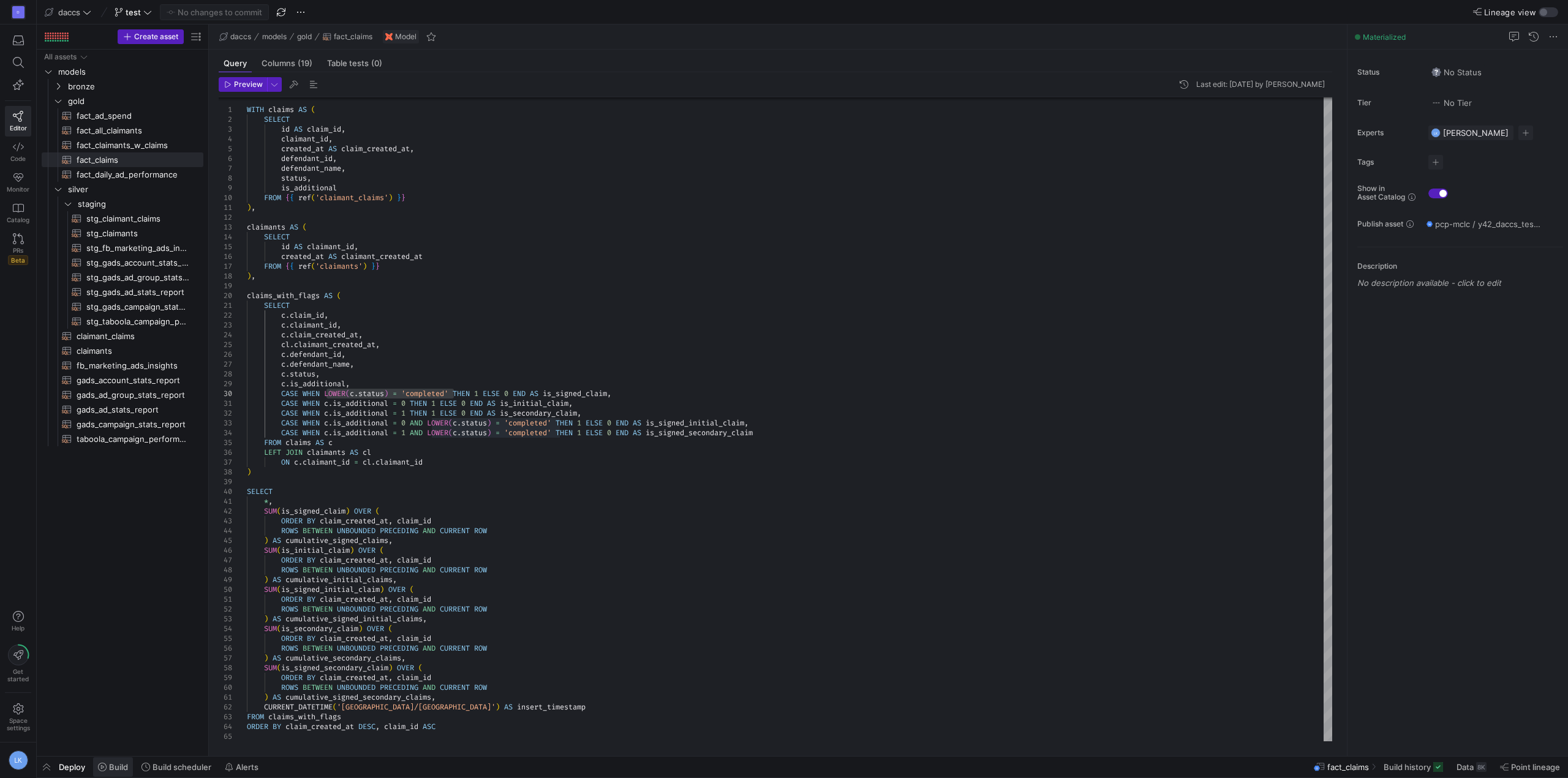
click at [110, 767] on span "Build" at bounding box center [119, 767] width 19 height 10
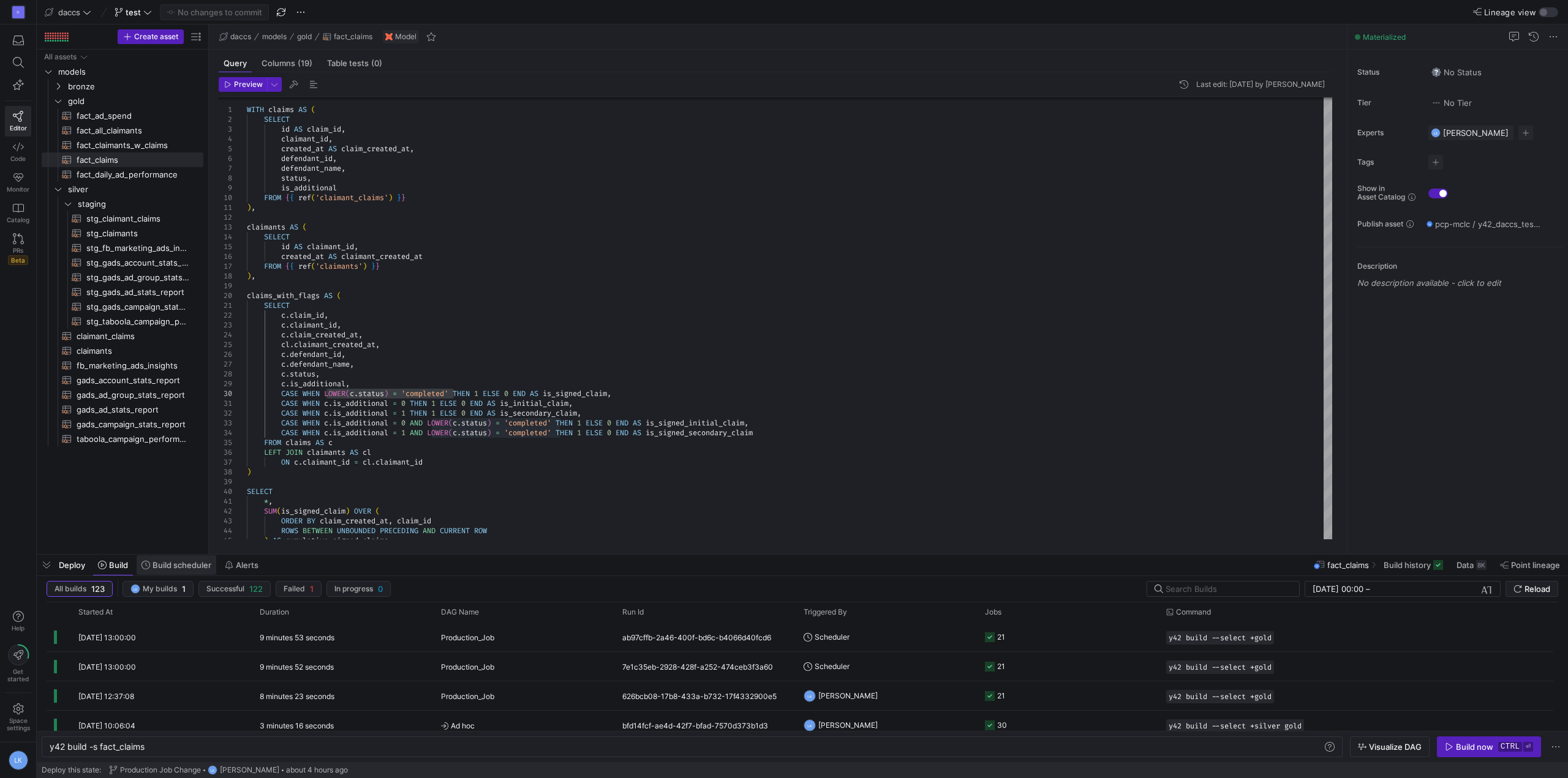
click at [176, 566] on span "Build scheduler" at bounding box center [182, 565] width 58 height 10
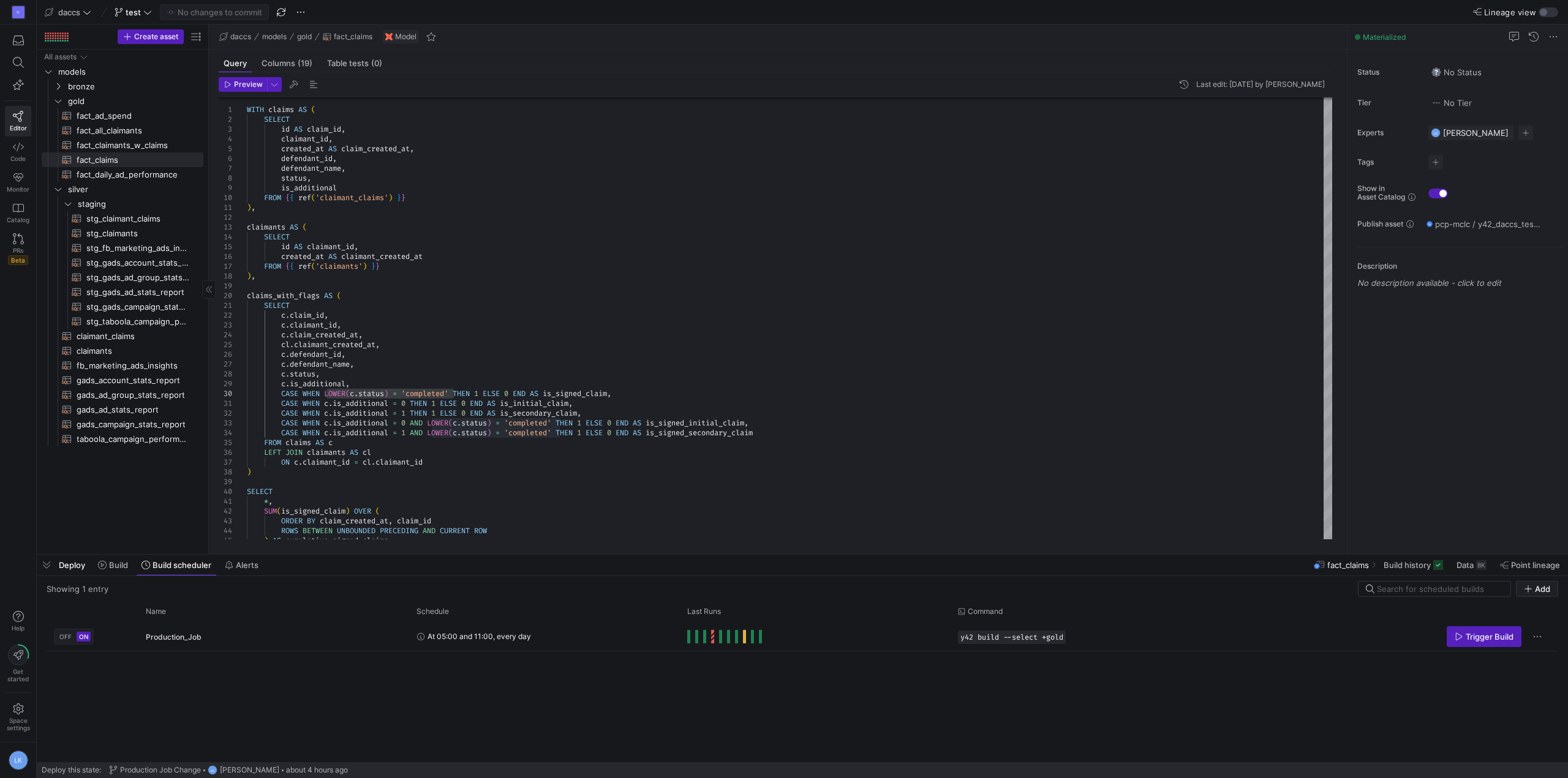
click at [111, 498] on div "All assets models bronze gold silver staging claimant_claims​​​​​​​​​​ claimant…" at bounding box center [122, 299] width 161 height 500
click at [125, 494] on div "All assets models bronze gold silver staging claimant_claims​​​​​​​​​​ claimant…" at bounding box center [122, 299] width 161 height 500
drag, startPoint x: 689, startPoint y: 271, endPoint x: 570, endPoint y: 327, distance: 131.5
click at [689, 271] on div "WITH claims AS ( SELECT id AS claim_id , claimant_id , created_at AS claim_crea…" at bounding box center [790, 418] width 1085 height 647
click at [101, 471] on div "All assets models bronze gold silver staging claimant_claims​​​​​​​​​​ claimant…" at bounding box center [122, 299] width 161 height 500
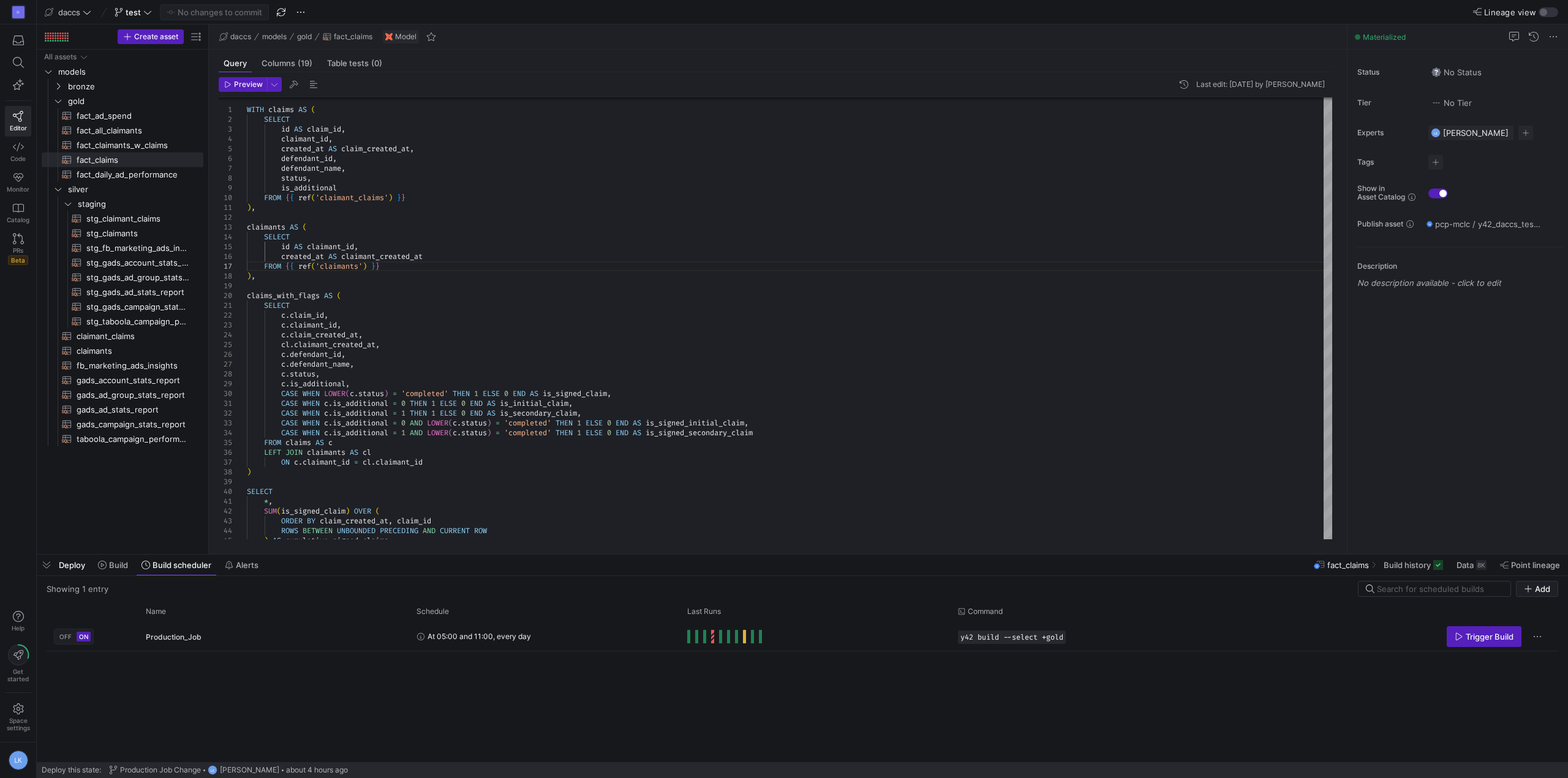
click at [22, 430] on div "D Editor Code Monitor Catalog PRs Beta Help Get started Space settings LK" at bounding box center [18, 389] width 36 height 778
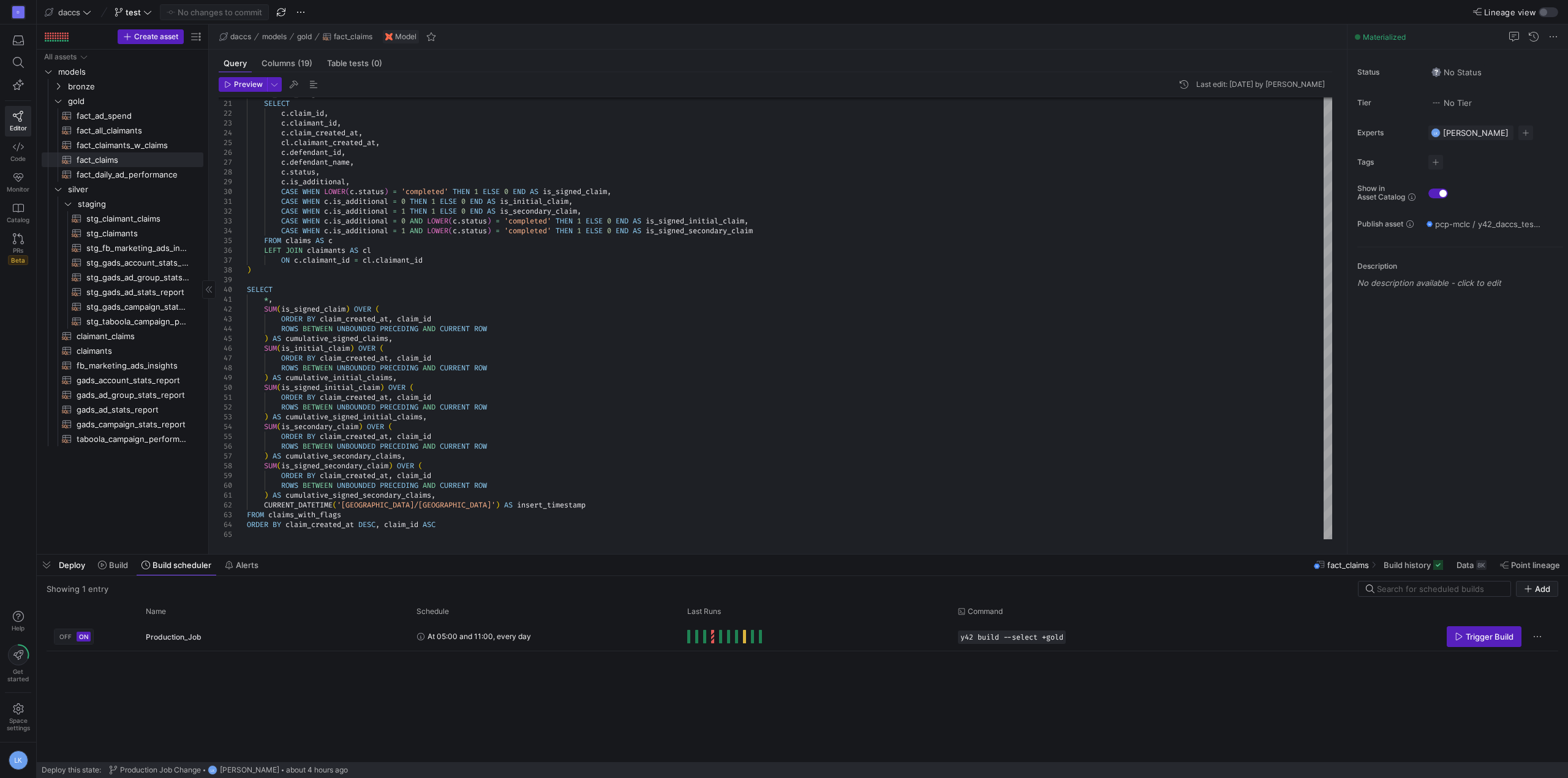
click at [139, 515] on div "All assets models bronze gold silver staging claimant_claims​​​​​​​​​​ claimant…" at bounding box center [122, 299] width 161 height 500
click at [144, 486] on div "All assets models bronze gold silver staging claimant_claims​​​​​​​​​​ claimant…" at bounding box center [122, 299] width 161 height 500
click at [21, 290] on div "D Editor Code Monitor Catalog PRs Beta Help Get started Space settings LK" at bounding box center [18, 389] width 36 height 778
click at [153, 488] on div "All assets models bronze gold silver staging claimant_claims​​​​​​​​​​ claimant…" at bounding box center [122, 299] width 161 height 500
click at [153, 408] on span "gads_ad_stats_report​​​​​​​​​​" at bounding box center [133, 410] width 113 height 14
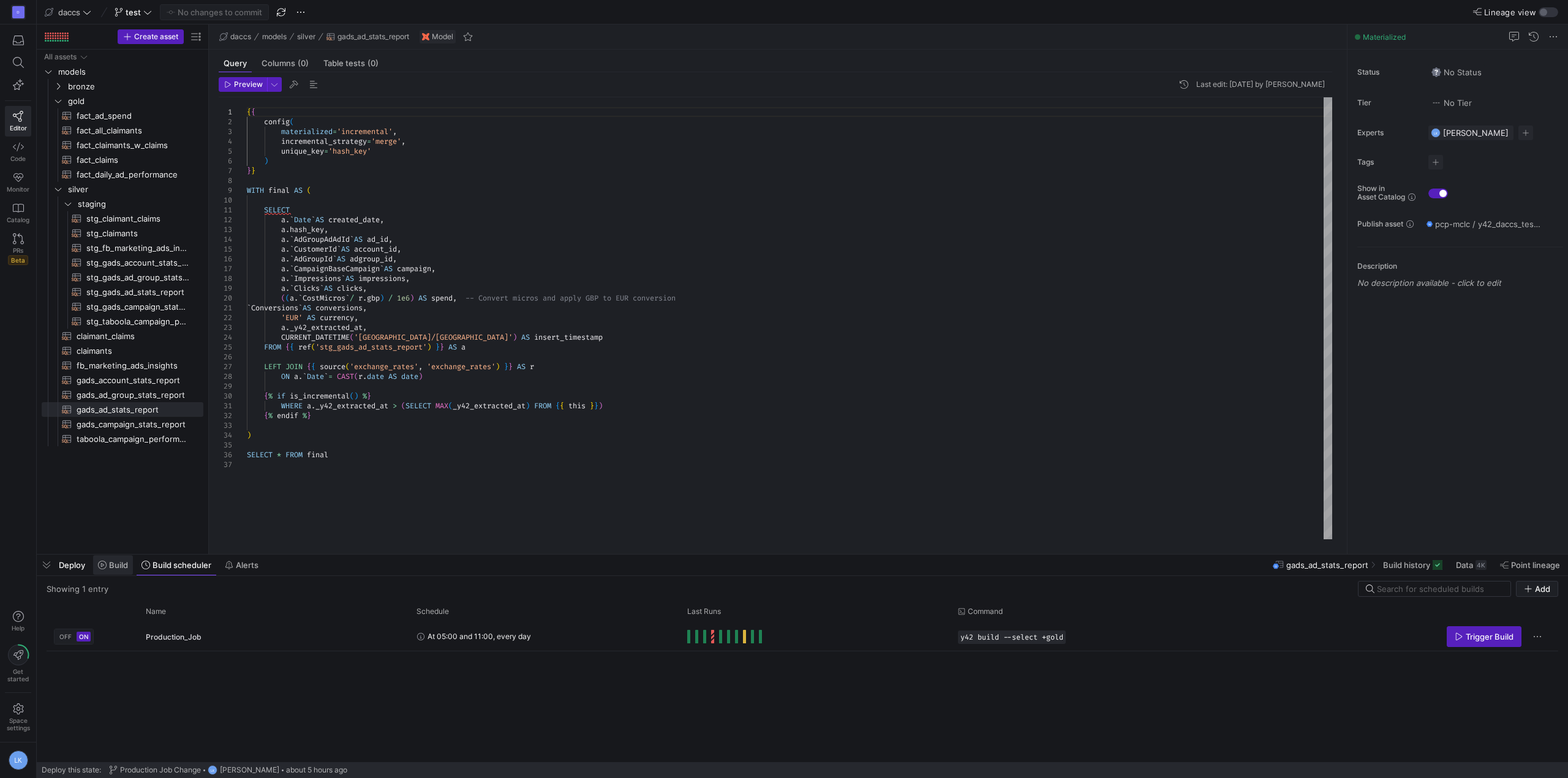
click at [119, 567] on span "Build" at bounding box center [119, 565] width 19 height 10
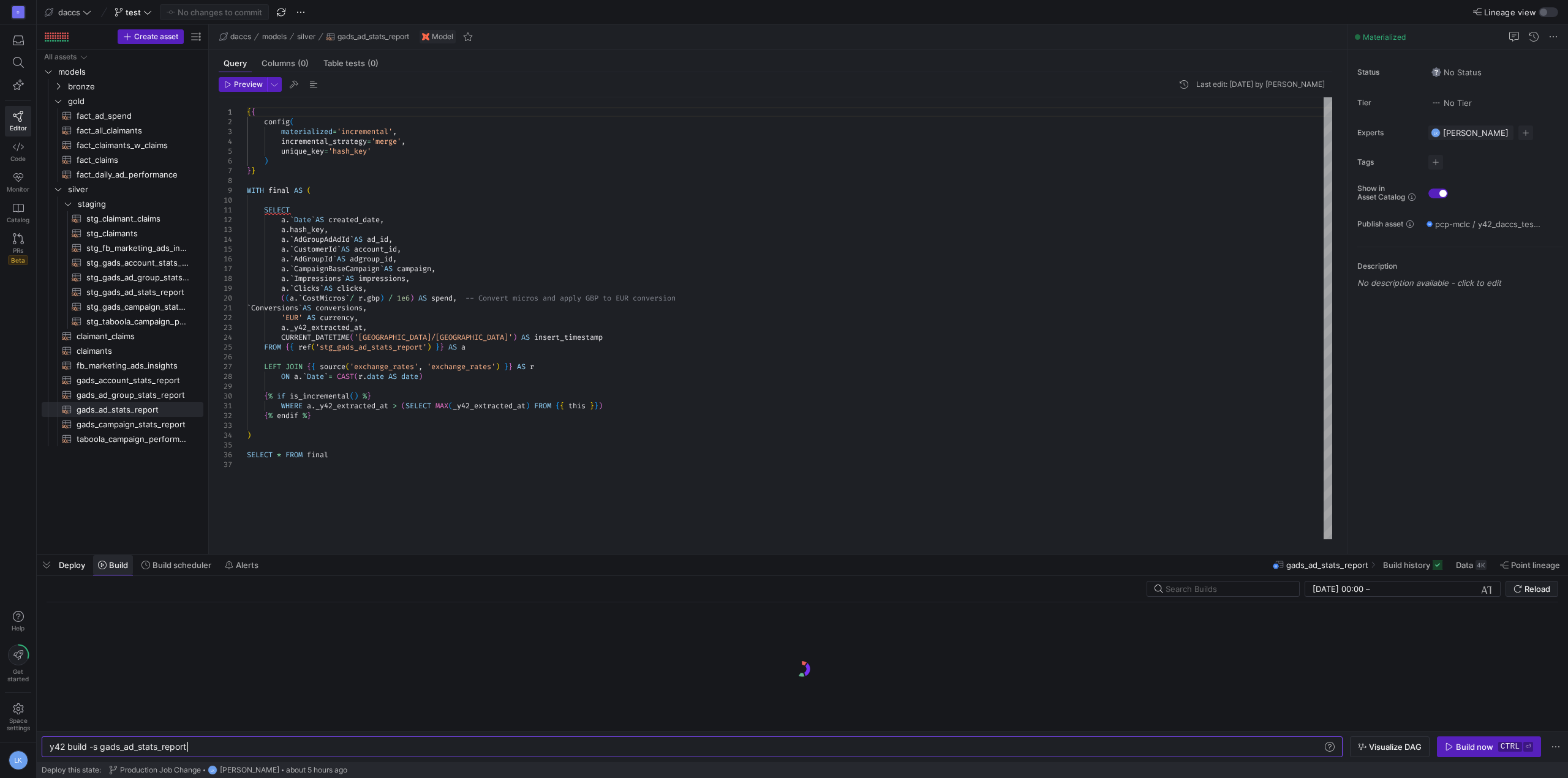
scroll to position [0, 137]
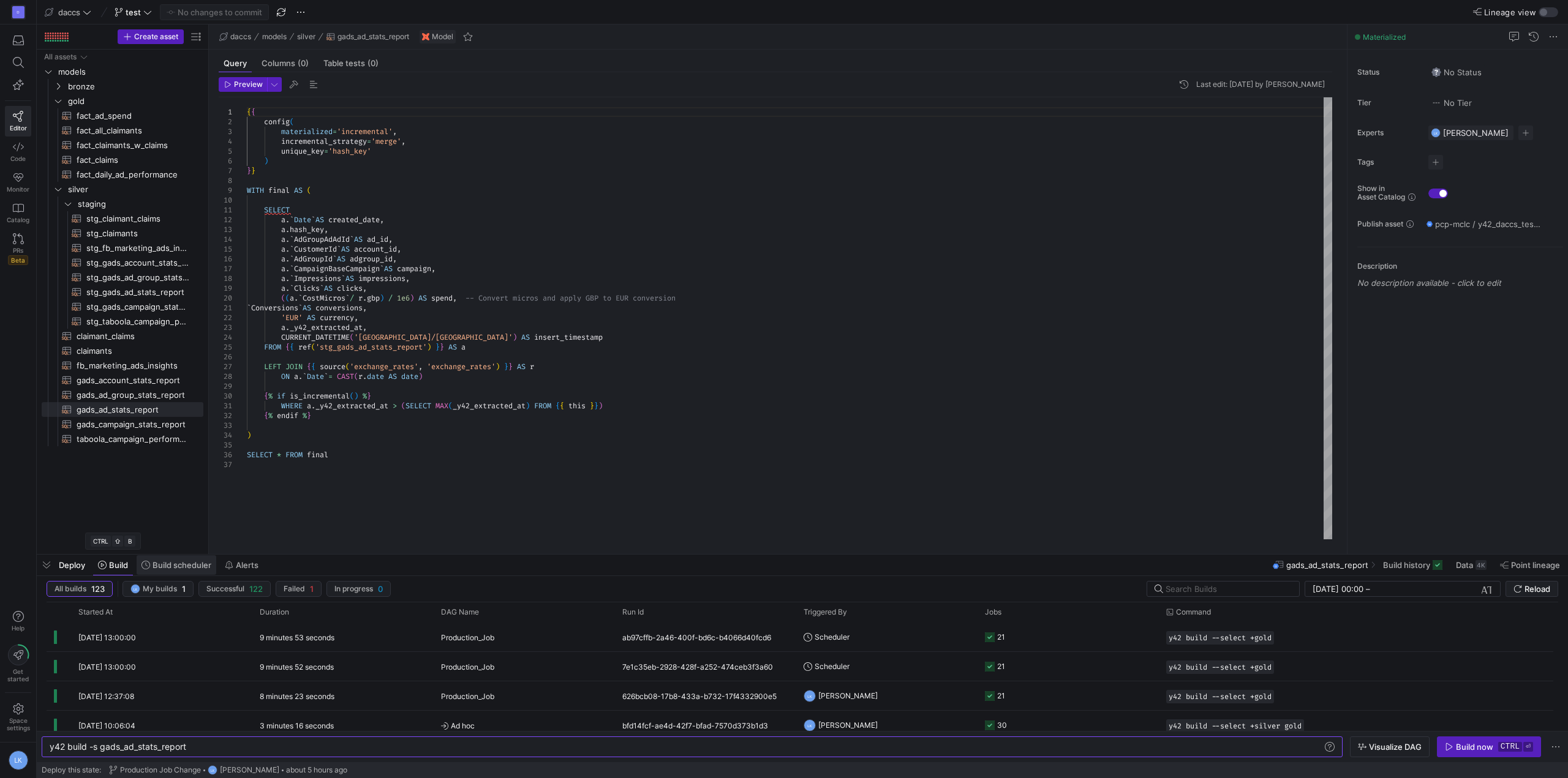
click at [168, 562] on span "Build scheduler" at bounding box center [182, 565] width 58 height 10
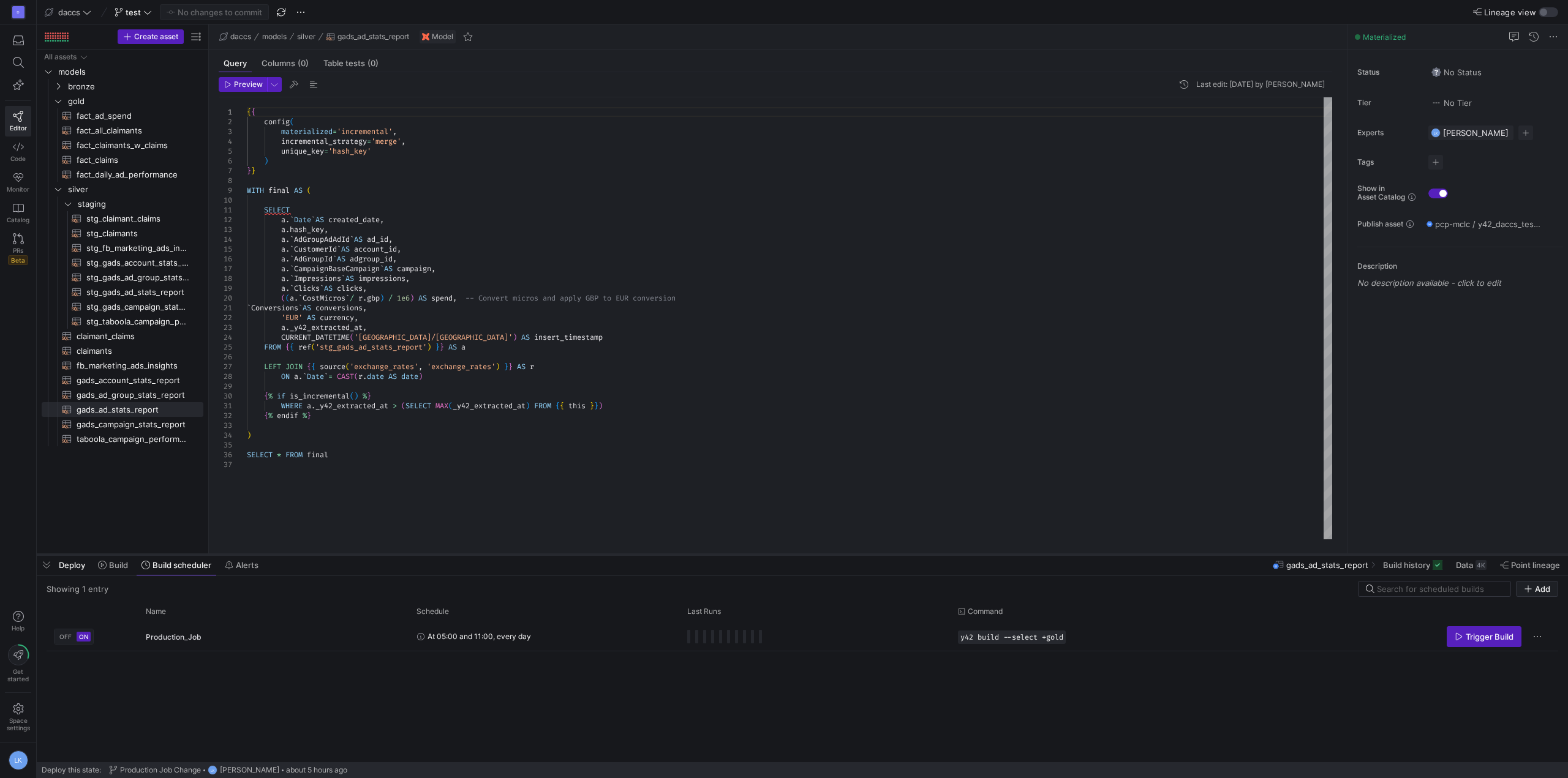
click at [104, 555] on div at bounding box center [802, 555] width 1532 height 5
click at [109, 566] on span "Build" at bounding box center [119, 565] width 19 height 10
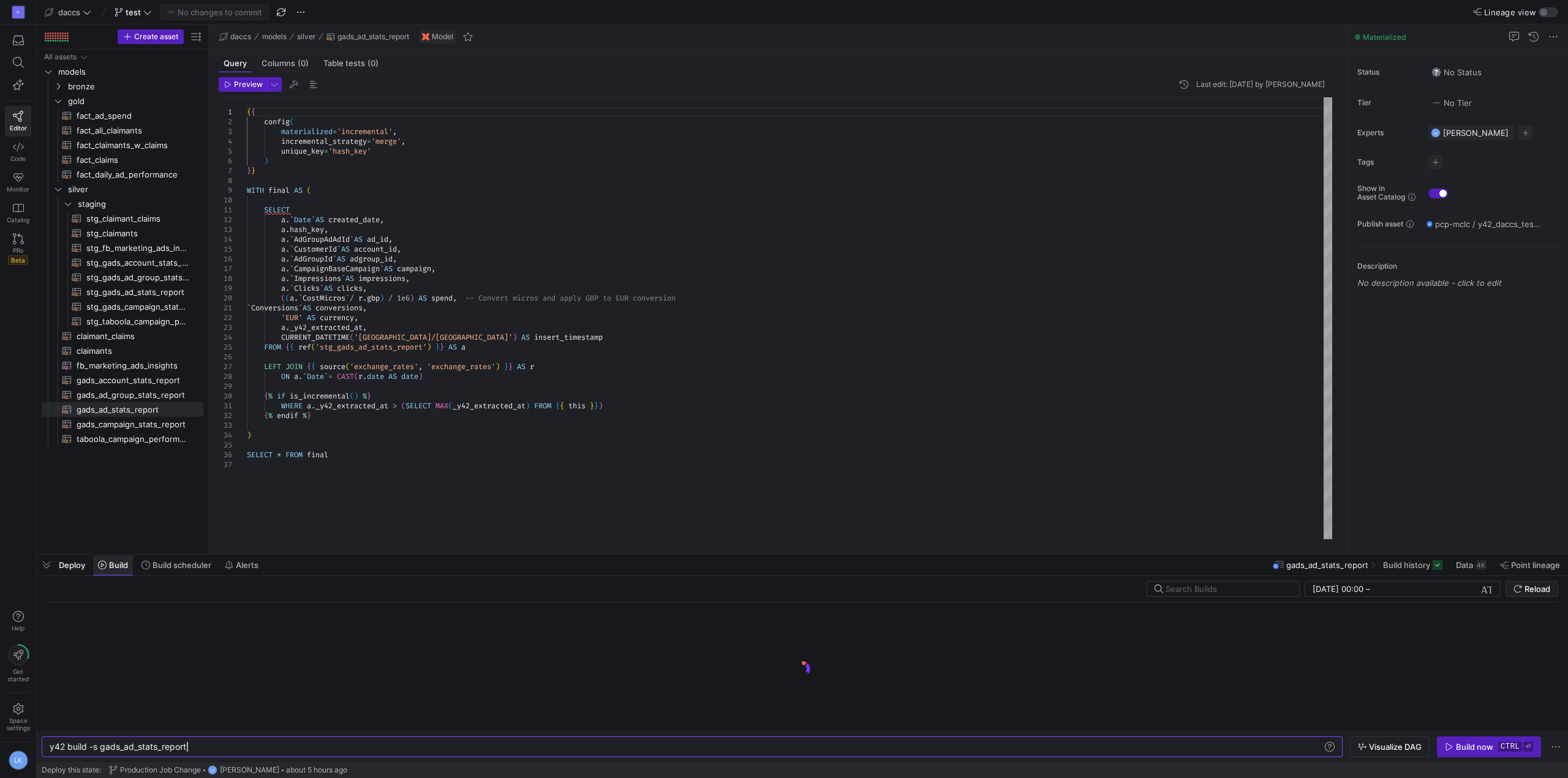
scroll to position [0, 137]
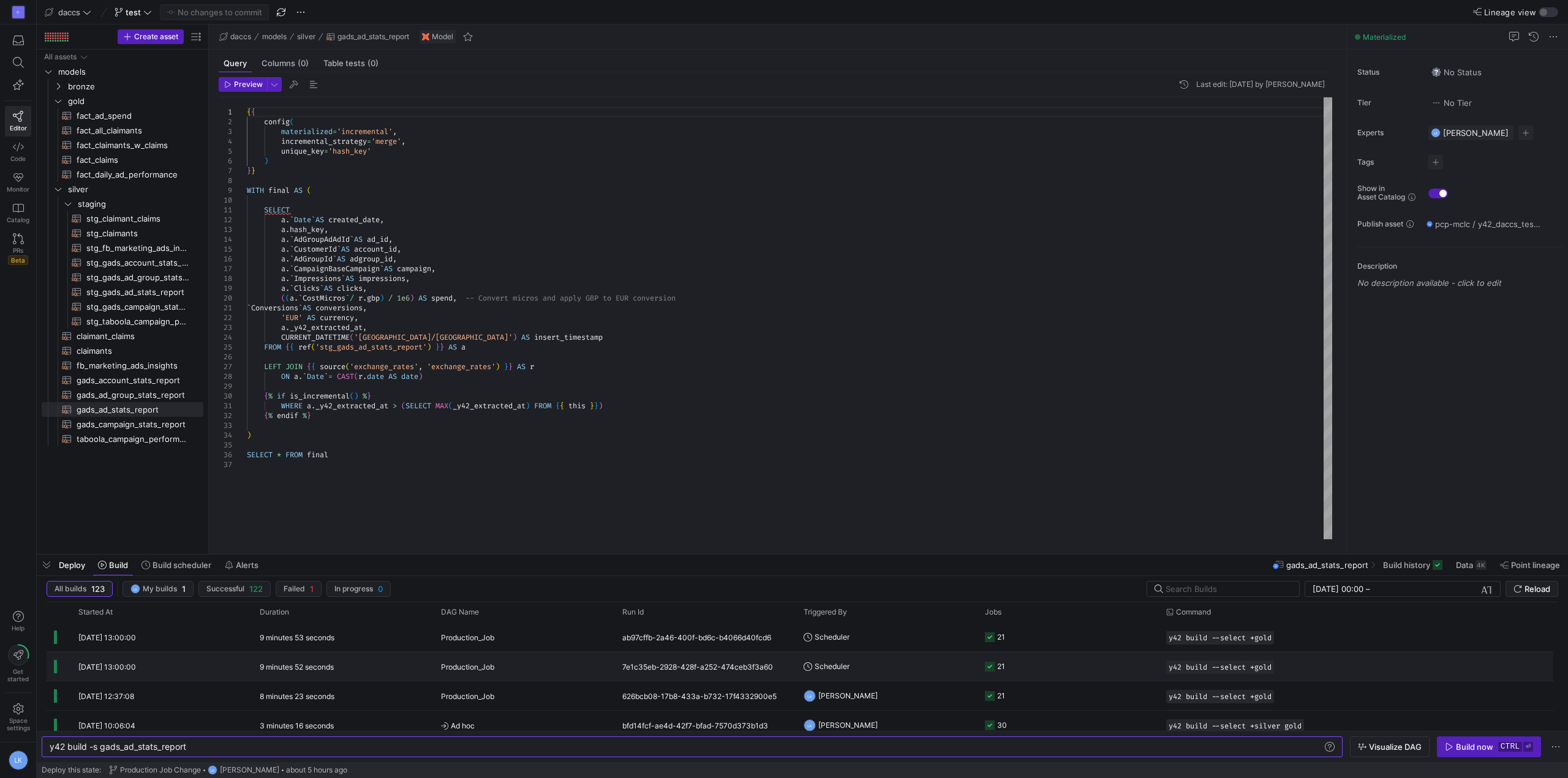
click at [622, 670] on div "7e1c35eb-2928-428f-a252-474ceb3f3a60" at bounding box center [705, 667] width 182 height 29
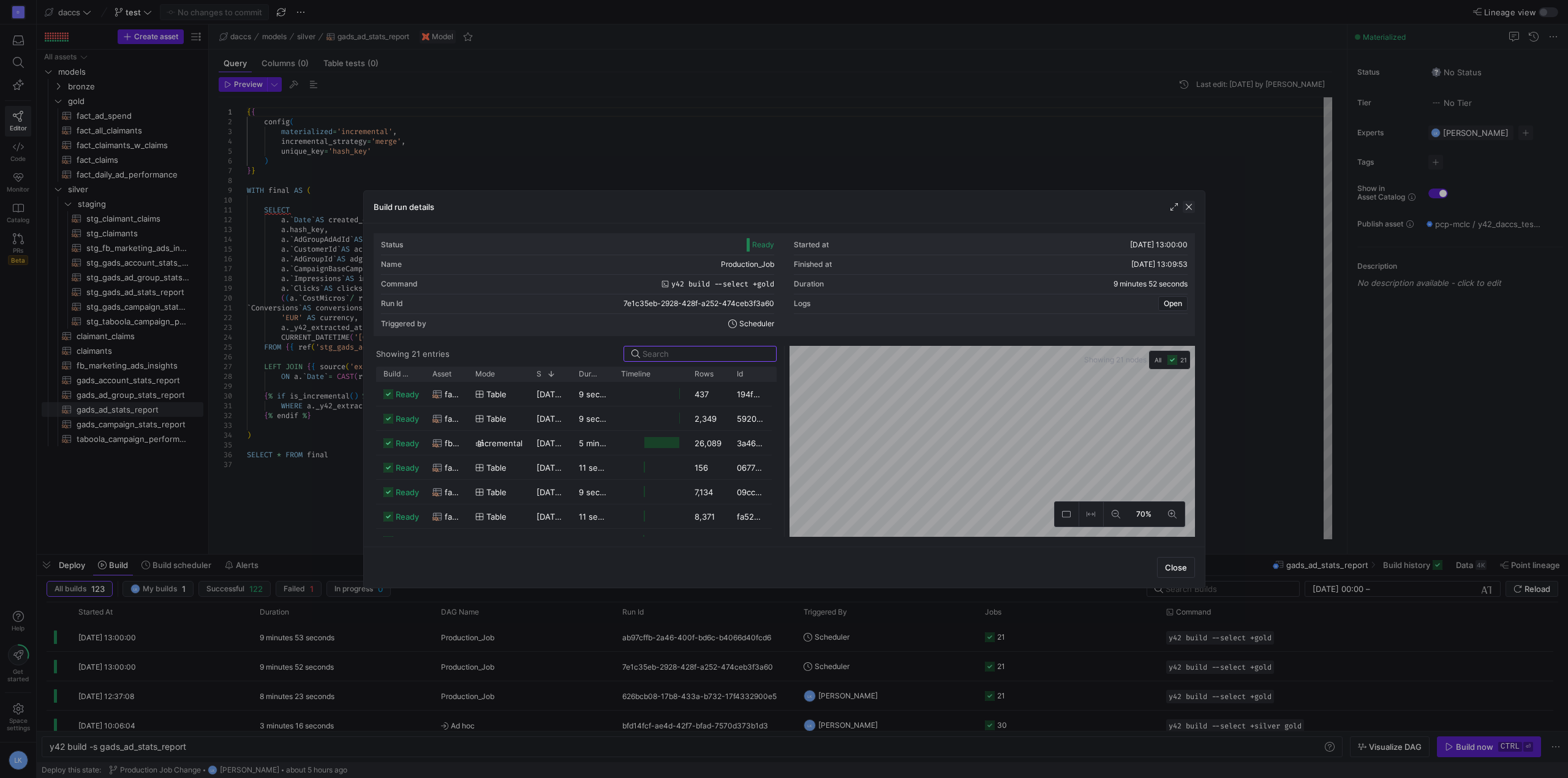
click at [1192, 206] on span "button" at bounding box center [1189, 206] width 12 height 12
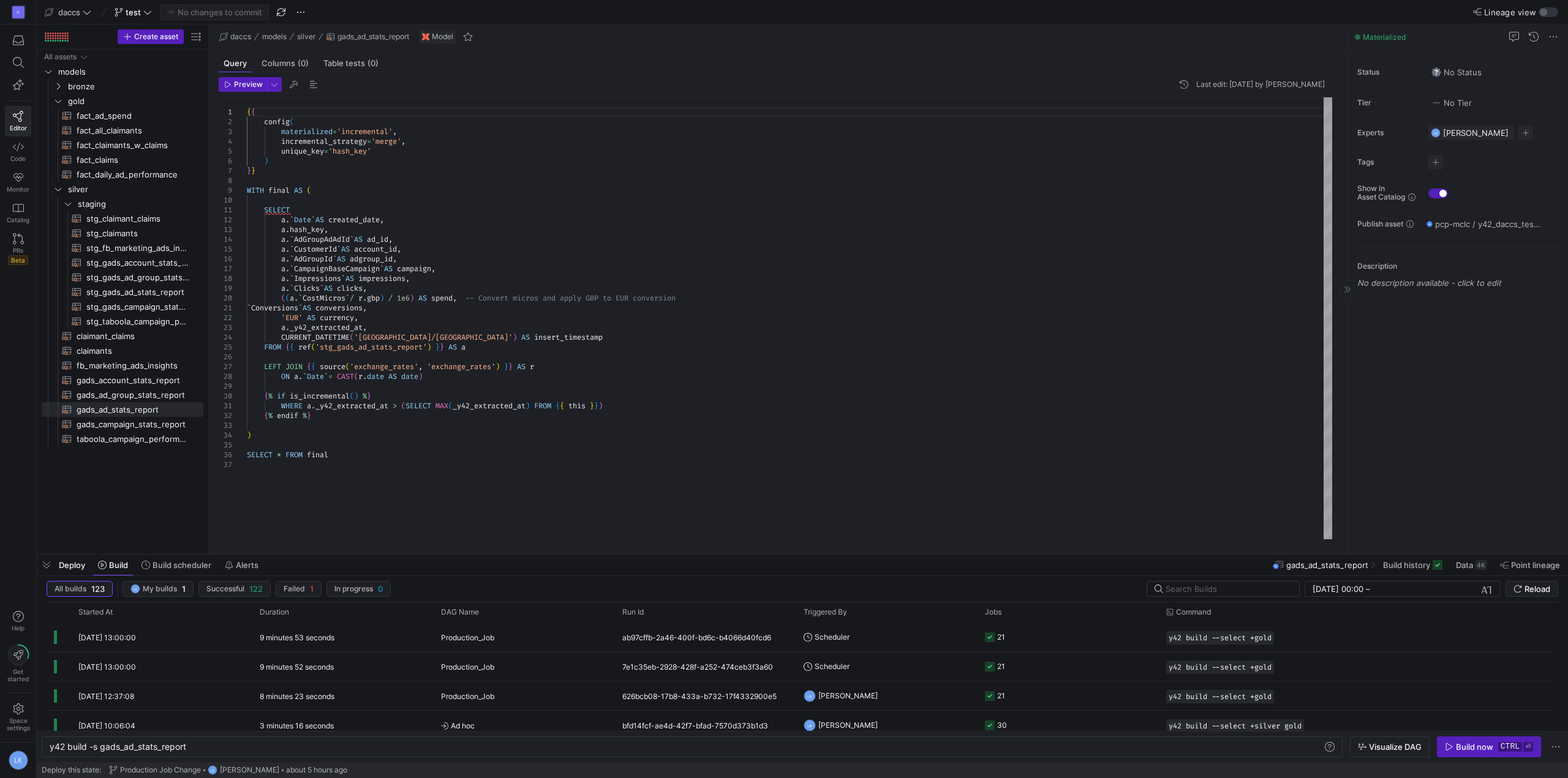
click at [1463, 390] on div "Status No Status Tier No Tier Experts LK [PERSON_NAME] 1 expert Tags No tags Sh…" at bounding box center [1458, 301] width 221 height 504
click at [165, 503] on div "All assets models bronze gold silver staging claimant_claims​​​​​​​​​​ claimant…" at bounding box center [122, 299] width 161 height 500
click at [665, 10] on y42-top-nav "daccs test No changes to commit Lineage view" at bounding box center [802, 12] width 1532 height 25
click at [101, 342] on span "claimant_claims​​​​​​​​​​" at bounding box center [133, 336] width 113 height 14
type textarea "SELECT * FROM {{ ref('stg_claimant_claims') }}"
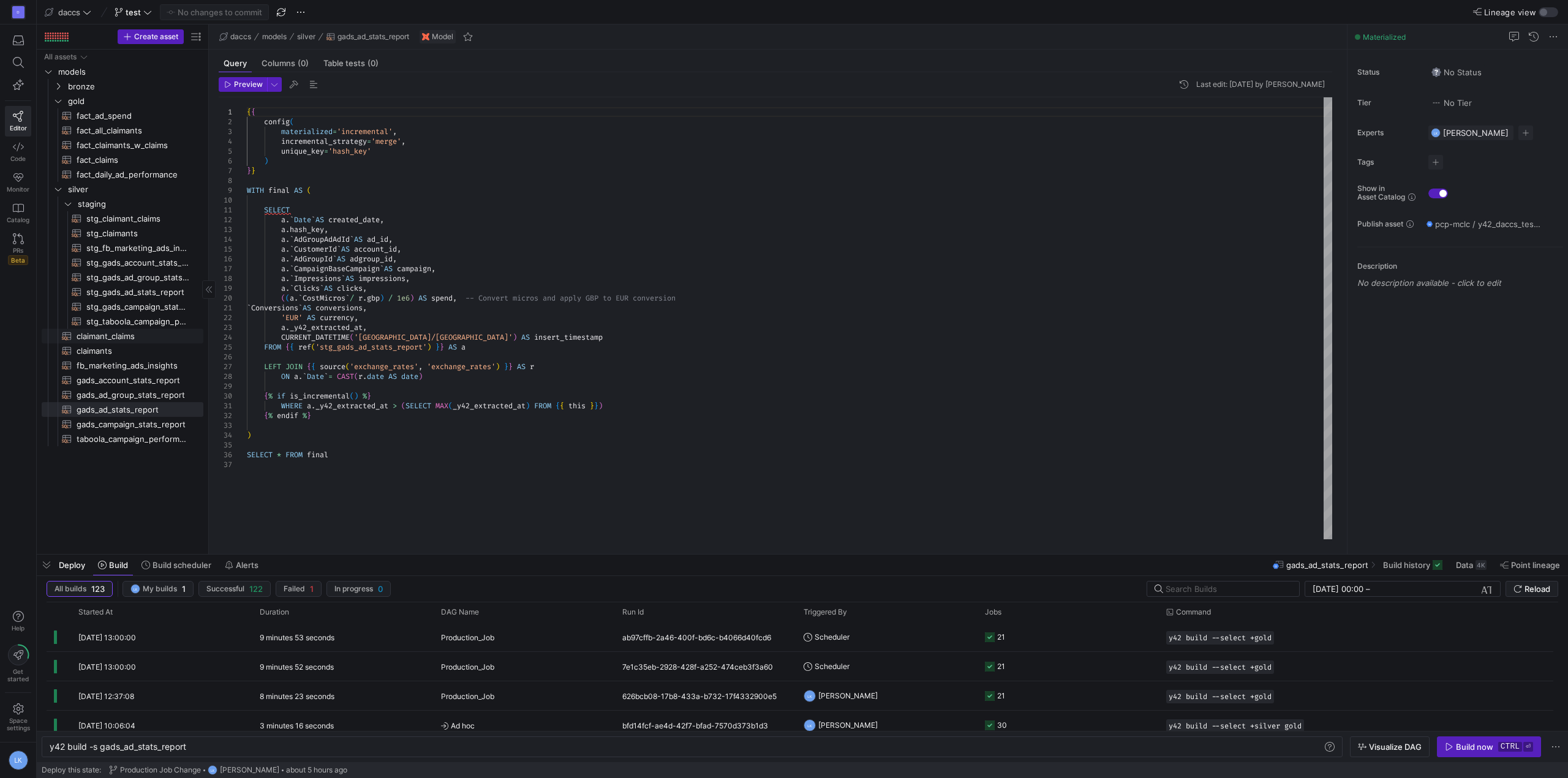
type textarea "y42 build -s claimant_claims"
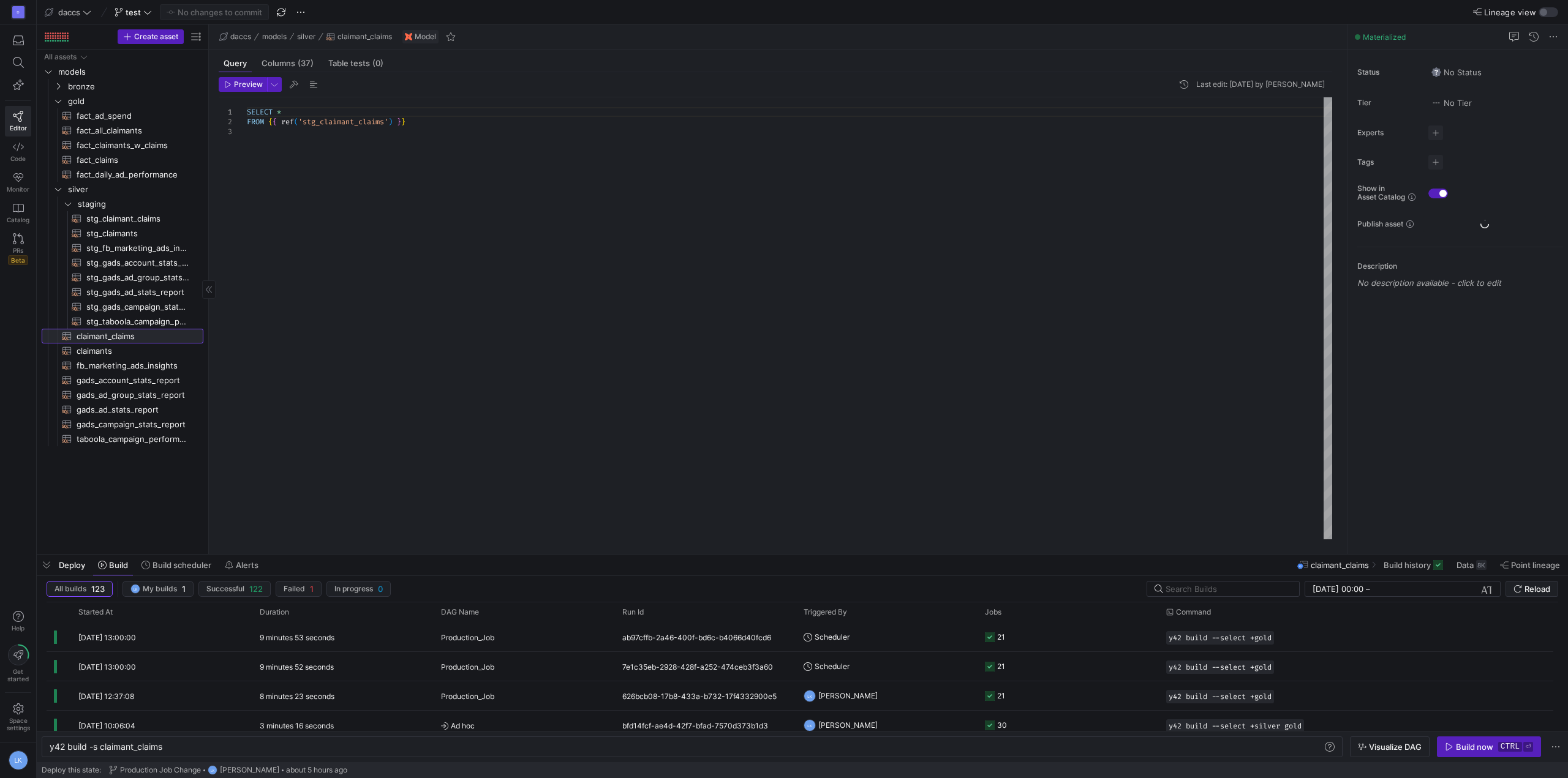
scroll to position [0, 114]
click at [109, 353] on span "claimants​​​​​​​​​​" at bounding box center [133, 350] width 113 height 14
type textarea "SELECT *, LOWER(CASE WHEN utm_source IN ('fb', 'facebook', 'ig', 'instagram', '…"
type textarea "y42 build -s claimants"
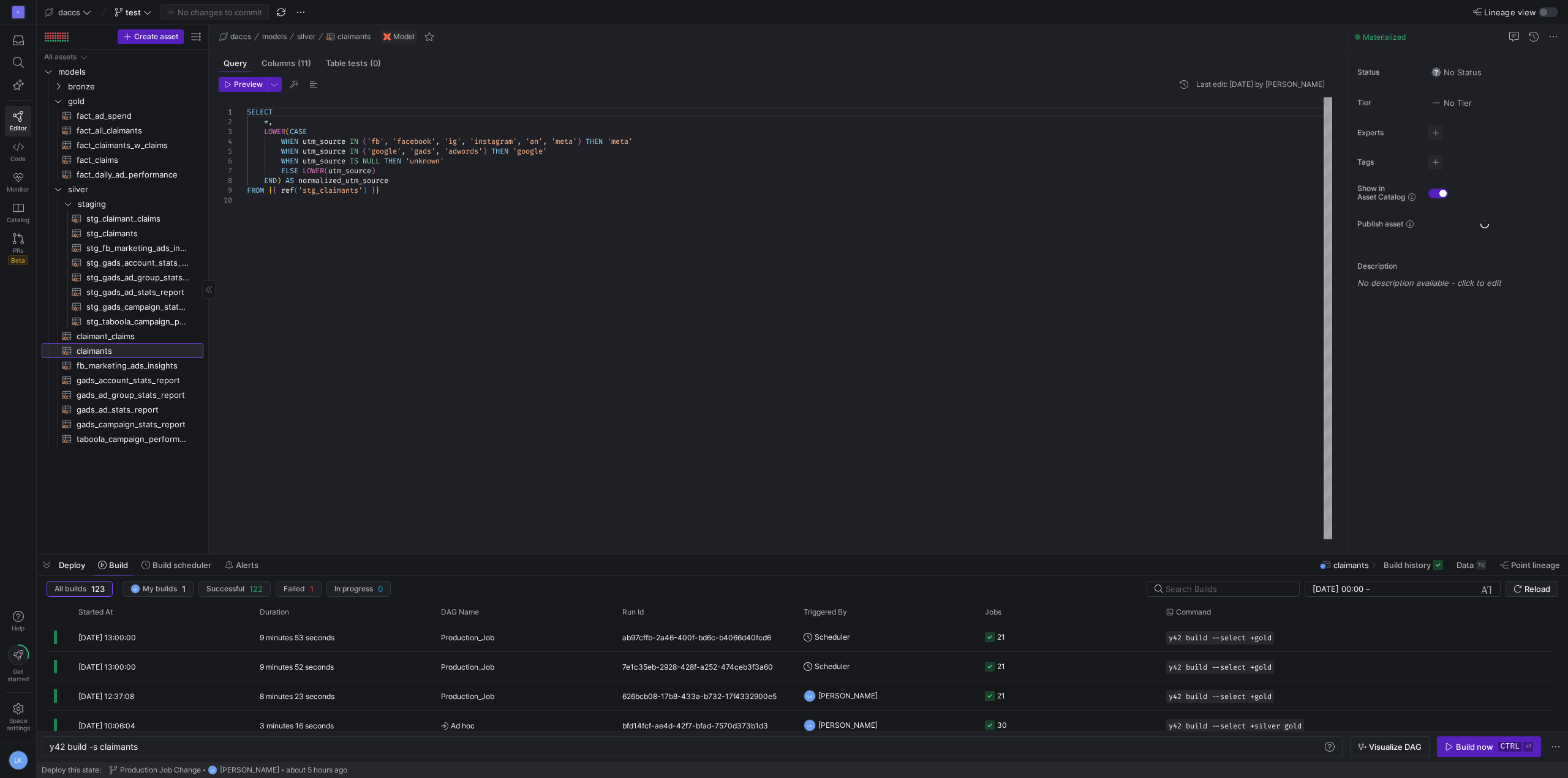
scroll to position [0, 88]
click at [132, 217] on span "stg_claimant_claims​​​​​​​​​​" at bounding box center [138, 218] width 103 height 14
type textarea "WITH source AS ( SELECT * FROM {{ source('pcp_db', 'onboard_claimant_claims_bi'…"
type textarea "y42 build -s stg_claimant_claims"
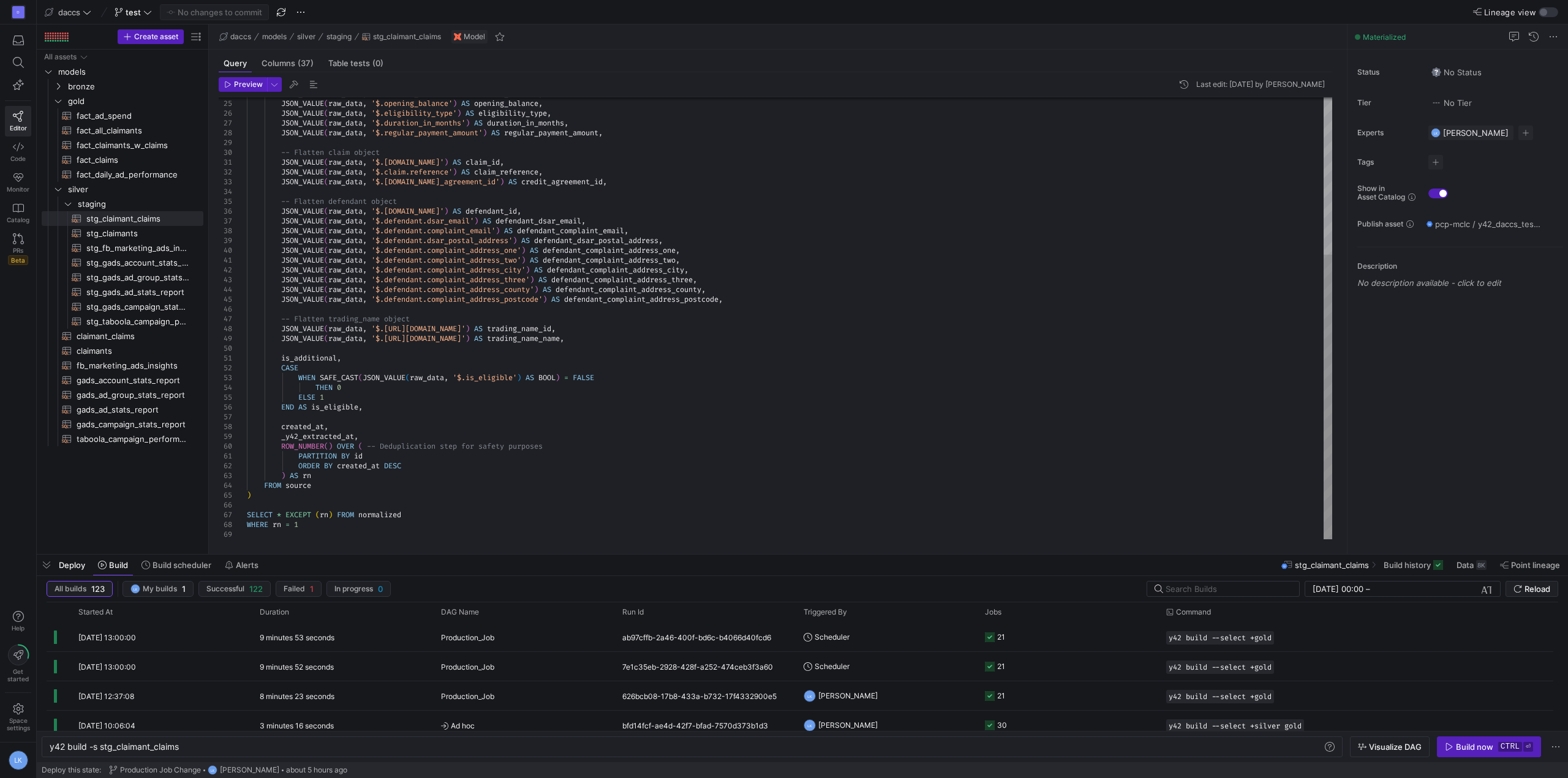
click at [296, 428] on div "JSON_VALUE ( raw_data , '$.current_balance' ) AS current_balance , JSON_VALUE (…" at bounding box center [790, 197] width 1085 height 686
click at [339, 497] on div "JSON_VALUE ( raw_data , '$.current_balance' ) AS current_balance , JSON_VALUE (…" at bounding box center [790, 197] width 1085 height 686
drag, startPoint x: 324, startPoint y: 423, endPoint x: 326, endPoint y: 437, distance: 14.1
click at [324, 423] on div "JSON_VALUE ( raw_data , '$.current_balance' ) AS current_balance , JSON_VALUE (…" at bounding box center [790, 197] width 1085 height 686
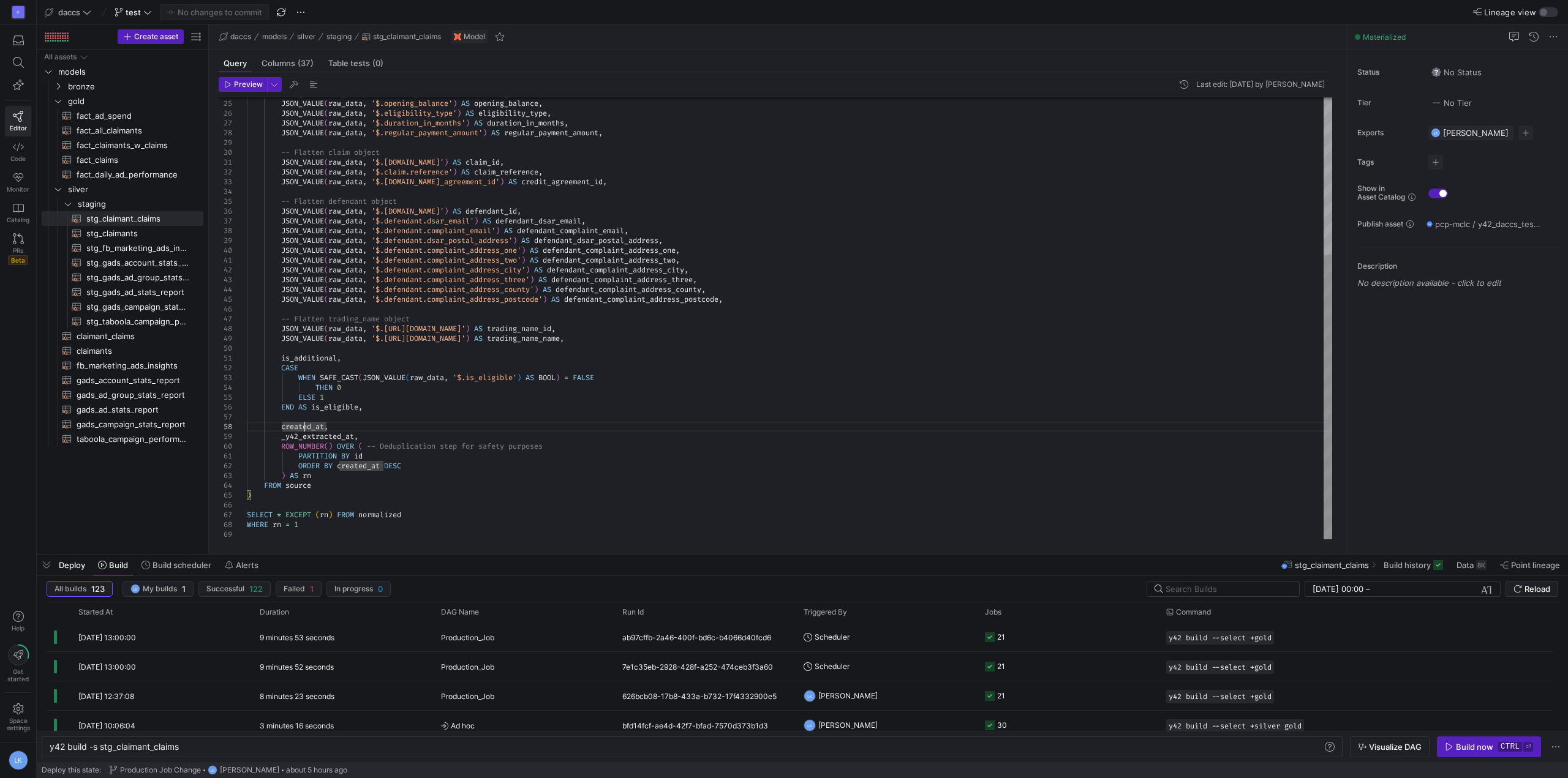
click at [303, 424] on div "JSON_VALUE ( raw_data , '$.current_balance' ) AS current_balance , JSON_VALUE (…" at bounding box center [790, 197] width 1085 height 686
click at [115, 504] on div "All assets models bronze gold silver staging claimant_claims​​​​​​​​​​ claimant…" at bounding box center [122, 299] width 161 height 500
click at [324, 428] on div "JSON_VALUE ( raw_data , '$.current_balance' ) AS current_balance , JSON_VALUE (…" at bounding box center [790, 197] width 1085 height 686
click at [8, 343] on div "D Editor Code Monitor Catalog PRs Beta Help Get started Space settings LK" at bounding box center [18, 389] width 36 height 778
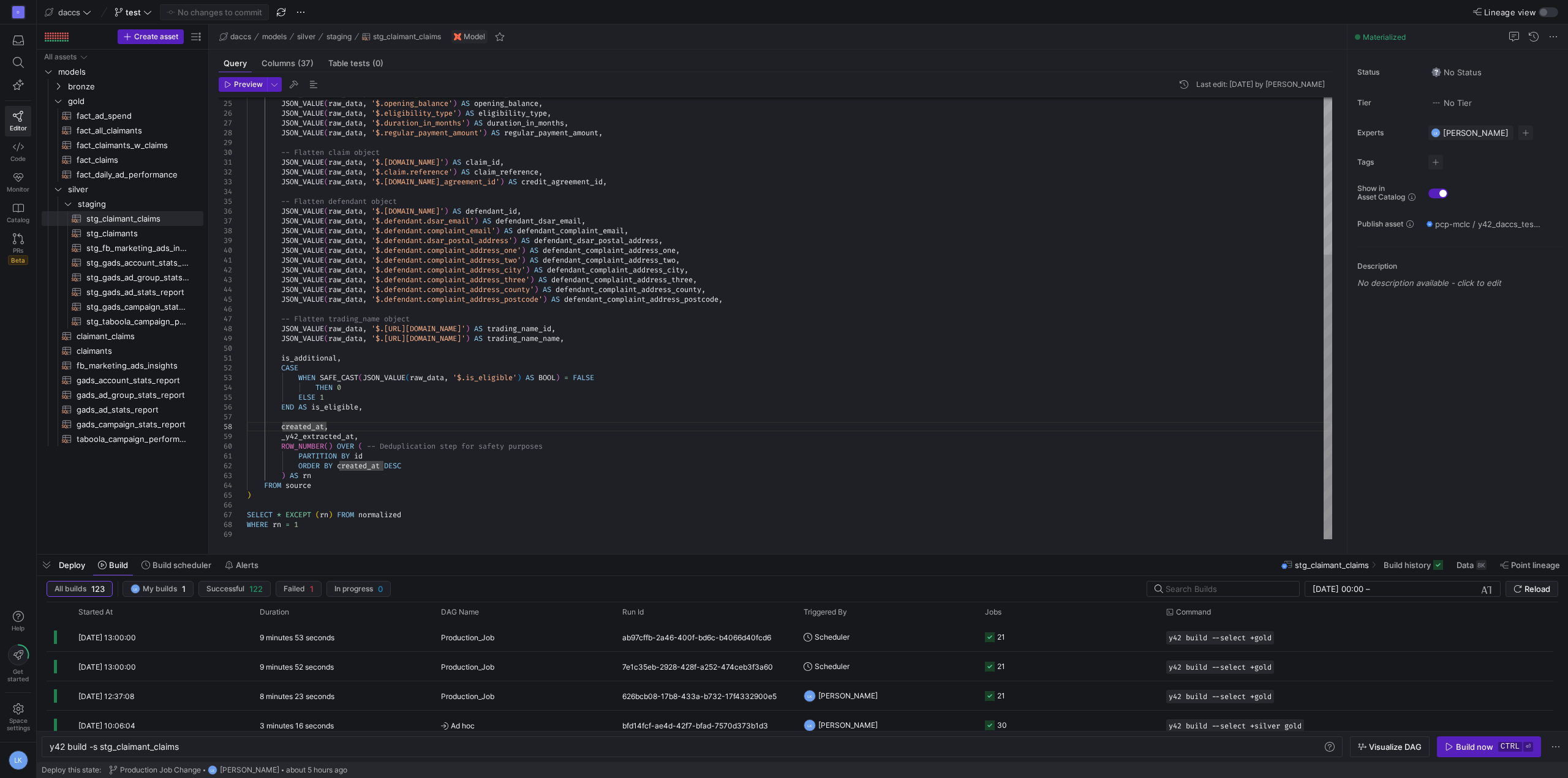
click at [280, 426] on div "JSON_VALUE ( raw_data , '$.current_balance' ) AS current_balance , JSON_VALUE (…" at bounding box center [790, 197] width 1085 height 686
click at [83, 488] on div "All assets models bronze gold silver staging claimant_claims​​​​​​​​​​ claimant…" at bounding box center [122, 299] width 161 height 500
click at [452, 426] on div "JSON_VALUE ( raw_data , '$.current_balance' ) AS current_balance , JSON_VALUE (…" at bounding box center [790, 197] width 1085 height 686
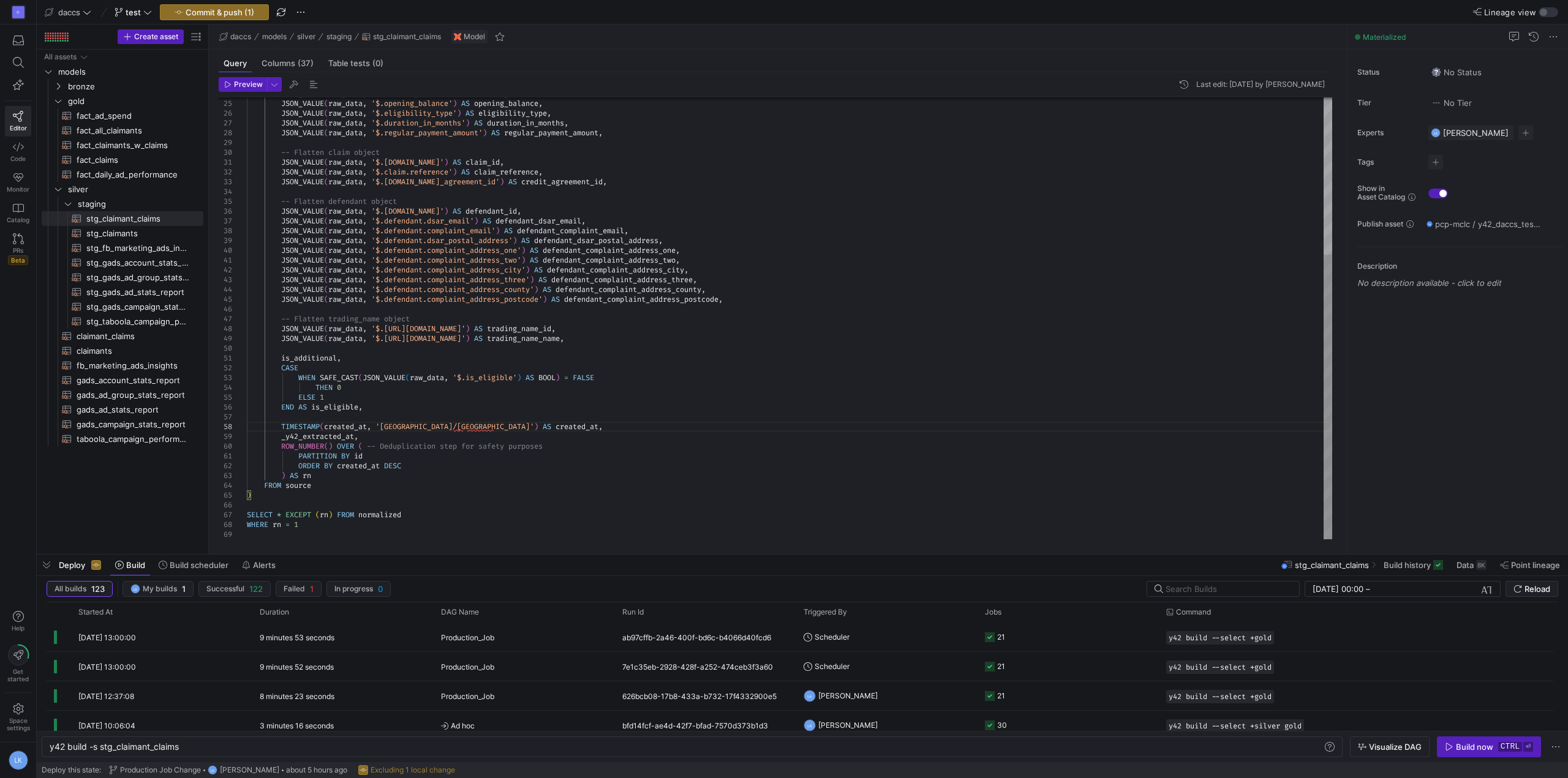
click at [493, 472] on div "JSON_VALUE ( raw_data , '$.current_balance' ) AS current_balance , JSON_VALUE (…" at bounding box center [790, 197] width 1085 height 686
drag, startPoint x: 280, startPoint y: 424, endPoint x: 514, endPoint y: 424, distance: 234.0
click at [514, 424] on div "JSON_VALUE ( raw_data , '$.current_balance' ) AS current_balance , JSON_VALUE (…" at bounding box center [790, 197] width 1085 height 686
click at [469, 462] on div "JSON_VALUE ( raw_data , '$.current_balance' ) AS current_balance , JSON_VALUE (…" at bounding box center [790, 197] width 1085 height 686
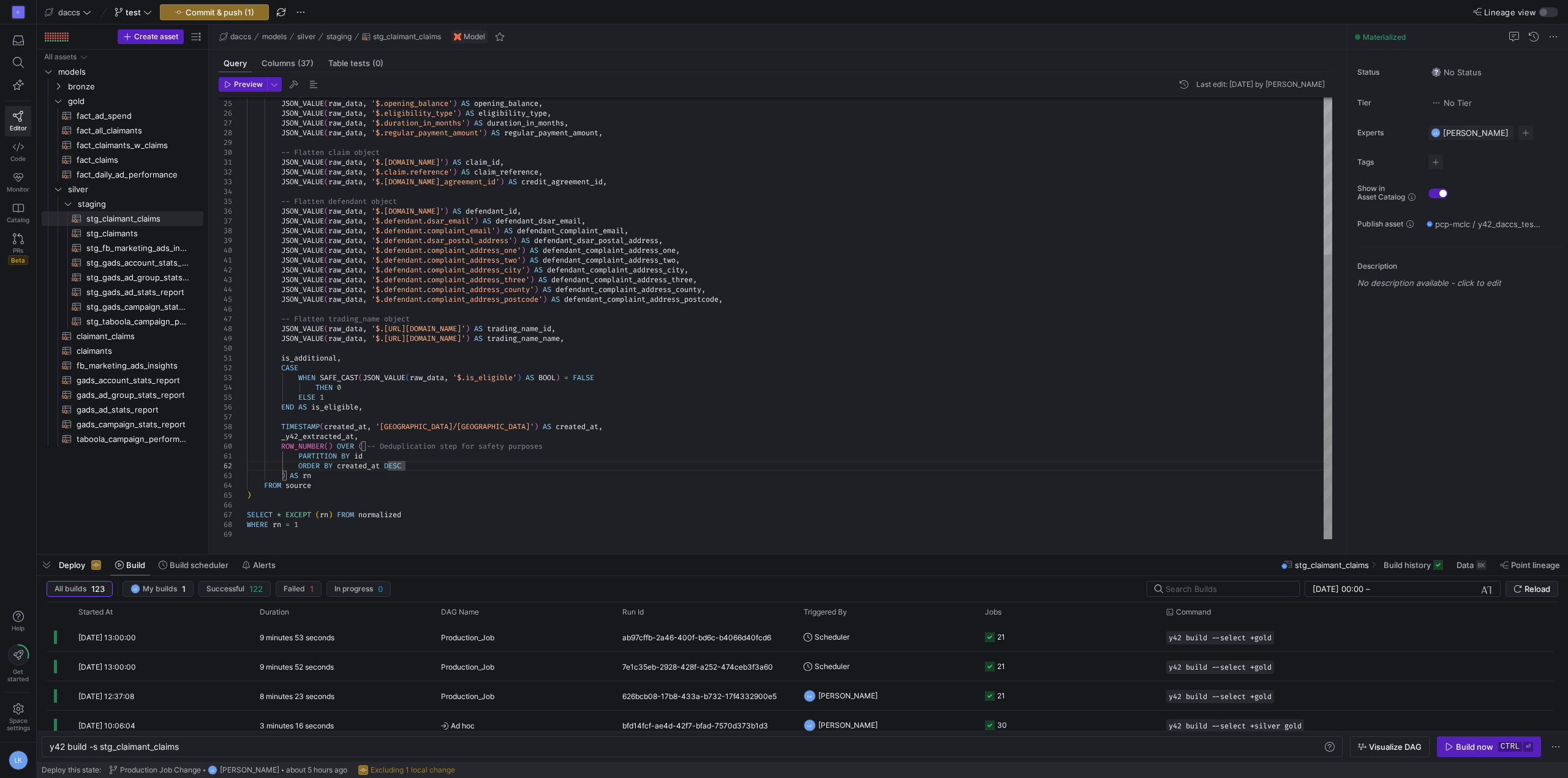
click at [545, 426] on div "JSON_VALUE ( raw_data , '$.current_balance' ) AS current_balance , JSON_VALUE (…" at bounding box center [790, 197] width 1085 height 686
click at [358, 439] on div "JSON_VALUE ( raw_data , '$.current_balance' ) AS current_balance , JSON_VALUE (…" at bounding box center [790, 202] width 1085 height 696
click at [436, 500] on div "JSON_VALUE ( raw_data , '$.current_balance' ) AS current_balance , JSON_VALUE (…" at bounding box center [790, 202] width 1085 height 696
click at [556, 433] on div "JSON_VALUE ( raw_data , '$.current_balance' ) AS current_balance , JSON_VALUE (…" at bounding box center [790, 202] width 1085 height 696
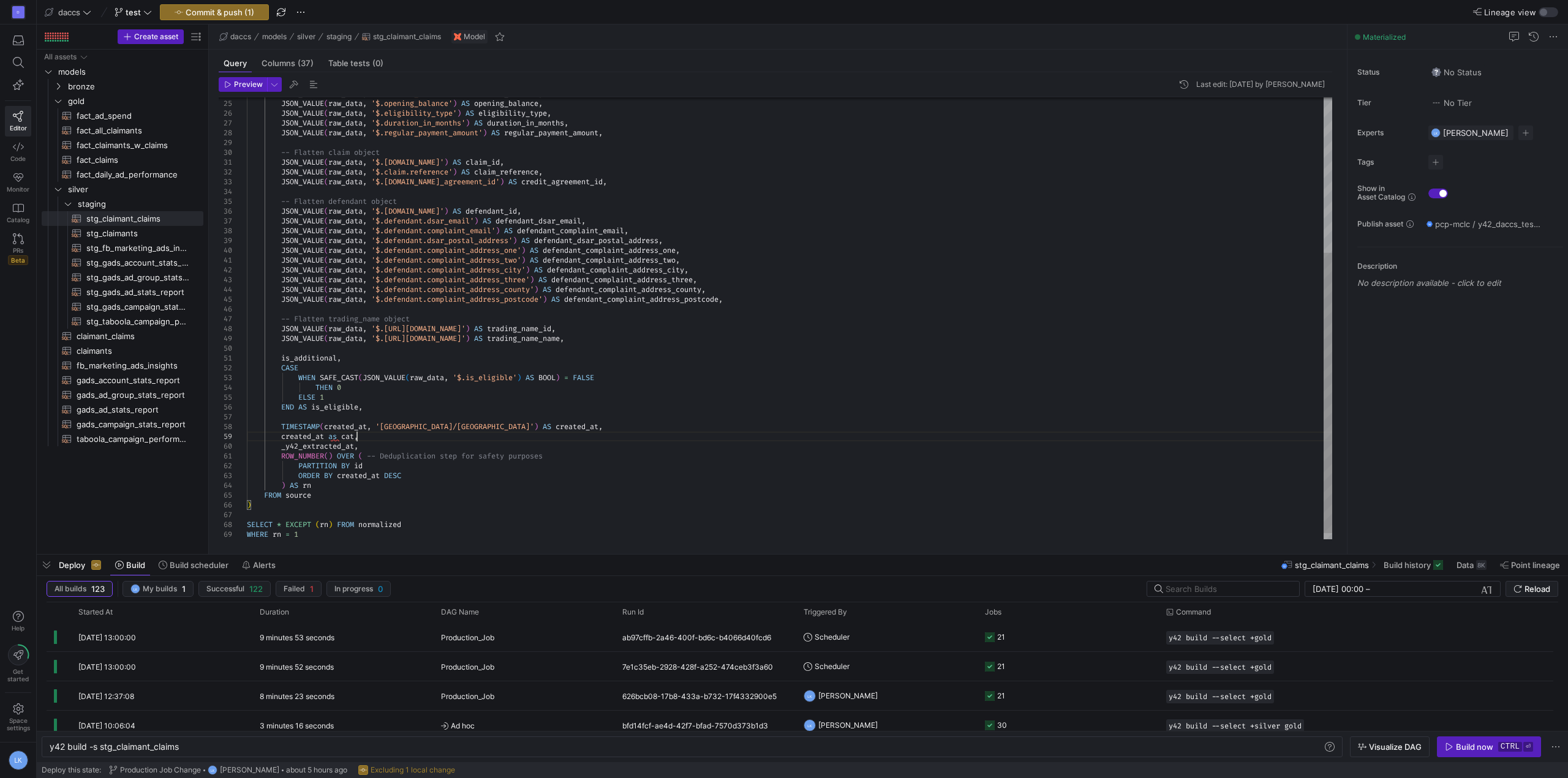
scroll to position [78, 110]
click at [333, 435] on div "JSON_VALUE ( raw_data , '$.current_balance' ) AS current_balance , JSON_VALUE (…" at bounding box center [790, 202] width 1085 height 696
click at [328, 508] on div "JSON_VALUE ( raw_data , '$.current_balance' ) AS current_balance , JSON_VALUE (…" at bounding box center [790, 202] width 1085 height 696
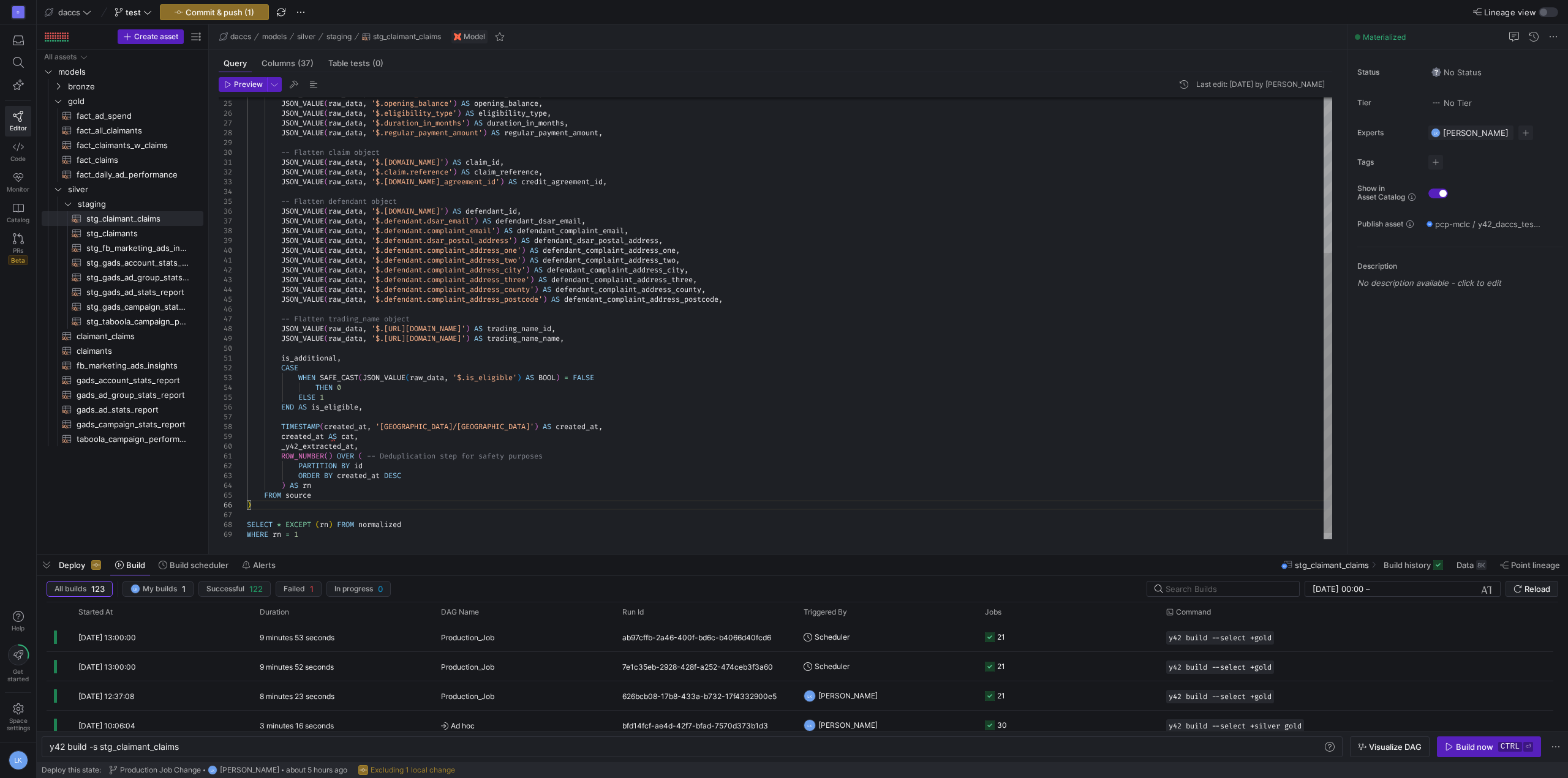
click at [234, 81] on span "Preview" at bounding box center [249, 84] width 29 height 8
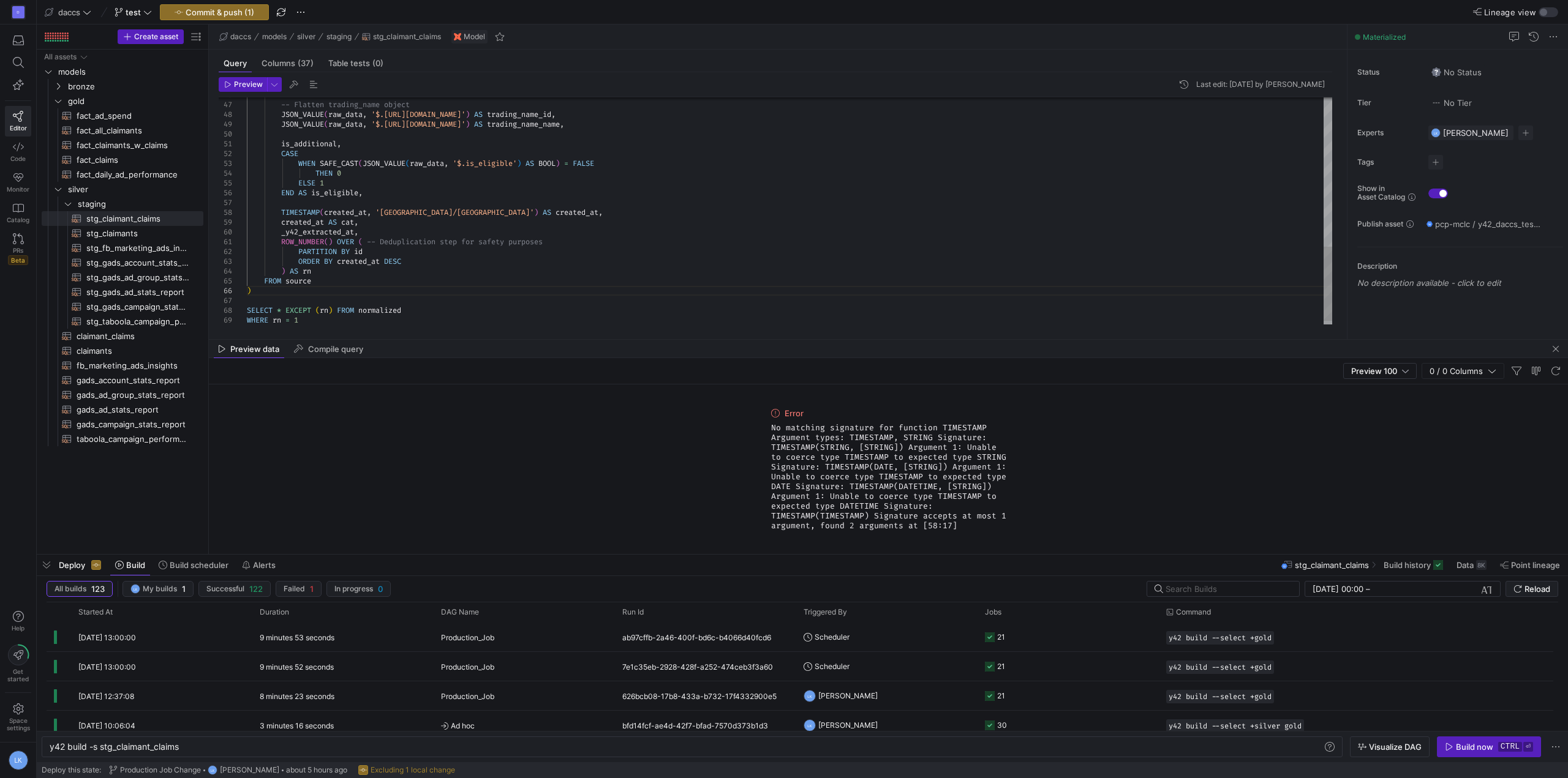
type textarea "is_additional, CASE WHEN SAFE_CAST(JSON_VALUE(raw_data, '$.is_eligible') AS BOO…"
click at [226, 78] on button "Preview" at bounding box center [243, 85] width 48 height 15
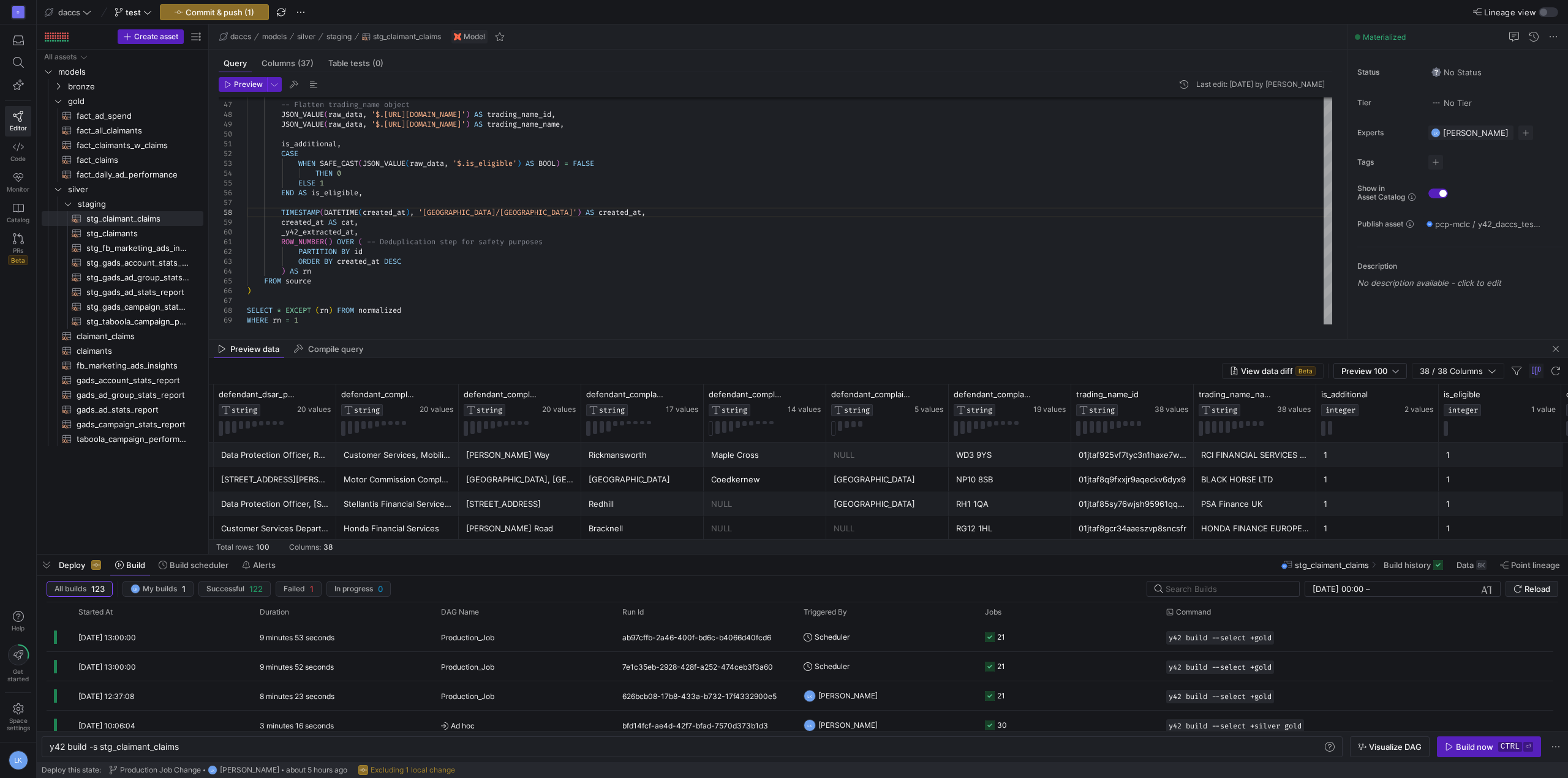
scroll to position [0, 0]
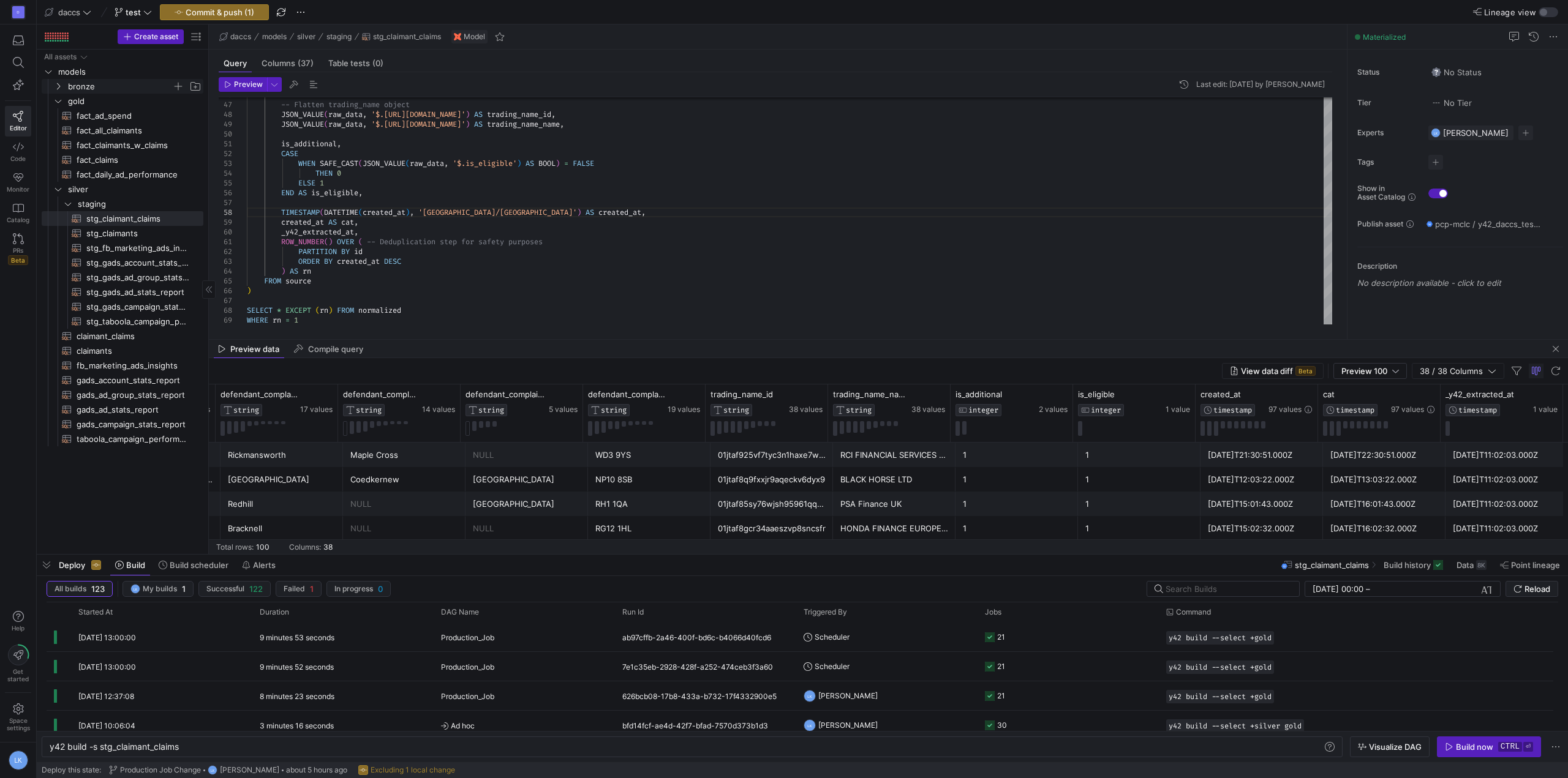
click at [57, 87] on icon "Press SPACE to select this row." at bounding box center [57, 87] width 8 height 7
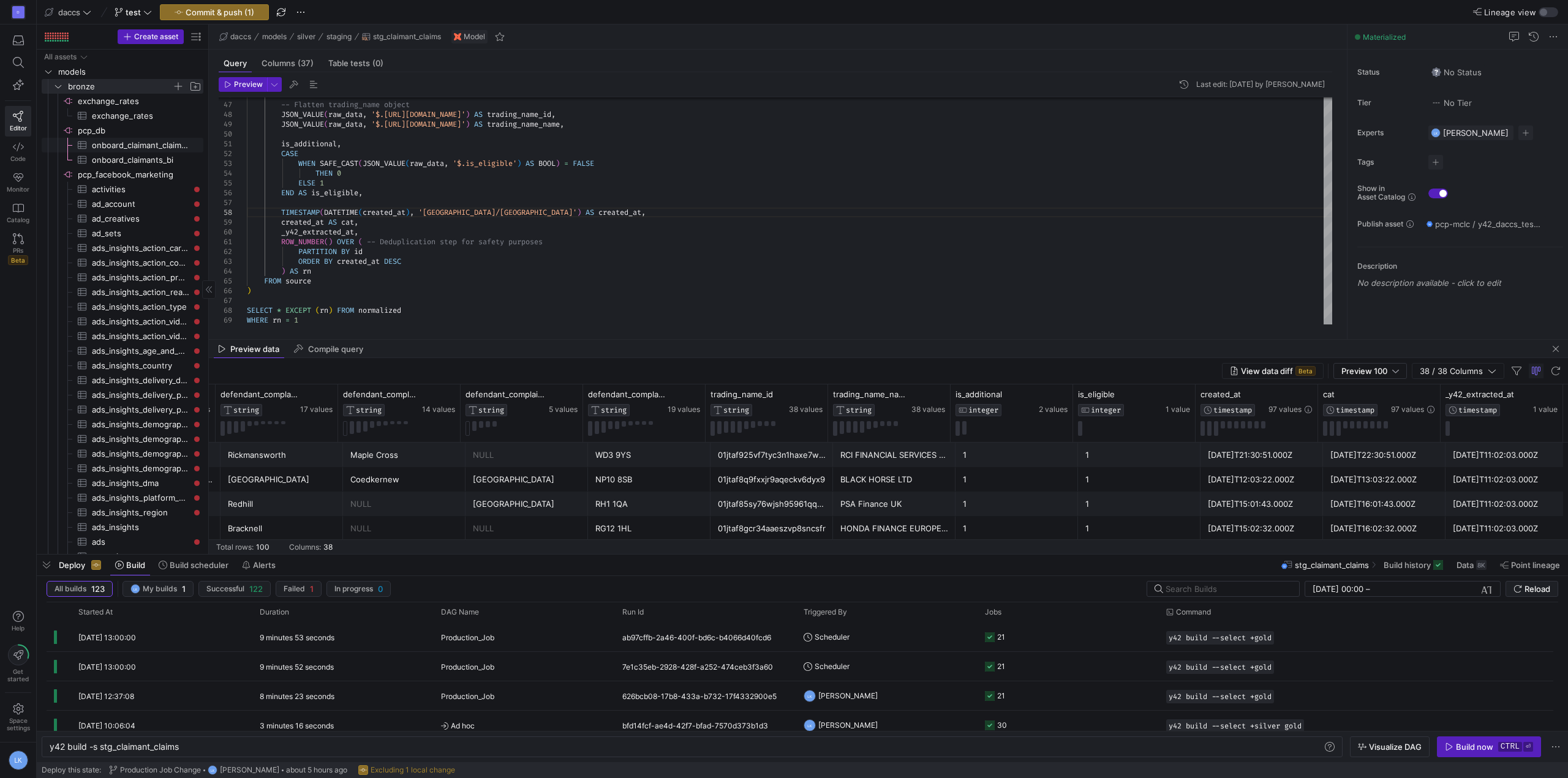
click at [137, 146] on span "onboard_claimant_claims_bi​​​​​​​​​" at bounding box center [140, 145] width 98 height 14
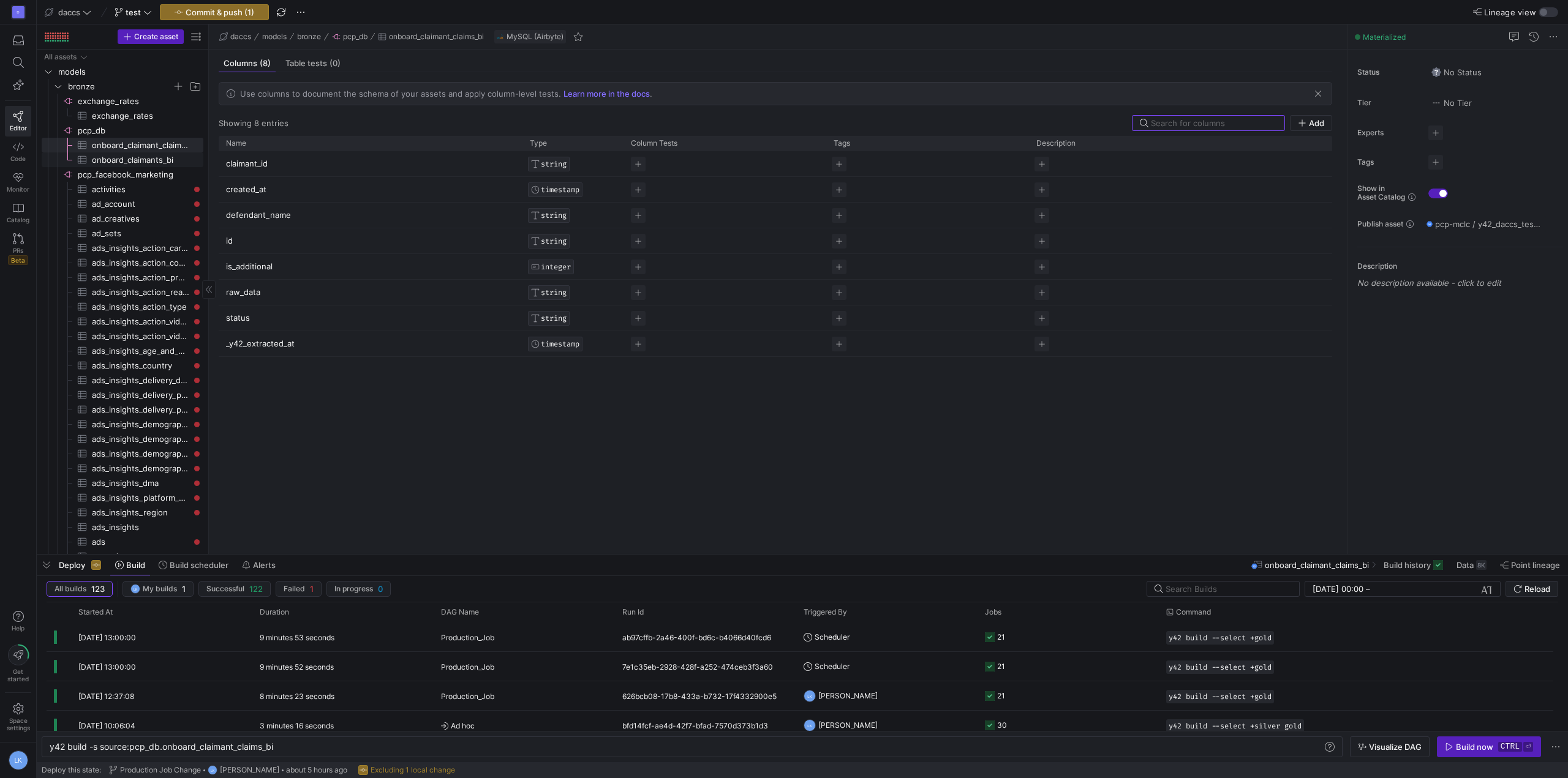
click at [133, 162] on span "onboard_claimants_bi​​​​​​​​​" at bounding box center [140, 160] width 98 height 14
click at [139, 148] on span "onboard_claimant_claims_bi​​​​​​​​​" at bounding box center [140, 145] width 98 height 14
click at [53, 87] on span "bronze" at bounding box center [127, 86] width 151 height 14
click at [58, 87] on icon "Press SPACE to select this row." at bounding box center [57, 87] width 8 height 7
click at [57, 88] on icon at bounding box center [57, 86] width 6 height 3
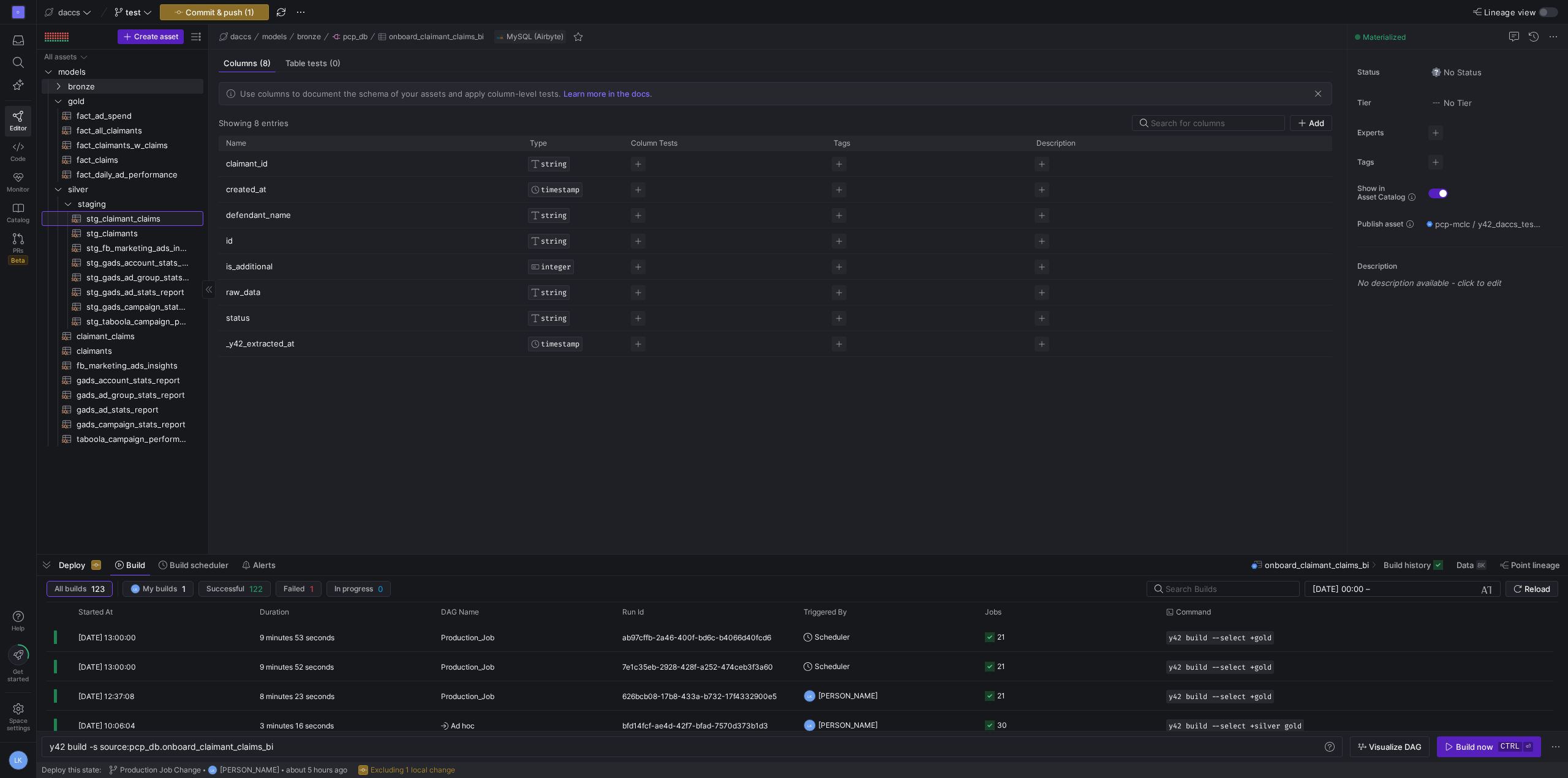
click at [128, 213] on span "stg_claimant_claims​​​​​​​​​​" at bounding box center [138, 218] width 103 height 14
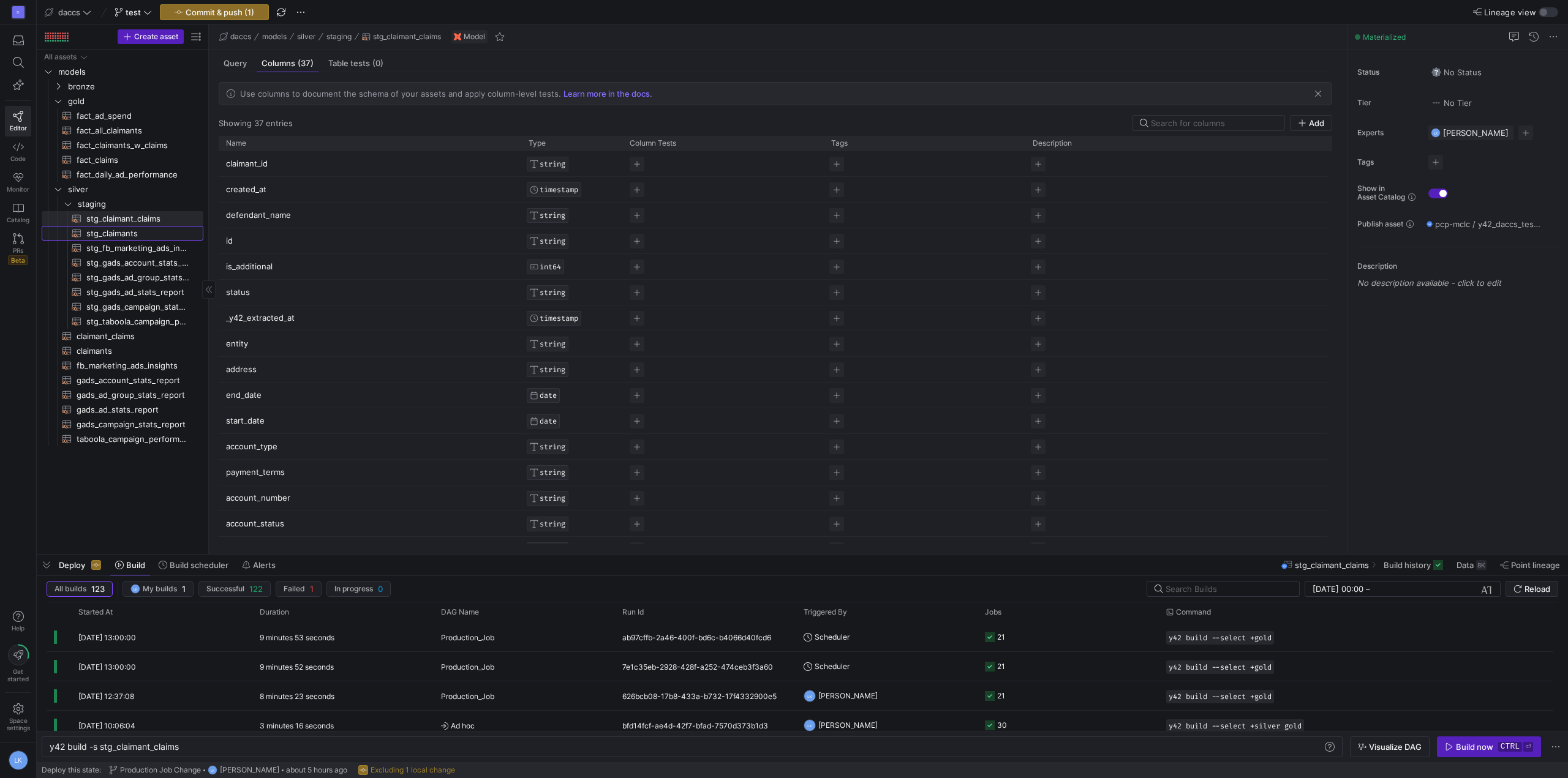
click at [121, 231] on span "stg_claimants​​​​​​​​​​" at bounding box center [138, 233] width 103 height 14
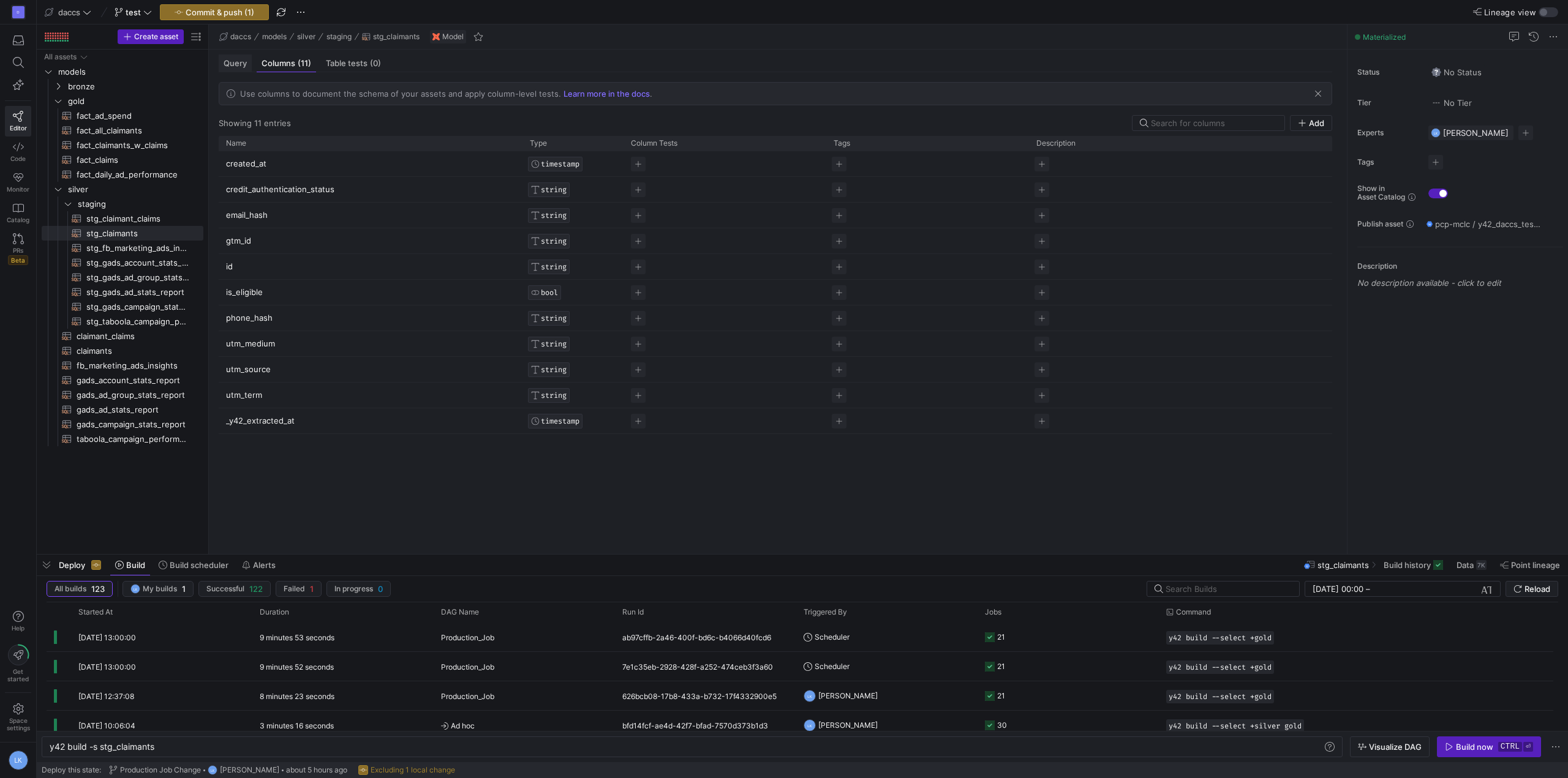
click at [237, 65] on span "Query" at bounding box center [235, 63] width 24 height 8
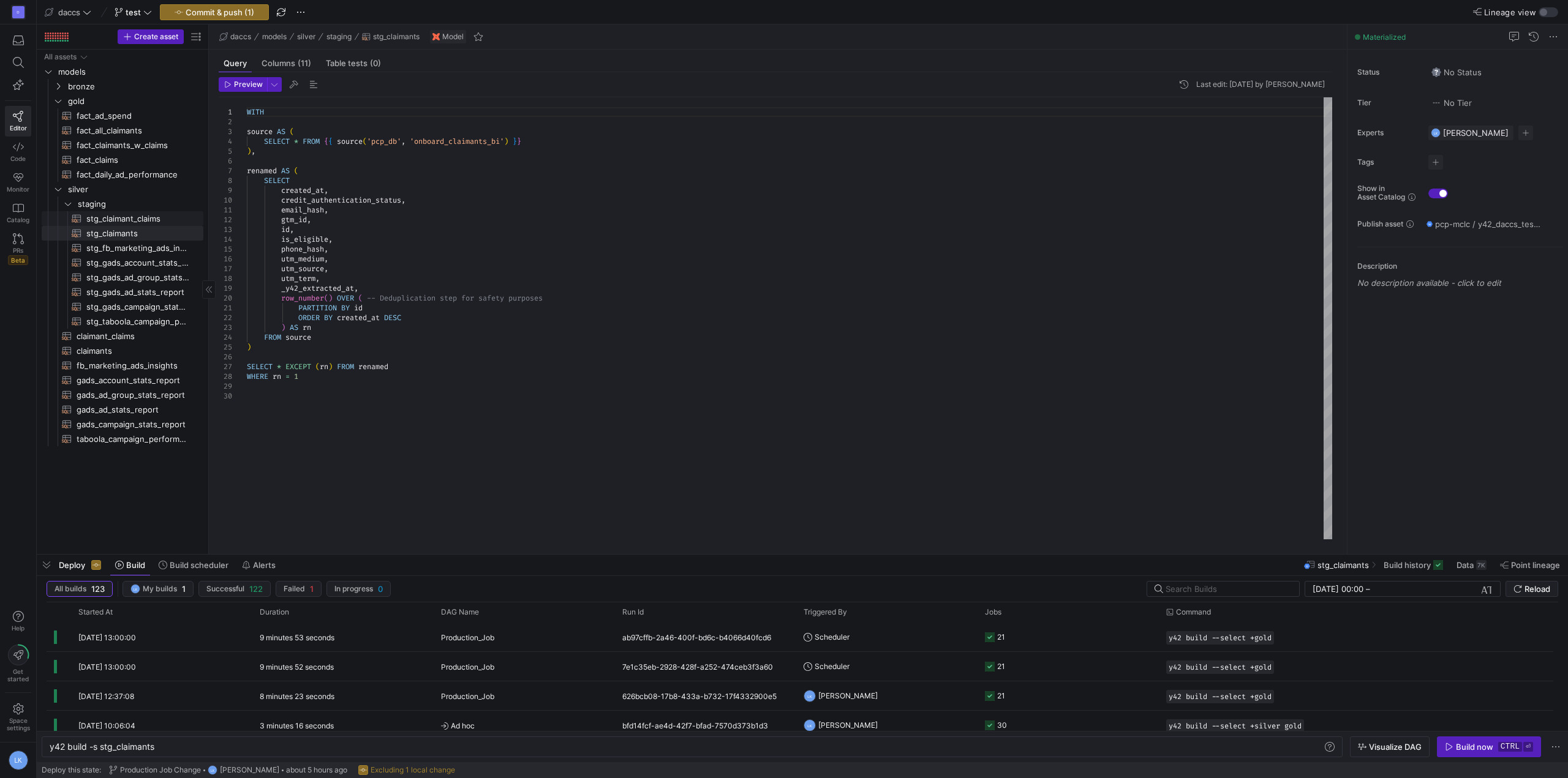
click at [134, 213] on span "stg_claimant_claims​​​​​​​​​​" at bounding box center [138, 218] width 103 height 14
type textarea "y42 build -s stg_claimant_claims"
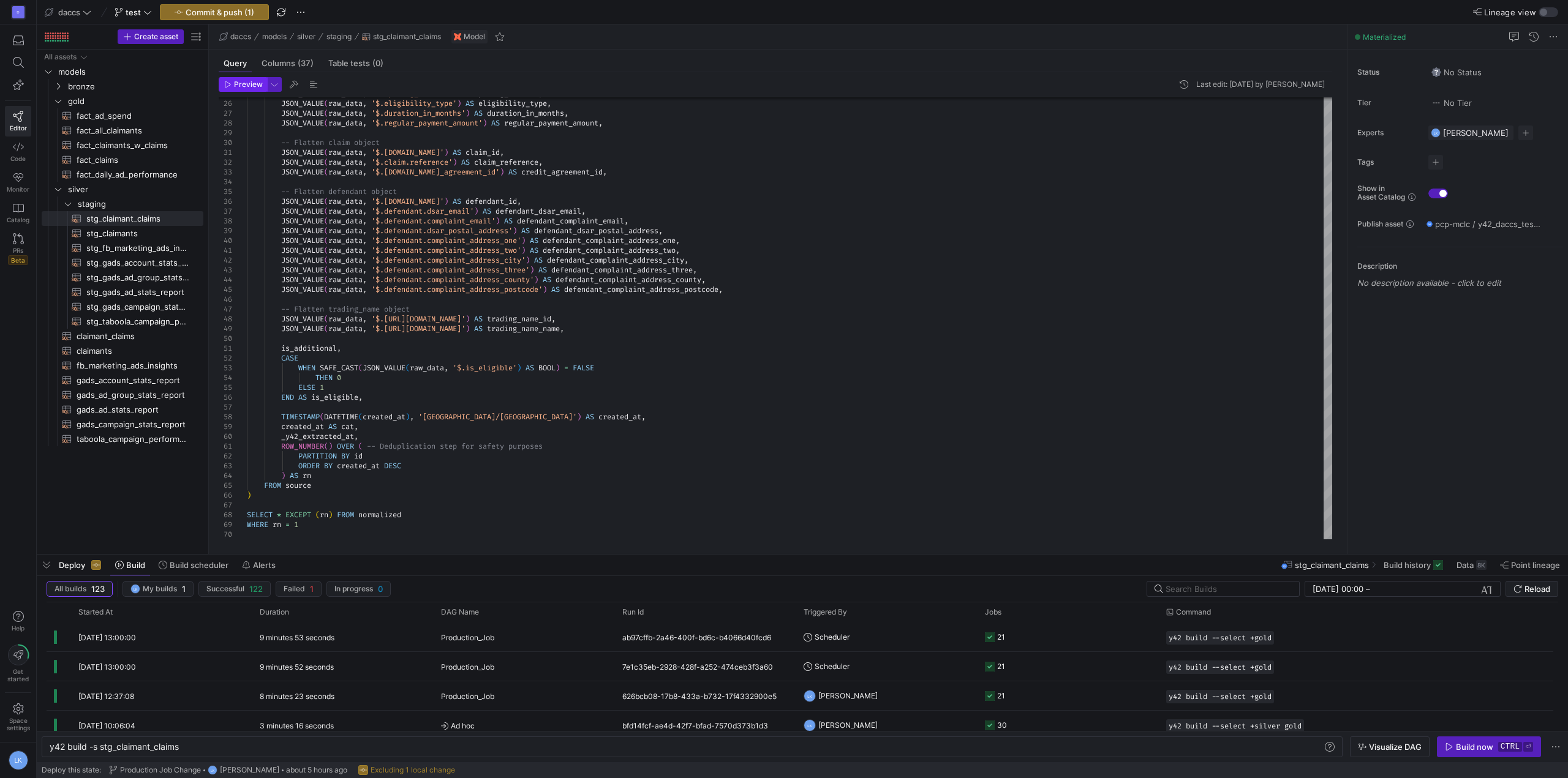
click at [236, 78] on button "Preview" at bounding box center [243, 85] width 48 height 15
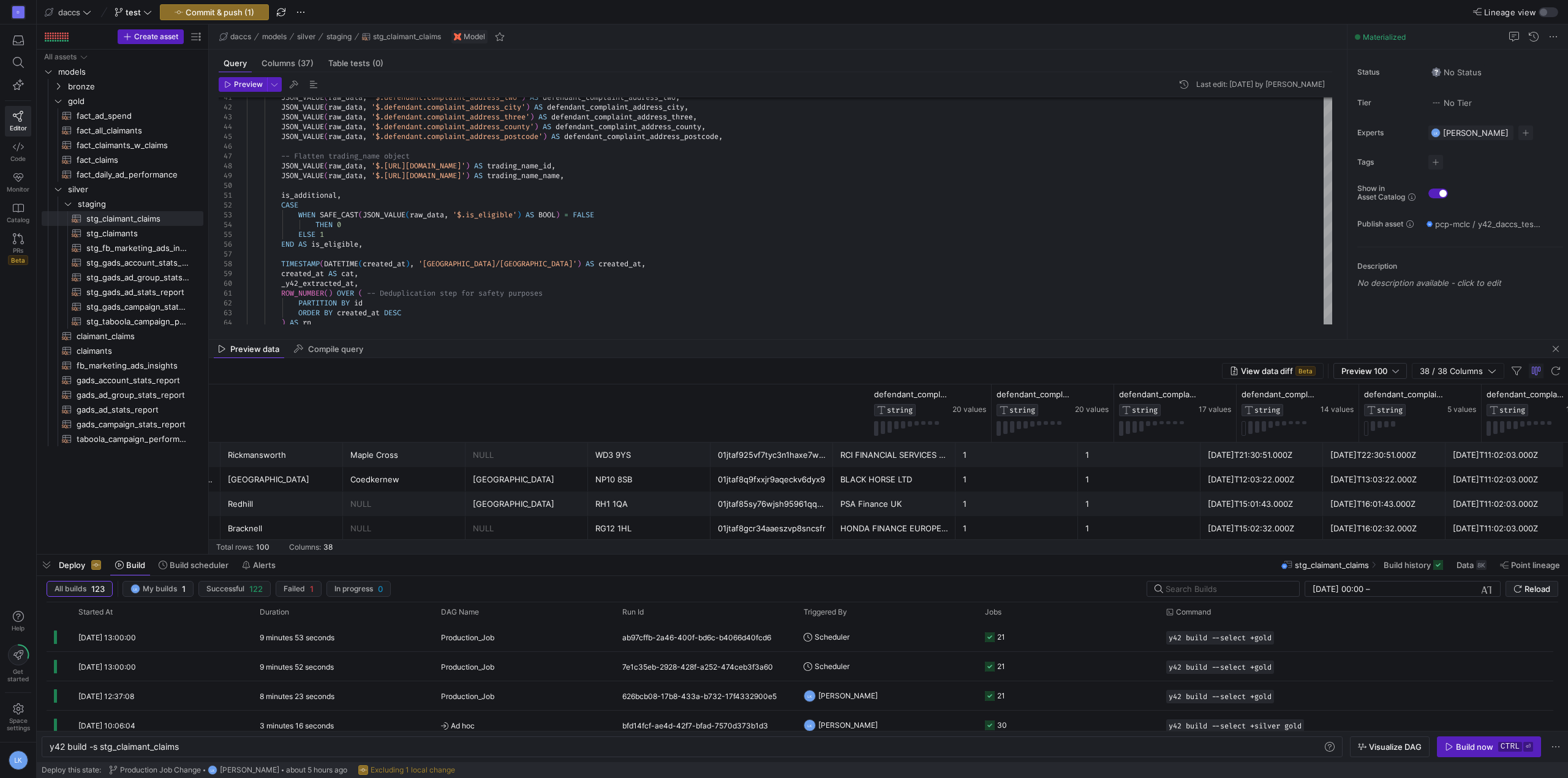
scroll to position [0, 3795]
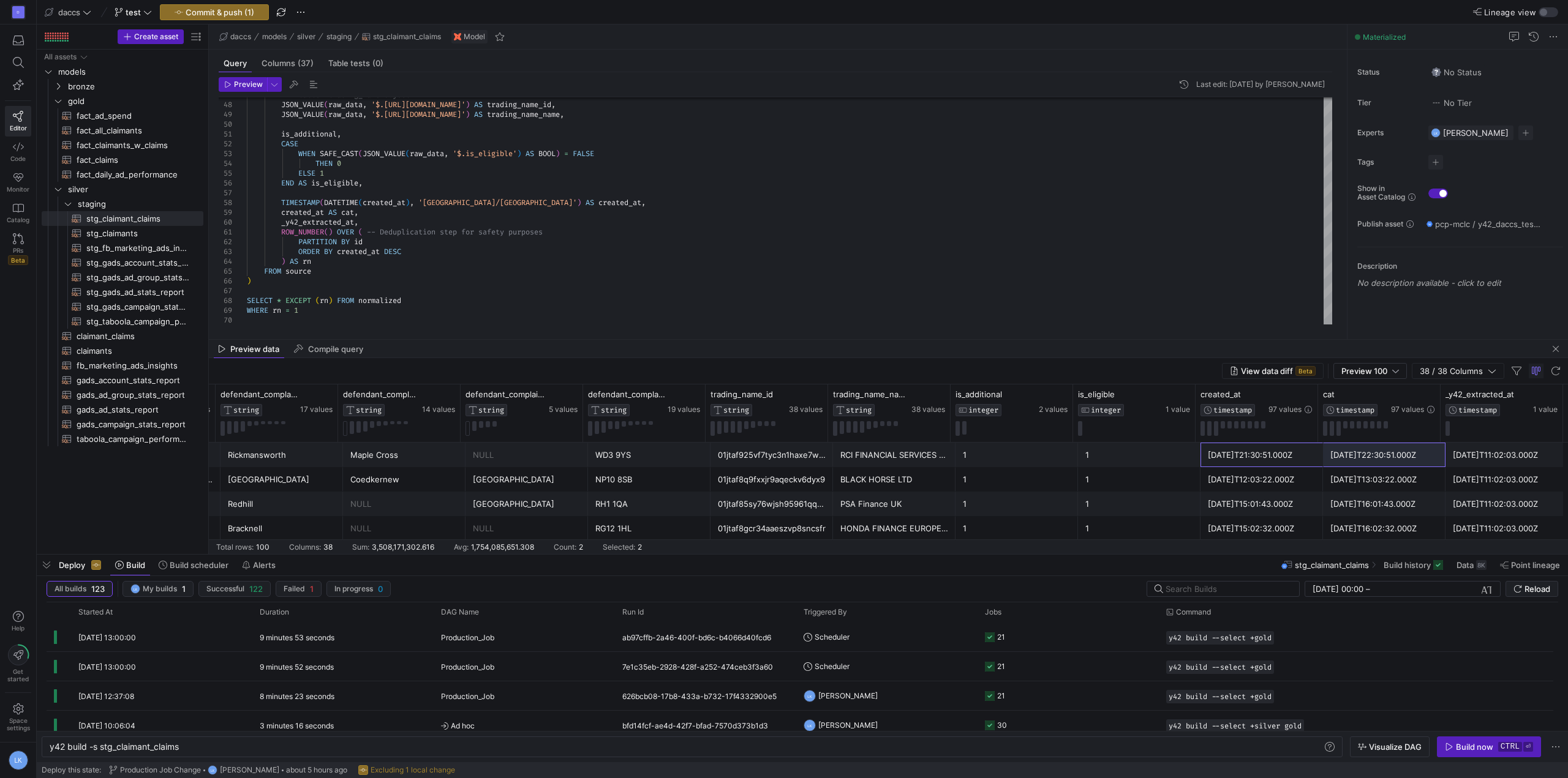
drag, startPoint x: 1196, startPoint y: 456, endPoint x: 1398, endPoint y: 454, distance: 202.0
click at [1422, 452] on div "[DATE]T22:30:51.000Z" at bounding box center [1385, 455] width 108 height 24
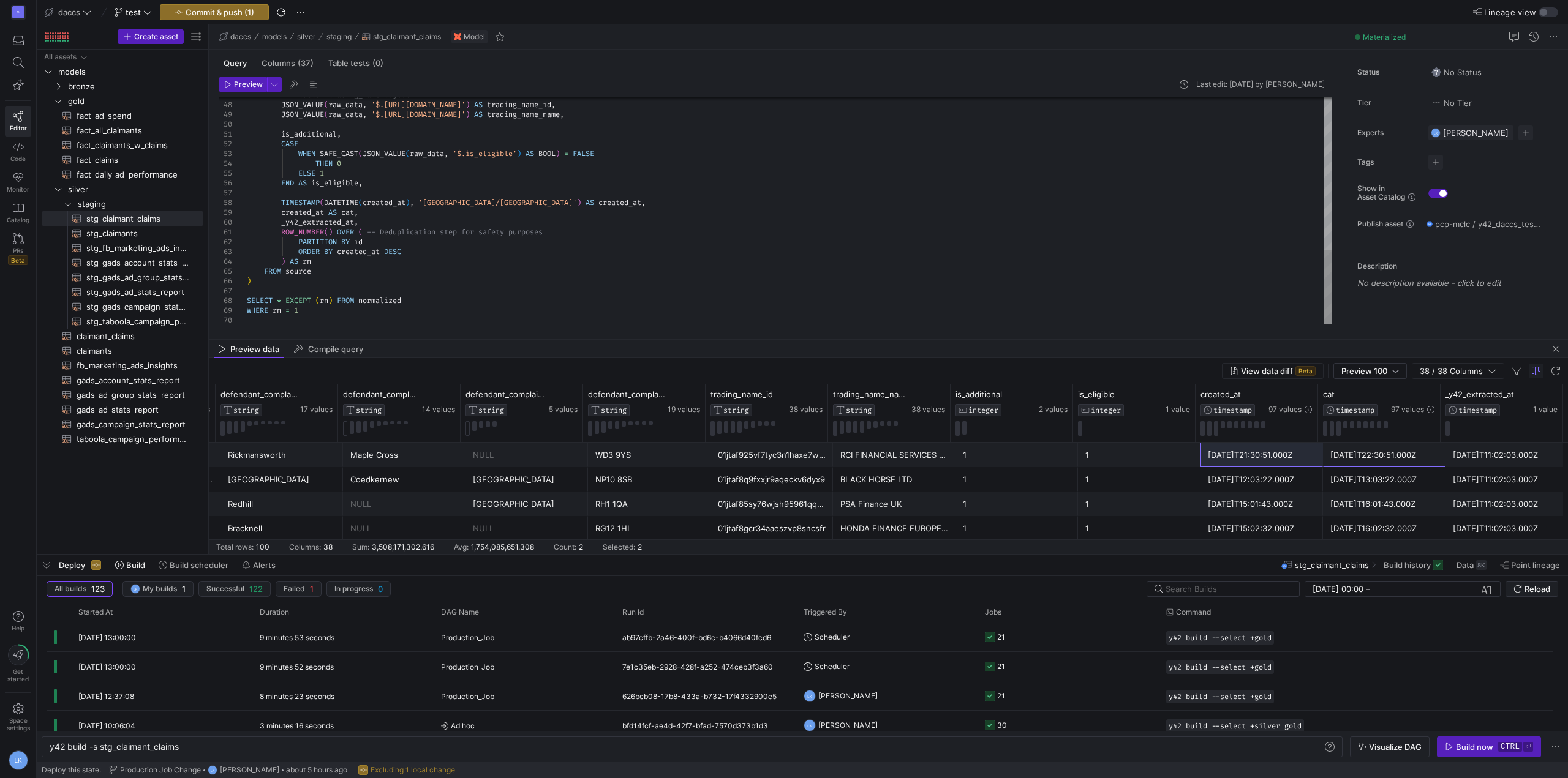
click at [454, 327] on div "Preview Last edit: [DATE] by [PERSON_NAME] 47 48 49 50 51 52 53 54 55 56 57 58 …" at bounding box center [775, 201] width 1133 height 257
click at [246, 81] on span "Preview" at bounding box center [249, 84] width 29 height 8
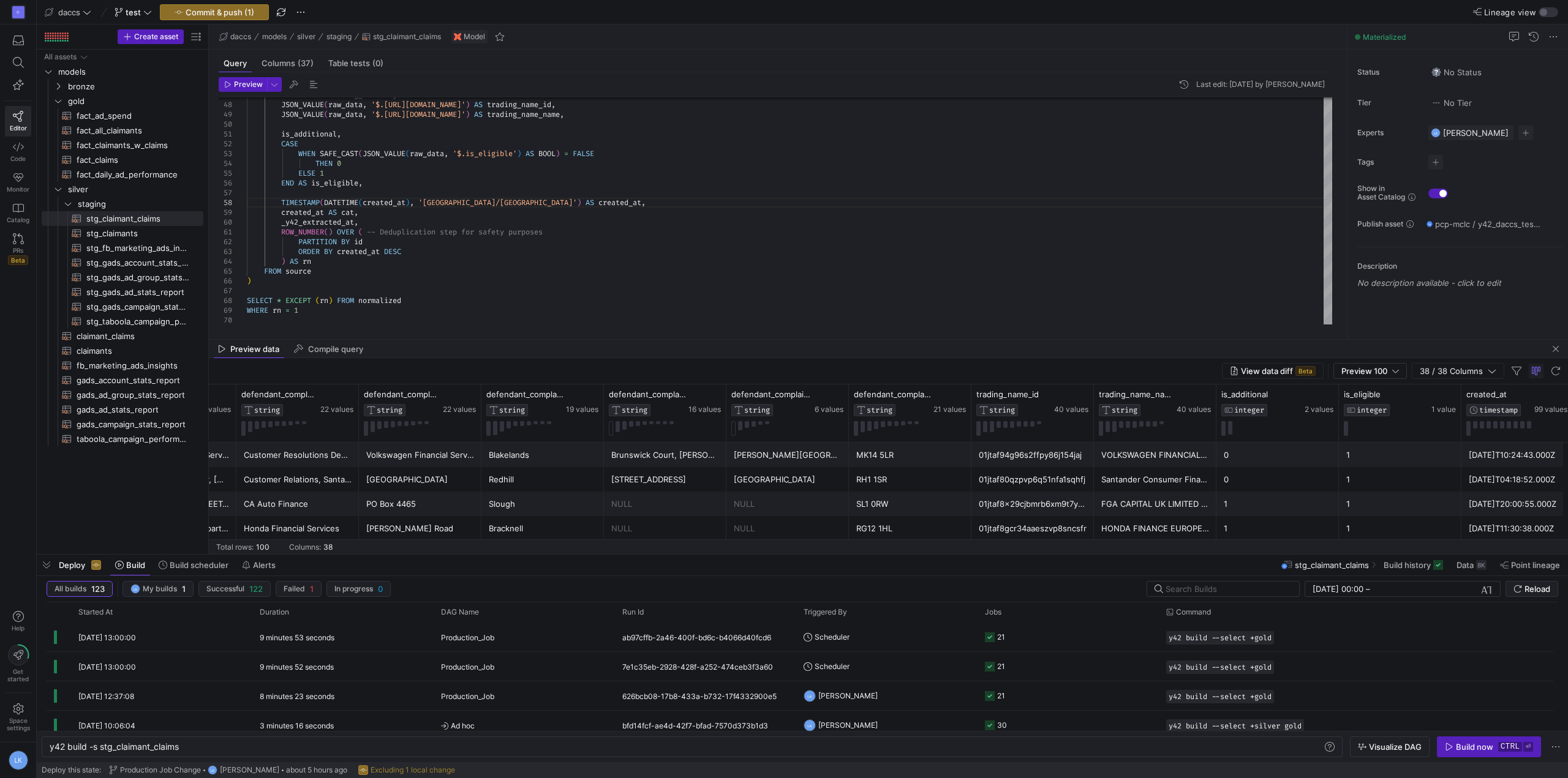
scroll to position [0, 3769]
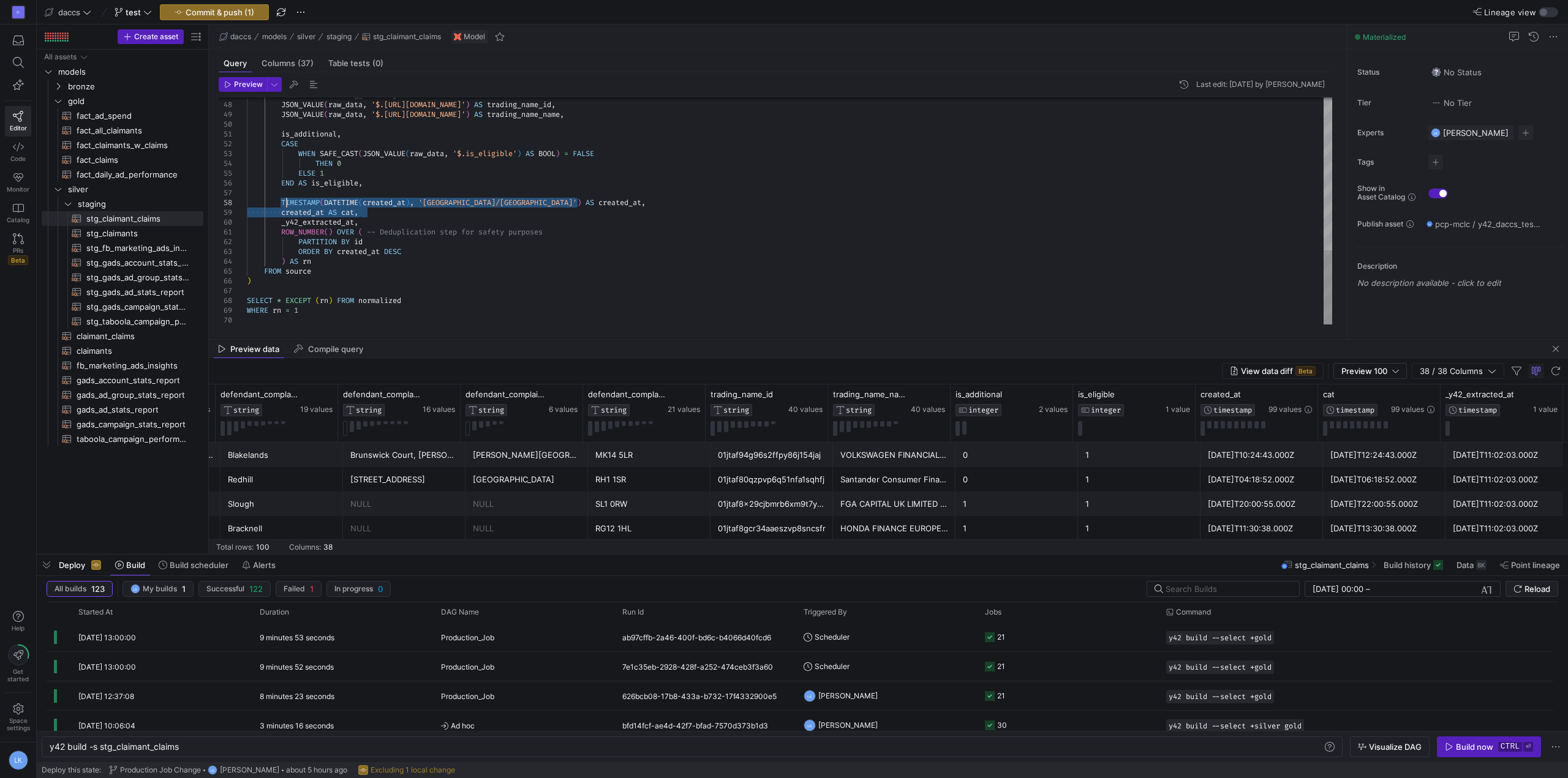
drag, startPoint x: 368, startPoint y: 212, endPoint x: 285, endPoint y: 202, distance: 83.6
click at [1303, 451] on div "[DATE]T10:24:43.000Z" at bounding box center [1262, 455] width 108 height 24
click at [1301, 451] on div "[DATE]T10:24:43.000Z" at bounding box center [1262, 455] width 108 height 24
click at [1331, 451] on div "[DATE]T12:24:43.000Z" at bounding box center [1385, 455] width 108 height 24
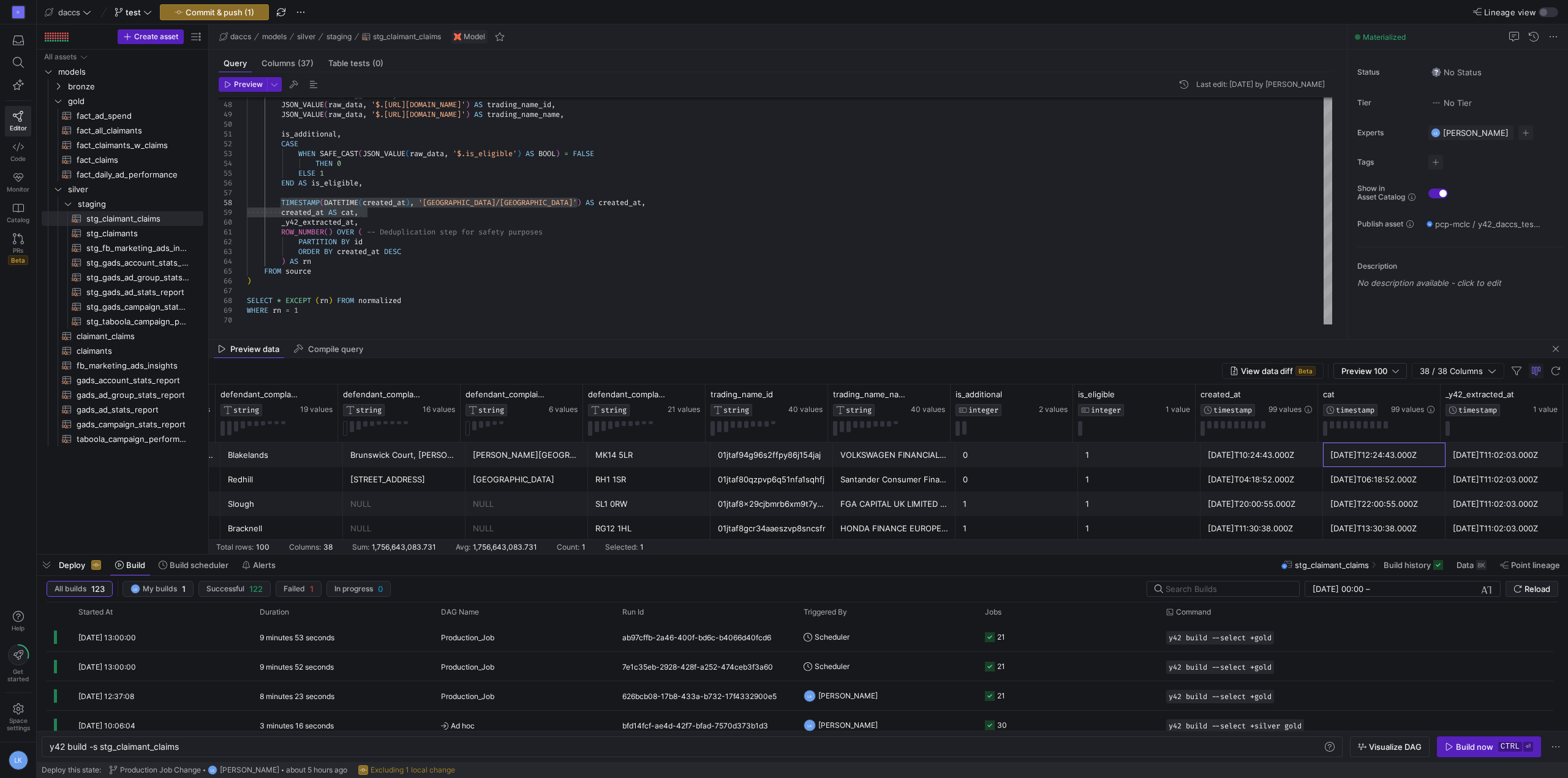
click at [1342, 451] on div "[DATE]T12:24:43.000Z" at bounding box center [1385, 455] width 108 height 24
click at [1347, 451] on div "[DATE]T12:24:43.000Z" at bounding box center [1385, 455] width 108 height 24
drag, startPoint x: 1331, startPoint y: 454, endPoint x: 1417, endPoint y: 458, distance: 86.1
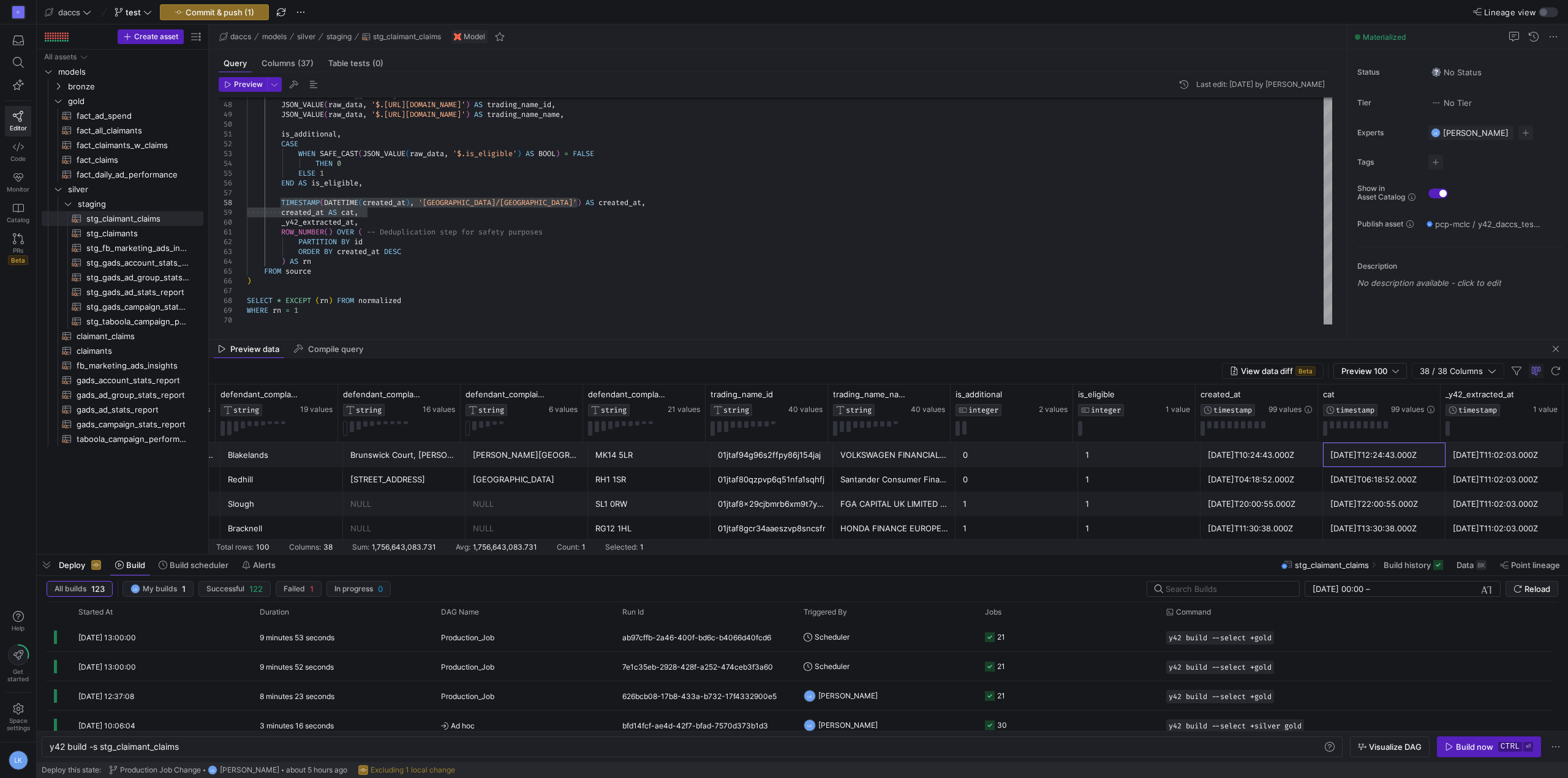
click at [1417, 458] on div "[DATE]T12:24:43.000Z" at bounding box center [1385, 455] width 108 height 24
drag, startPoint x: 1434, startPoint y: 454, endPoint x: 1326, endPoint y: 462, distance: 108.3
click at [1326, 462] on div "[DATE]T12:24:43.000Z" at bounding box center [1384, 454] width 122 height 25
click at [1352, 454] on div "[DATE]T12:24:43.000Z" at bounding box center [1385, 455] width 108 height 24
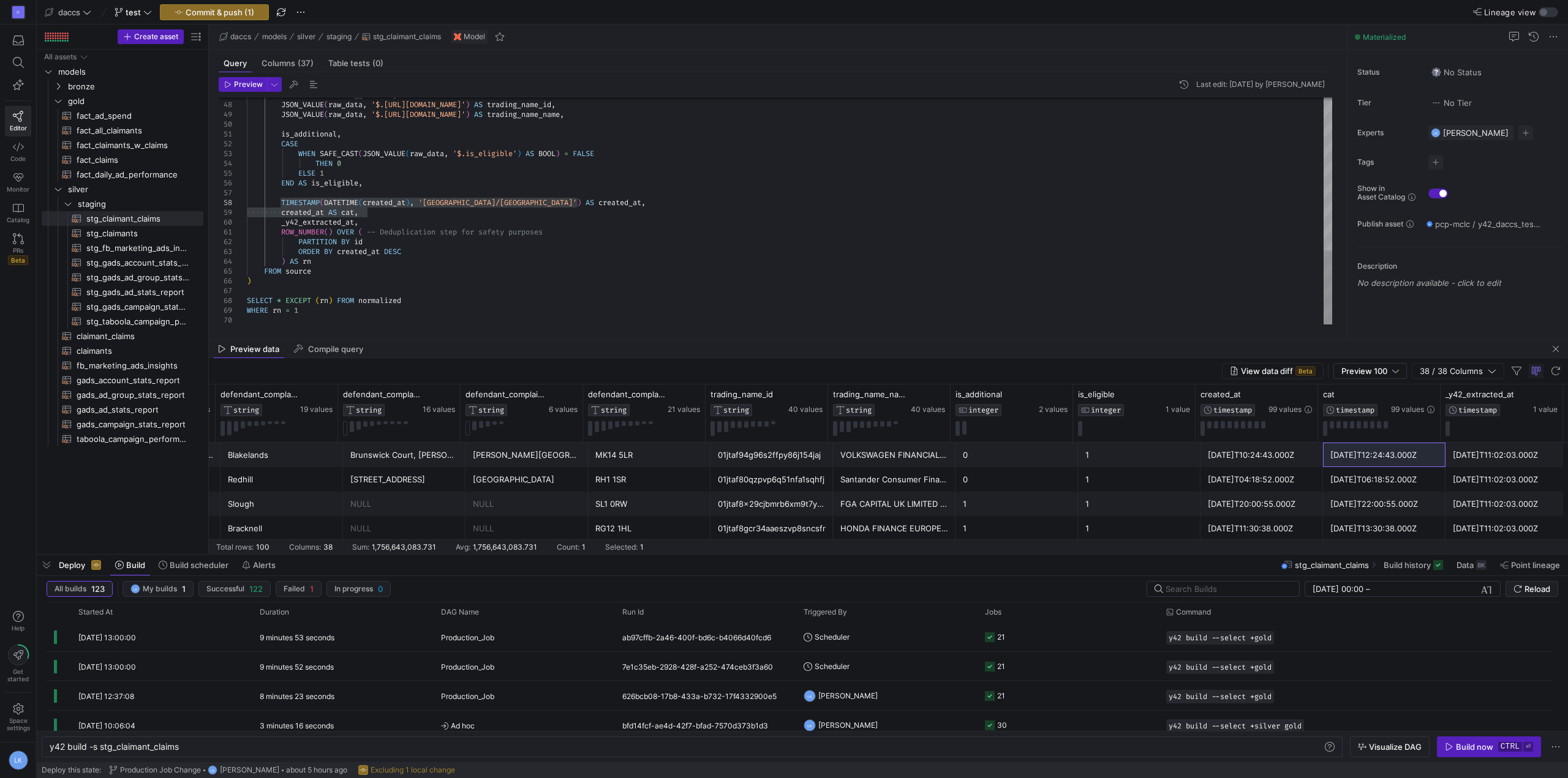
drag, startPoint x: 560, startPoint y: 198, endPoint x: 567, endPoint y: 199, distance: 7.1
drag, startPoint x: 596, startPoint y: 205, endPoint x: 283, endPoint y: 202, distance: 313.0
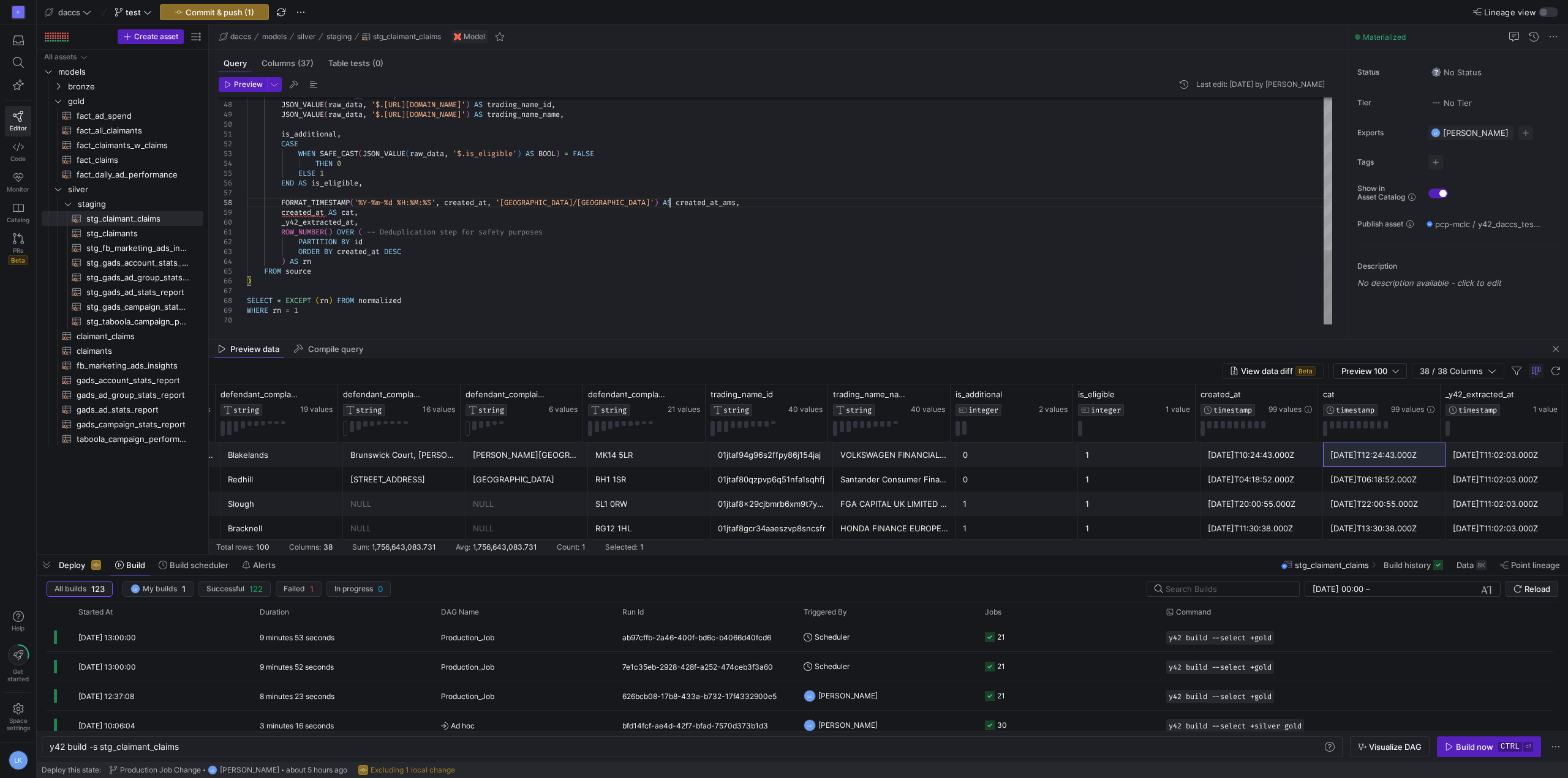
click at [244, 85] on span "Preview" at bounding box center [249, 84] width 29 height 8
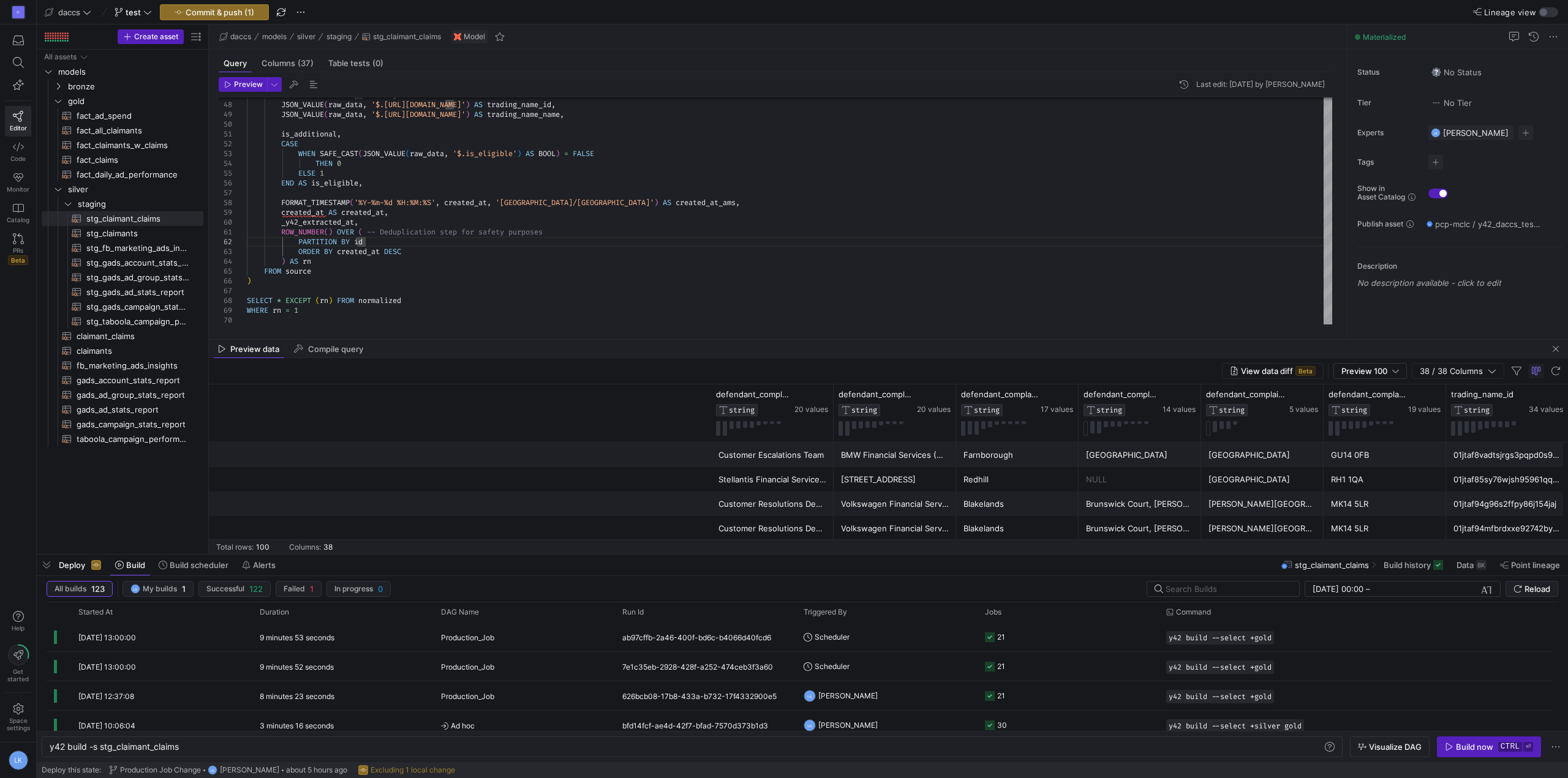
scroll to position [0, 3816]
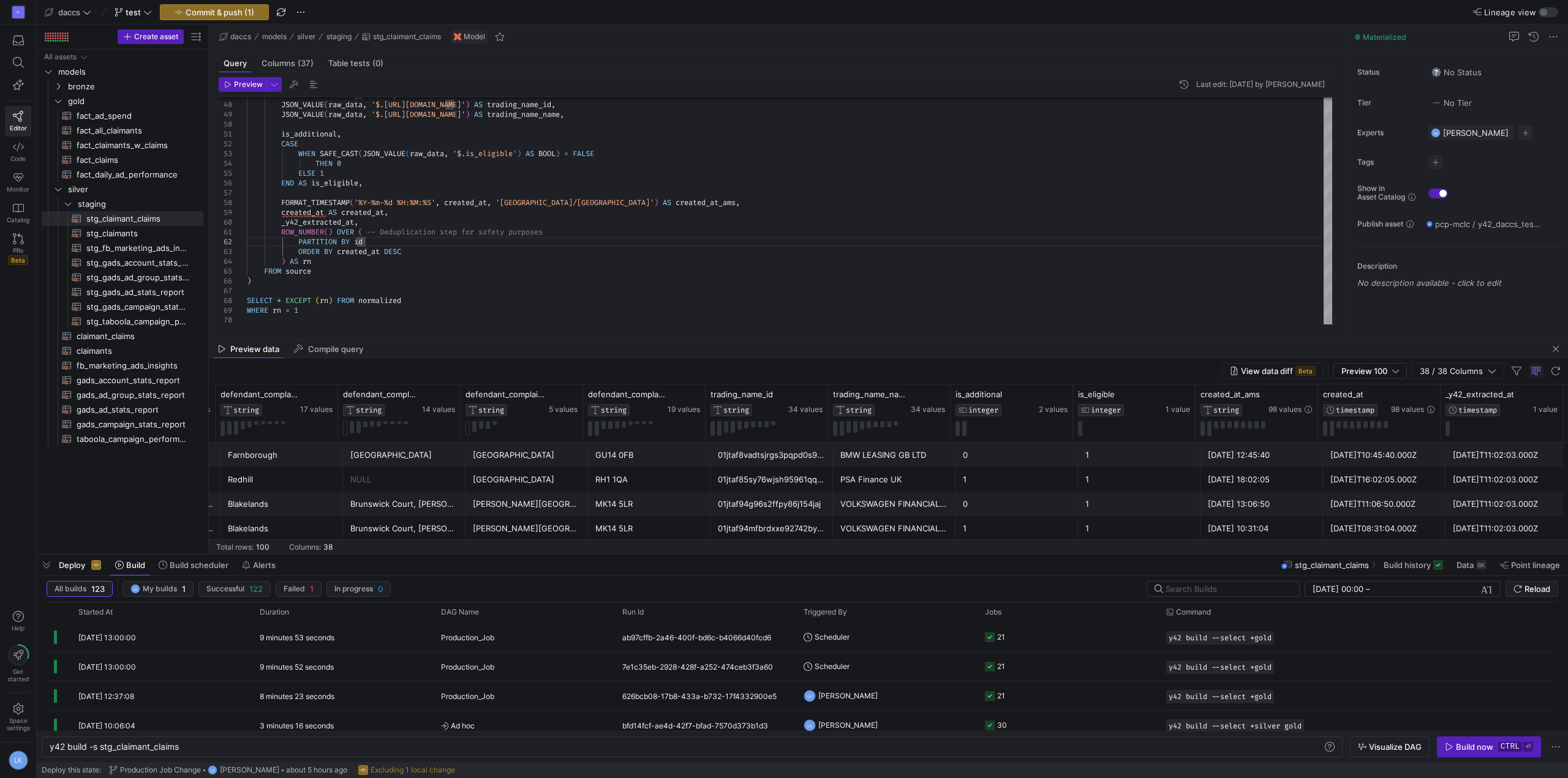
click at [1345, 451] on div "[DATE]T10:45:40.000Z" at bounding box center [1385, 455] width 108 height 24
click at [1384, 460] on span "Copy" at bounding box center [1419, 459] width 113 height 17
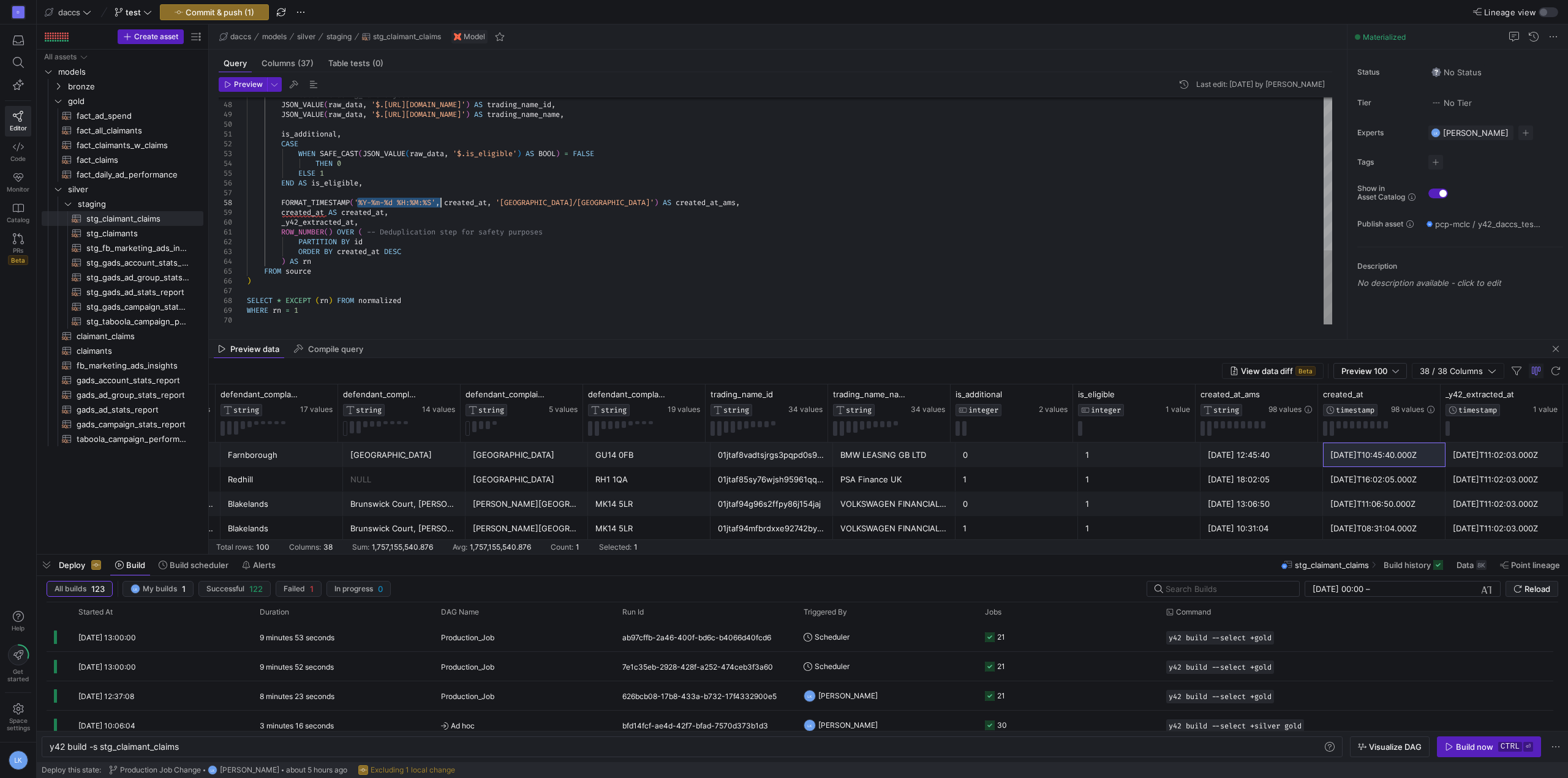
drag, startPoint x: 357, startPoint y: 202, endPoint x: 441, endPoint y: 199, distance: 84.1
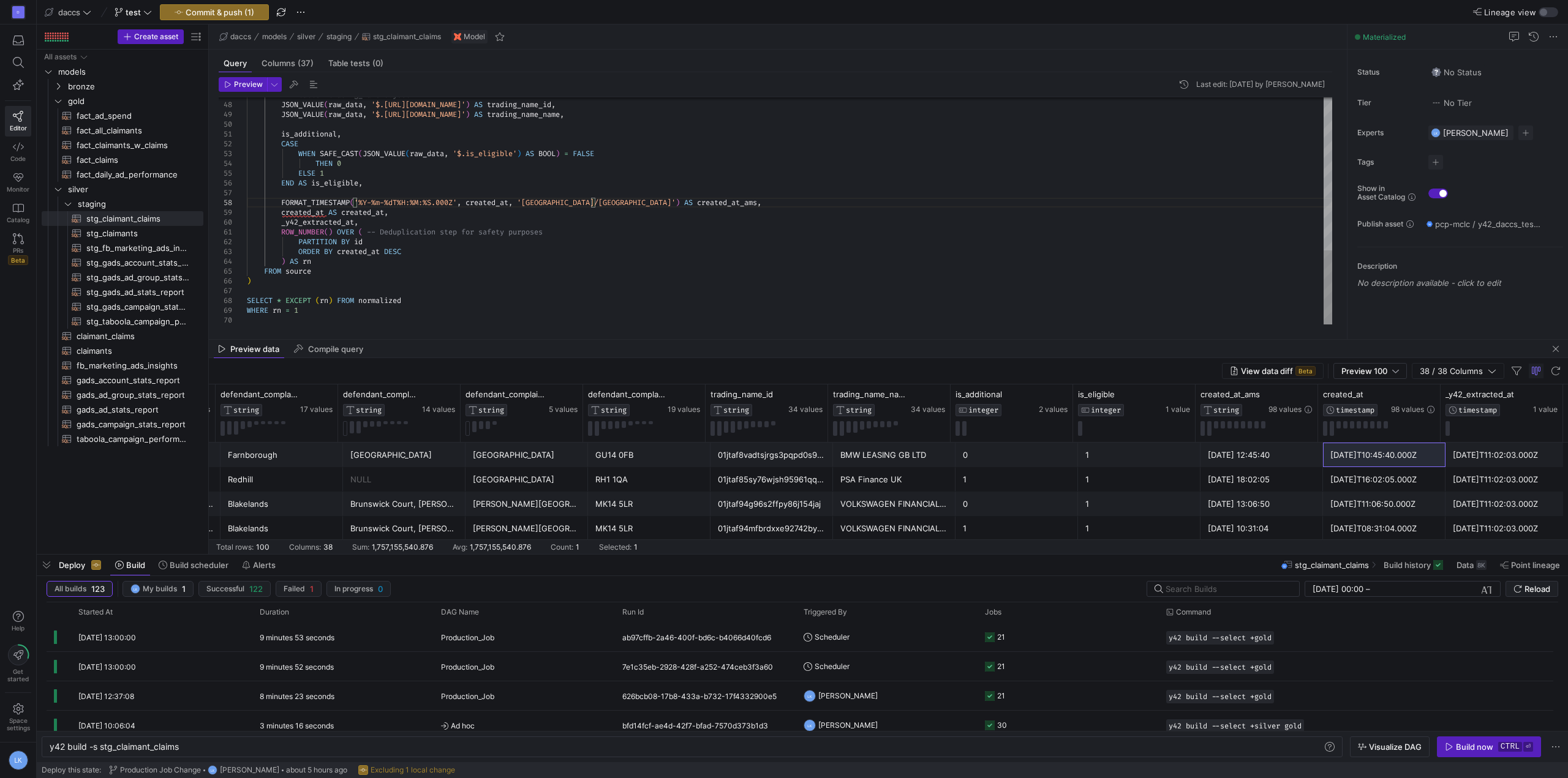
click at [240, 85] on span "Preview" at bounding box center [249, 84] width 29 height 8
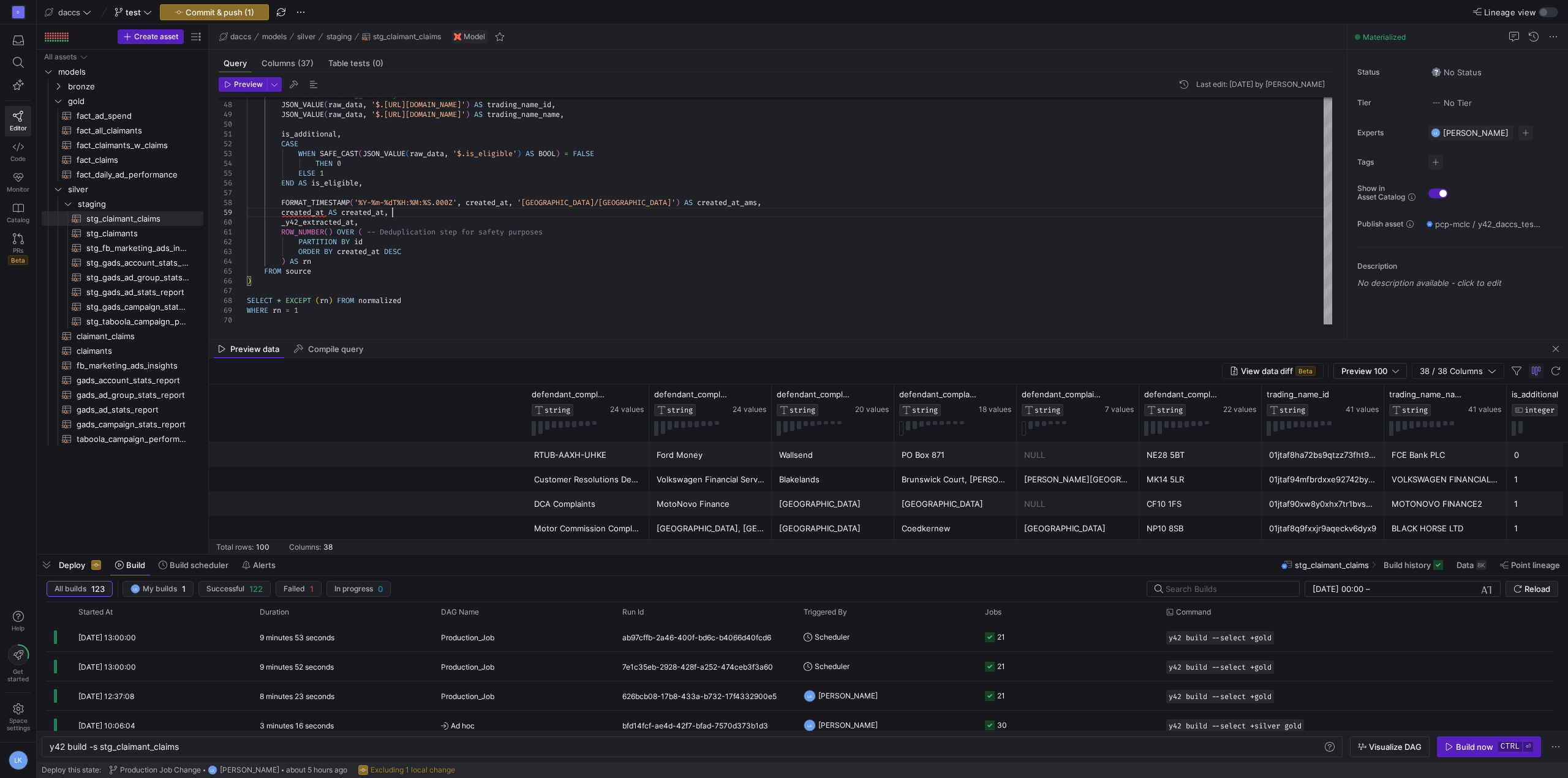
scroll to position [0, 3812]
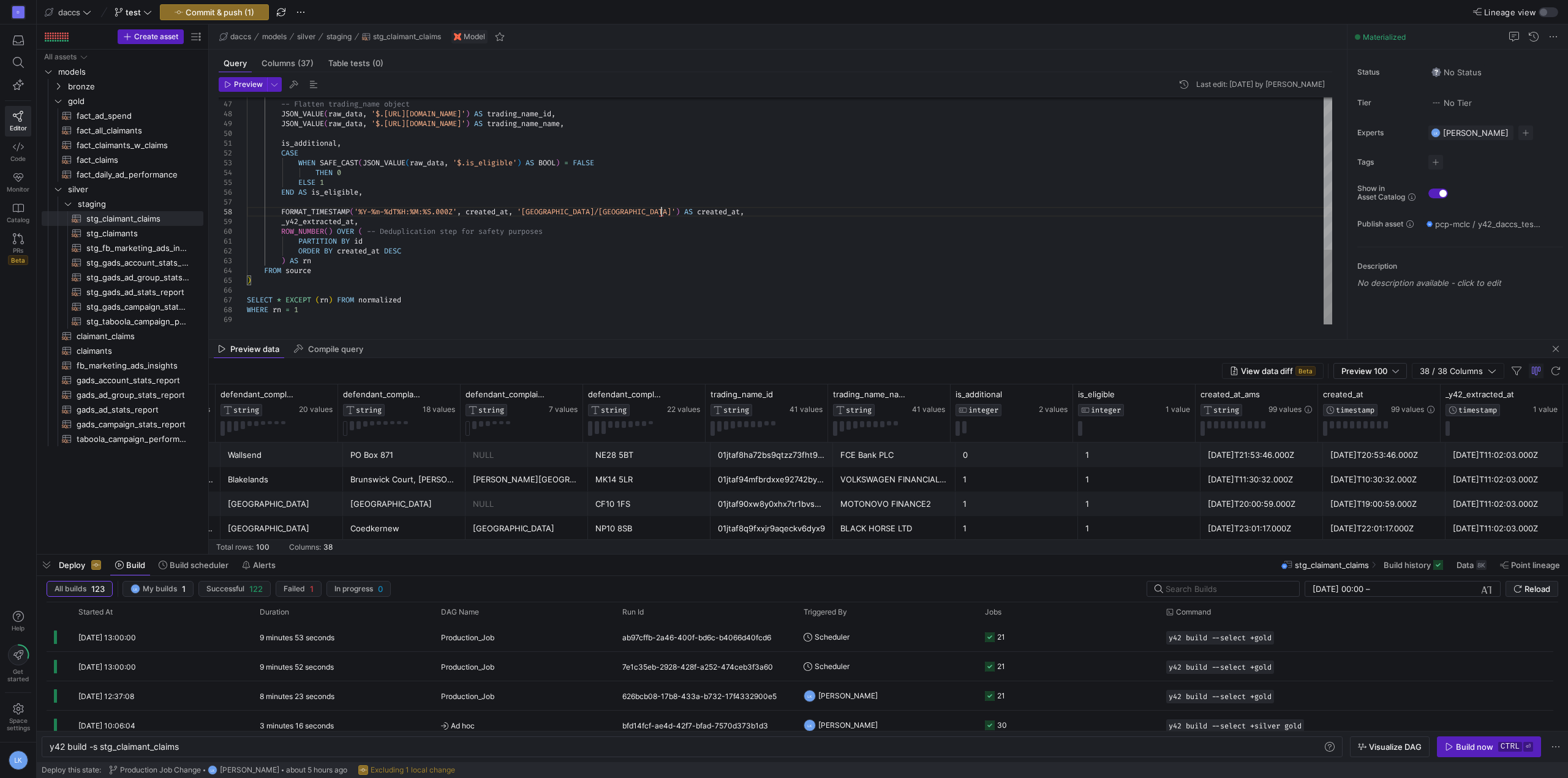
scroll to position [78, 413]
drag, startPoint x: 281, startPoint y: 210, endPoint x: 672, endPoint y: 213, distance: 391.0
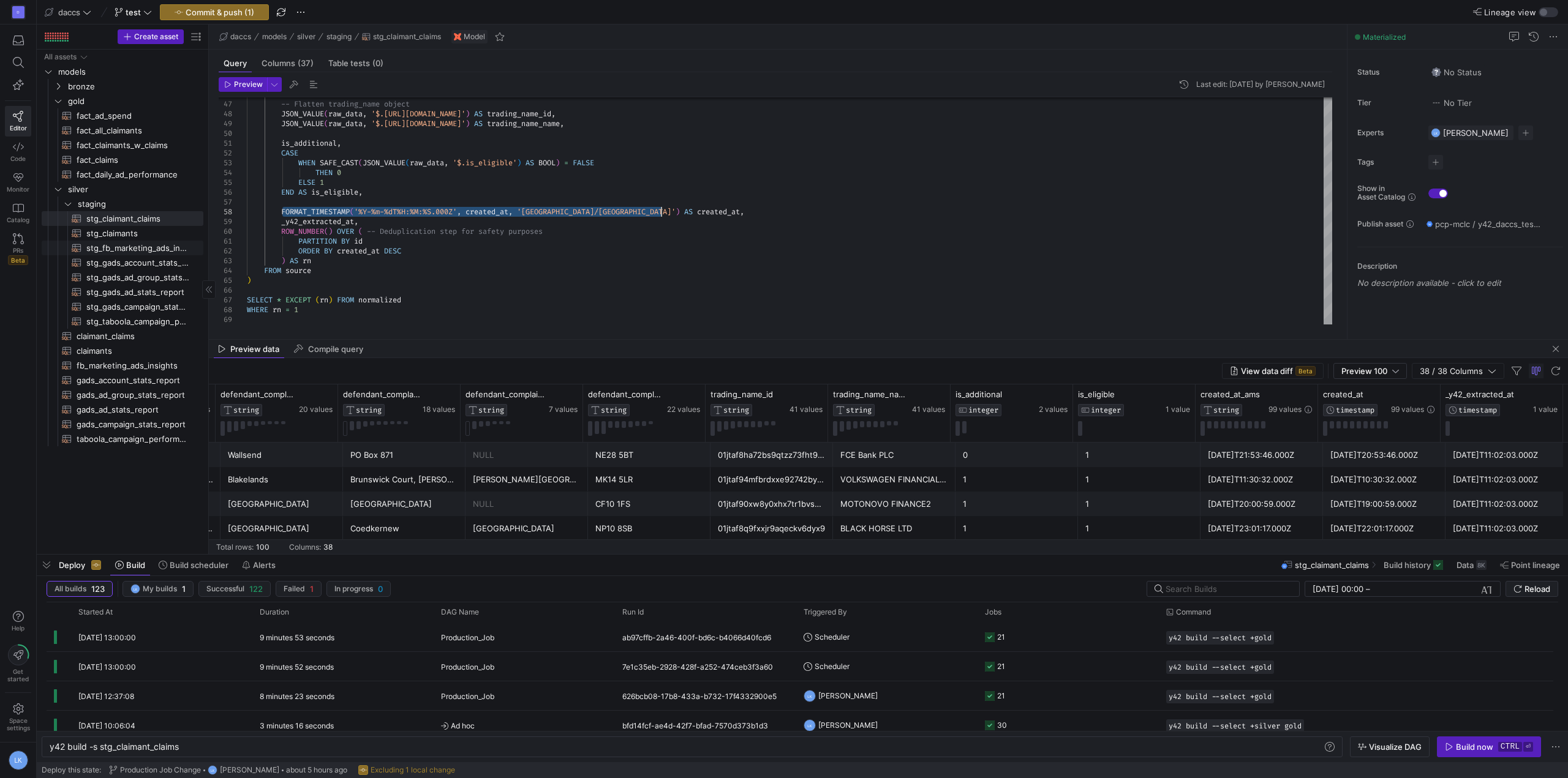
type textarea "is_additional, CASE WHEN SAFE_CAST(JSON_VALUE(raw_data, '$.is_eligible') AS BOO…"
click at [121, 234] on span "stg_claimants​​​​​​​​​​" at bounding box center [138, 233] width 103 height 14
type textarea "y42 build -s stg_claimants"
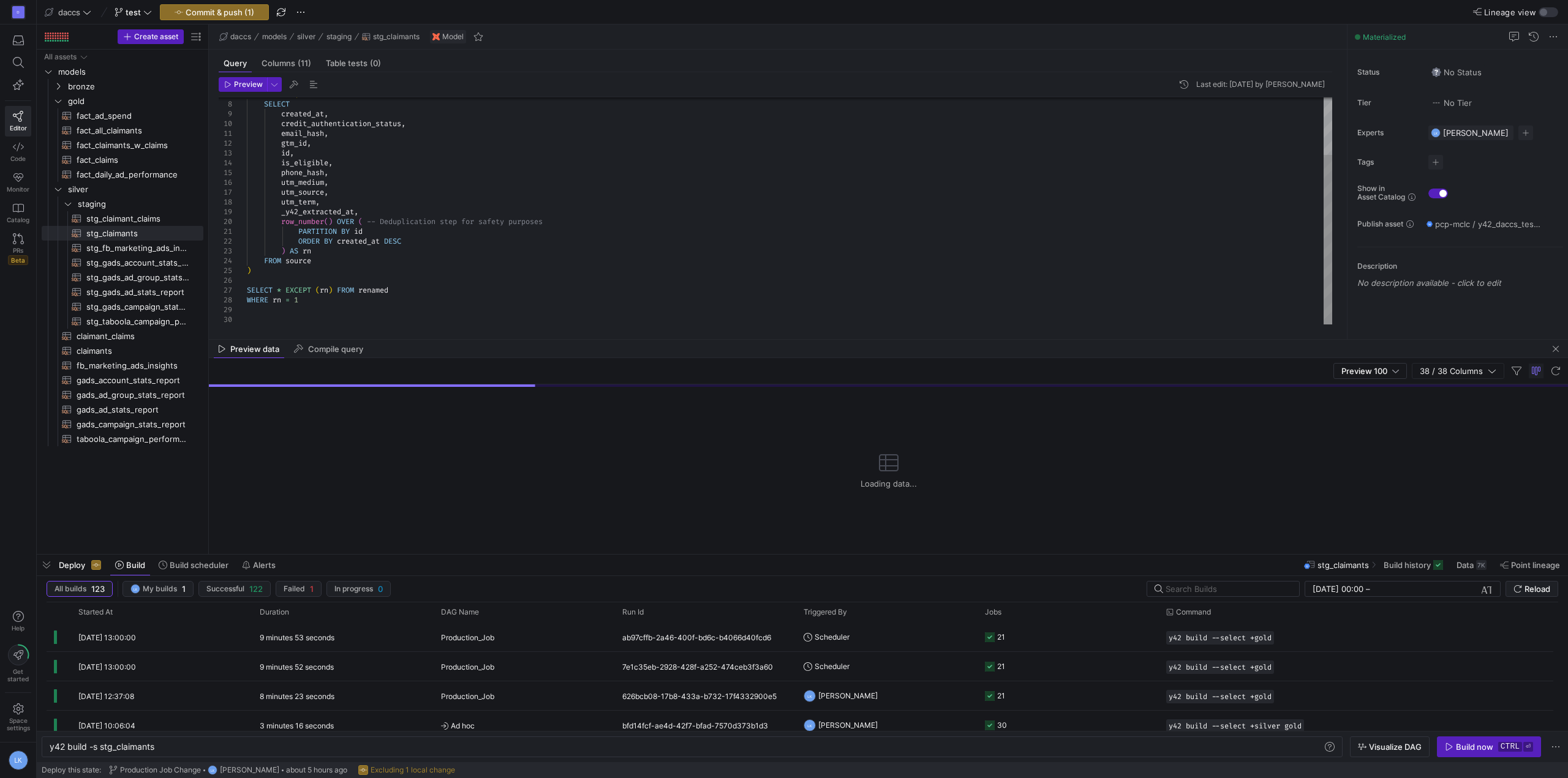
click at [308, 117] on div "renamed AS ( SELECT created_at , credit_authentication_status , email_hash , gt…" at bounding box center [790, 172] width 1085 height 304
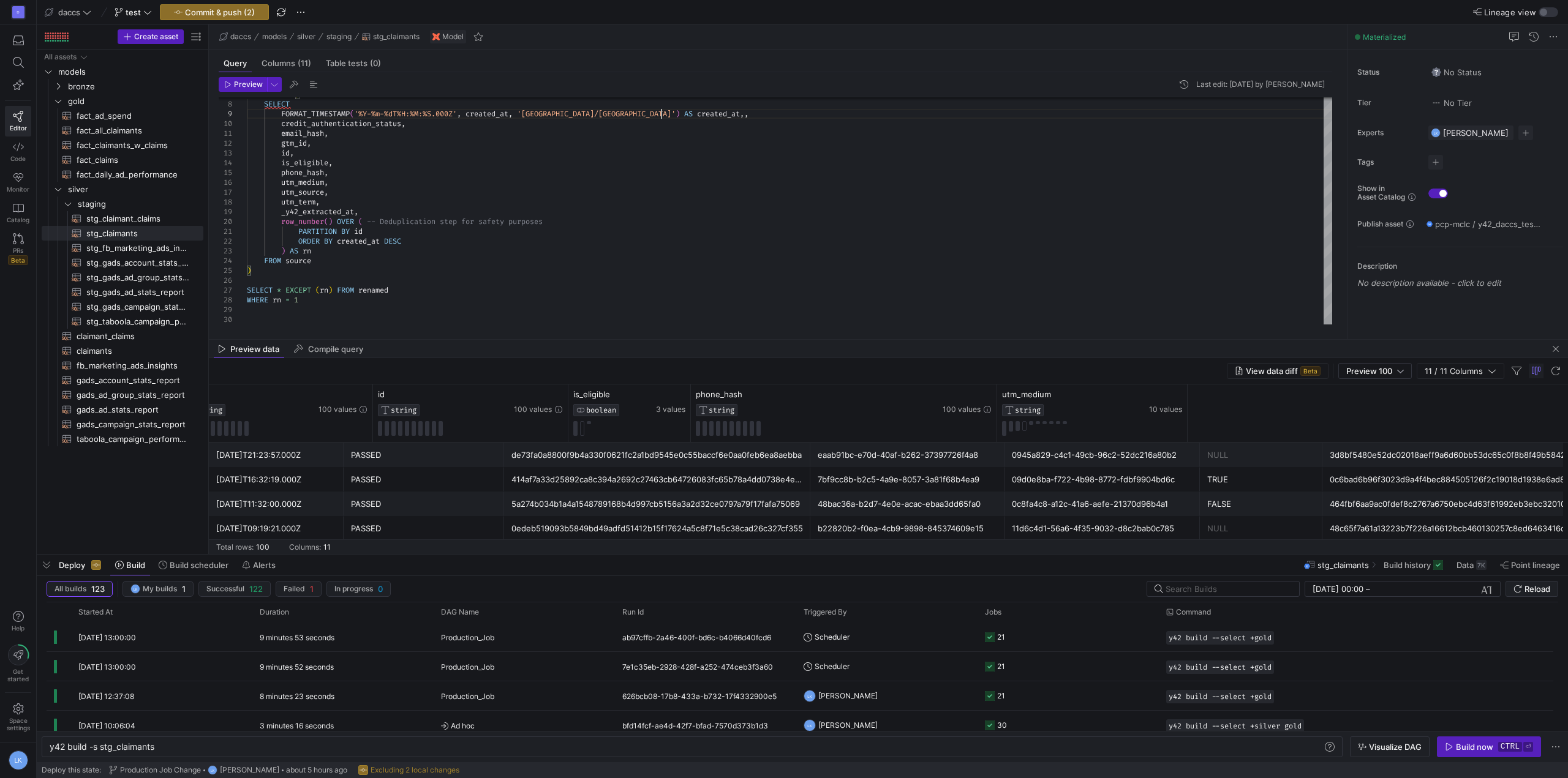
scroll to position [0, 0]
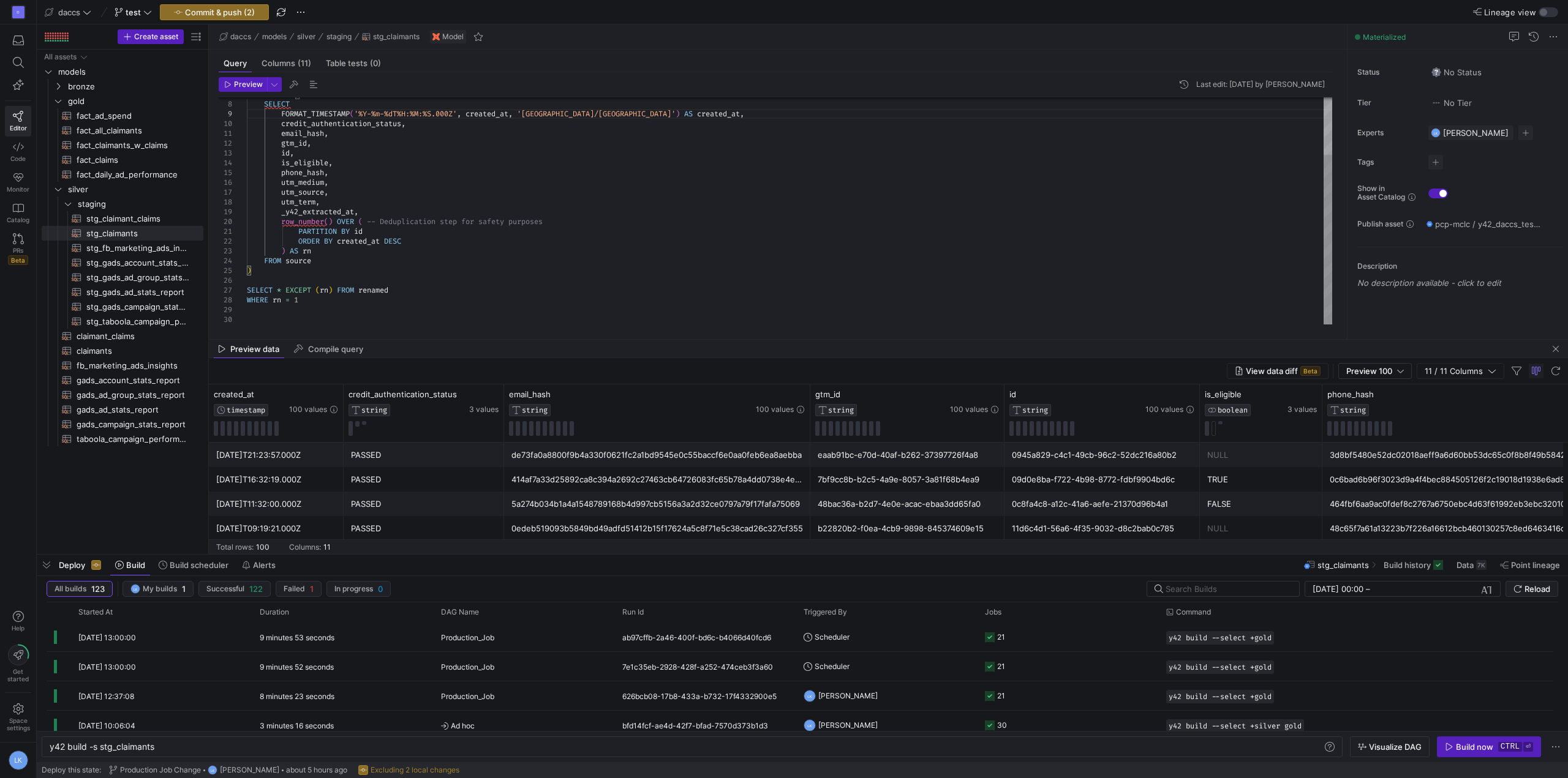
click at [368, 265] on div "renamed AS ( SELECT FORMAT_TIMESTAMP ( '%Y-%m-%dT%H:%M:%S.000Z' , created_at , …" at bounding box center [790, 172] width 1085 height 304
click at [308, 220] on div "renamed AS ( SELECT FORMAT_TIMESTAMP ( '%Y-%m-%dT%H:%M:%S.000Z' , created_at , …" at bounding box center [790, 172] width 1085 height 304
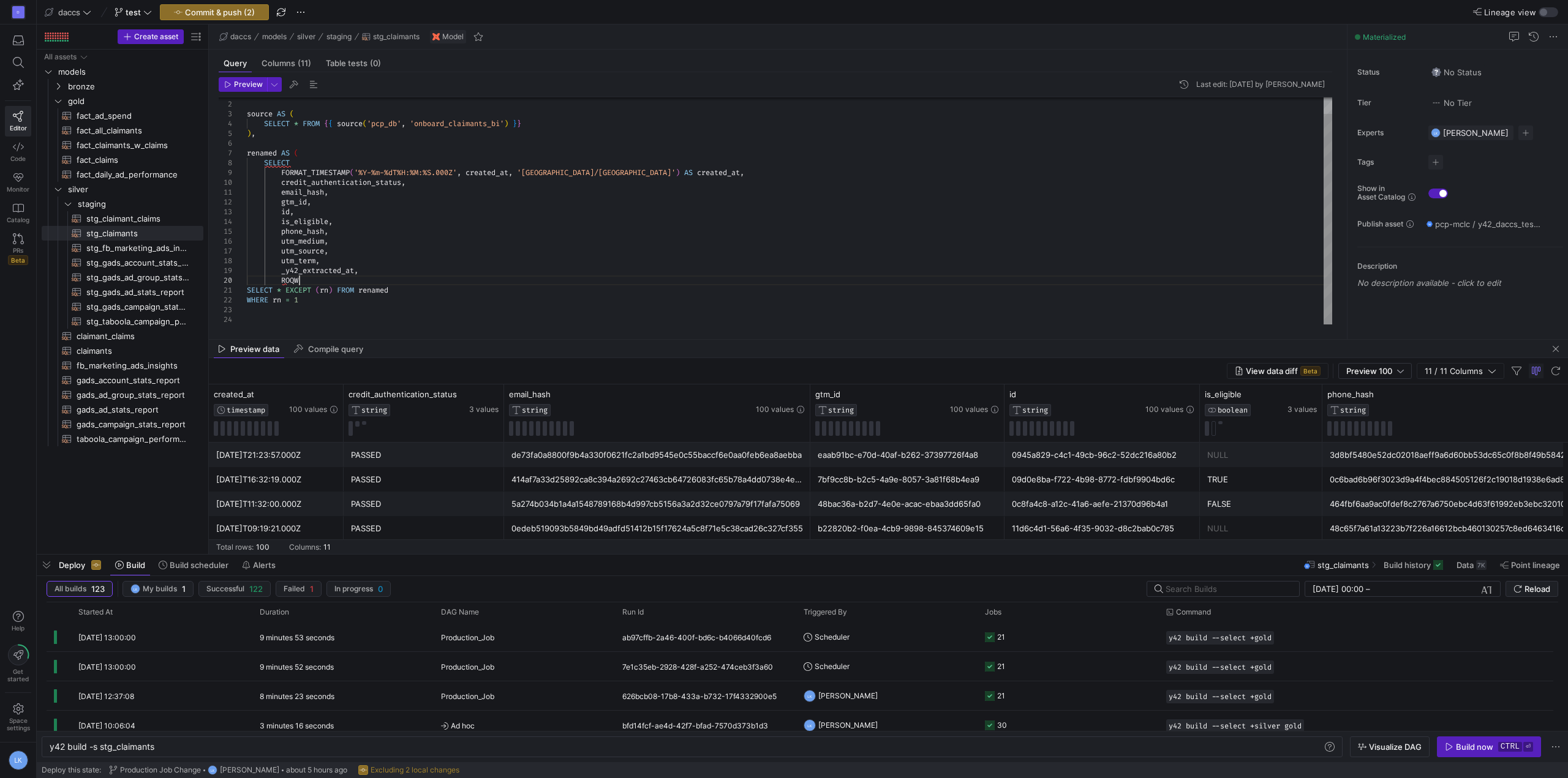
scroll to position [88, 52]
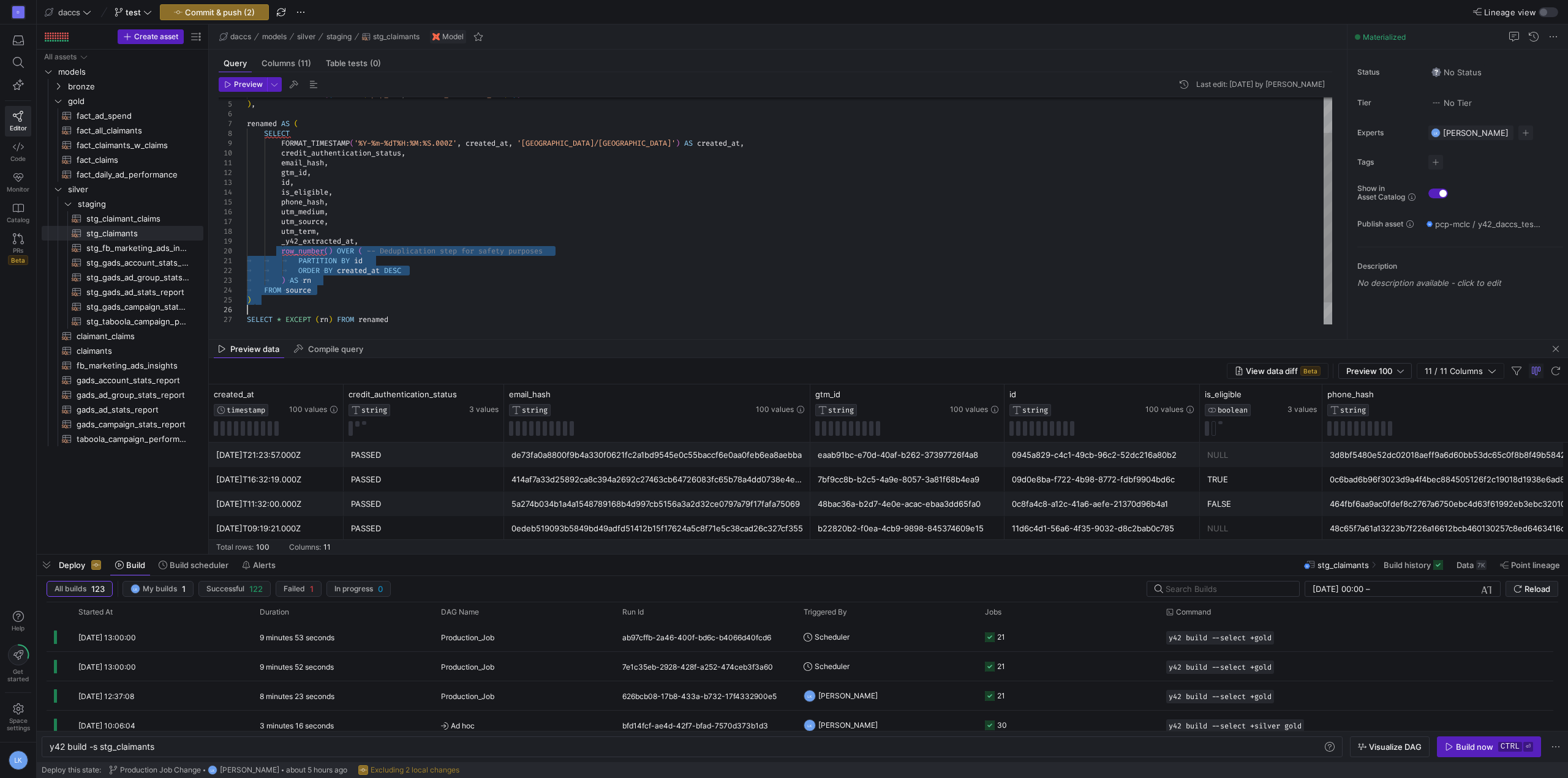
click at [299, 254] on div "renamed AS ( SELECT FORMAT_TIMESTAMP ( '%Y-%m-%dT%H:%M:%S.000Z' , created_at , …" at bounding box center [790, 202] width 1085 height 304
click at [324, 285] on div "renamed AS ( SELECT FORMAT_TIMESTAMP ( '%Y-%m-%dT%H:%M:%S.000Z' , created_at , …" at bounding box center [790, 202] width 1085 height 304
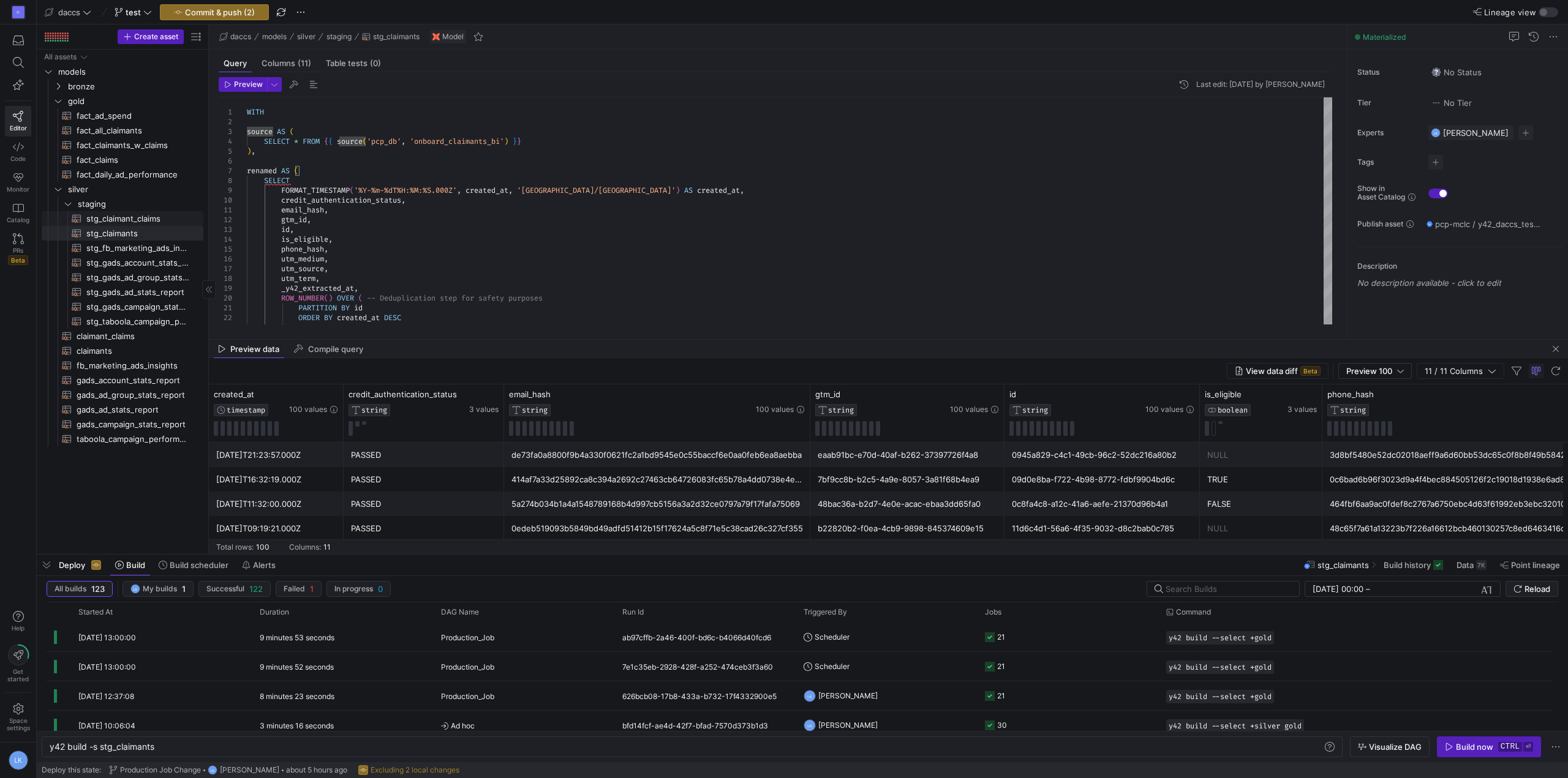
type textarea "PARTITION BY id ORDER BY created_at DESC ) AS rn FROM source ) SELECT * EXCEPT …"
click at [135, 217] on span "stg_claimant_claims​​​​​​​​​​" at bounding box center [138, 218] width 103 height 14
type textarea "y42 build -s stg_claimant_claims"
type textarea "WITH source AS ( SELECT * FROM {{ source('pcp_db', 'onboard_claimant_claims_bi'…"
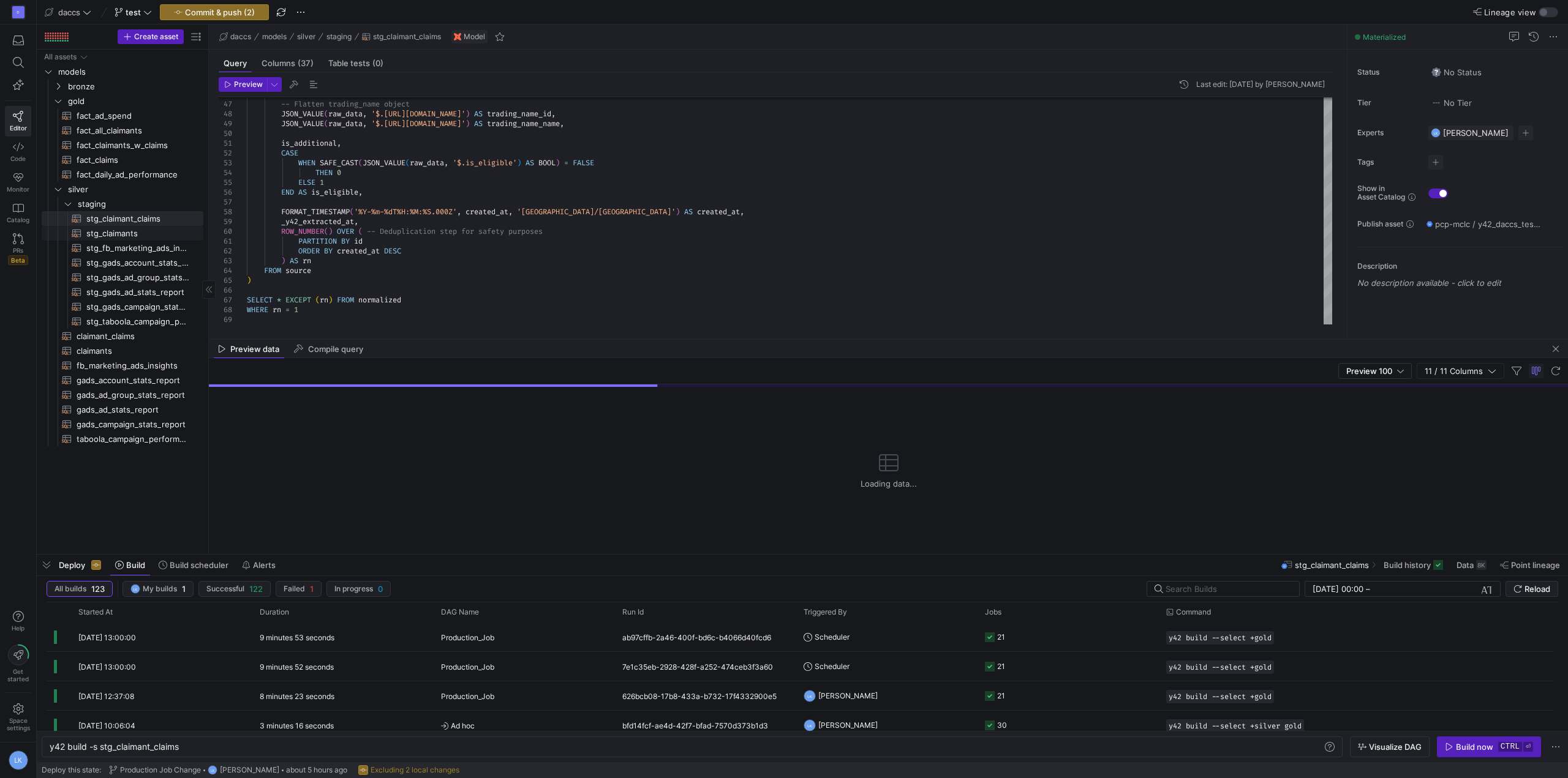
click at [132, 230] on span "stg_claimants​​​​​​​​​​" at bounding box center [138, 233] width 103 height 14
type textarea "y42 build -s stg_claimants"
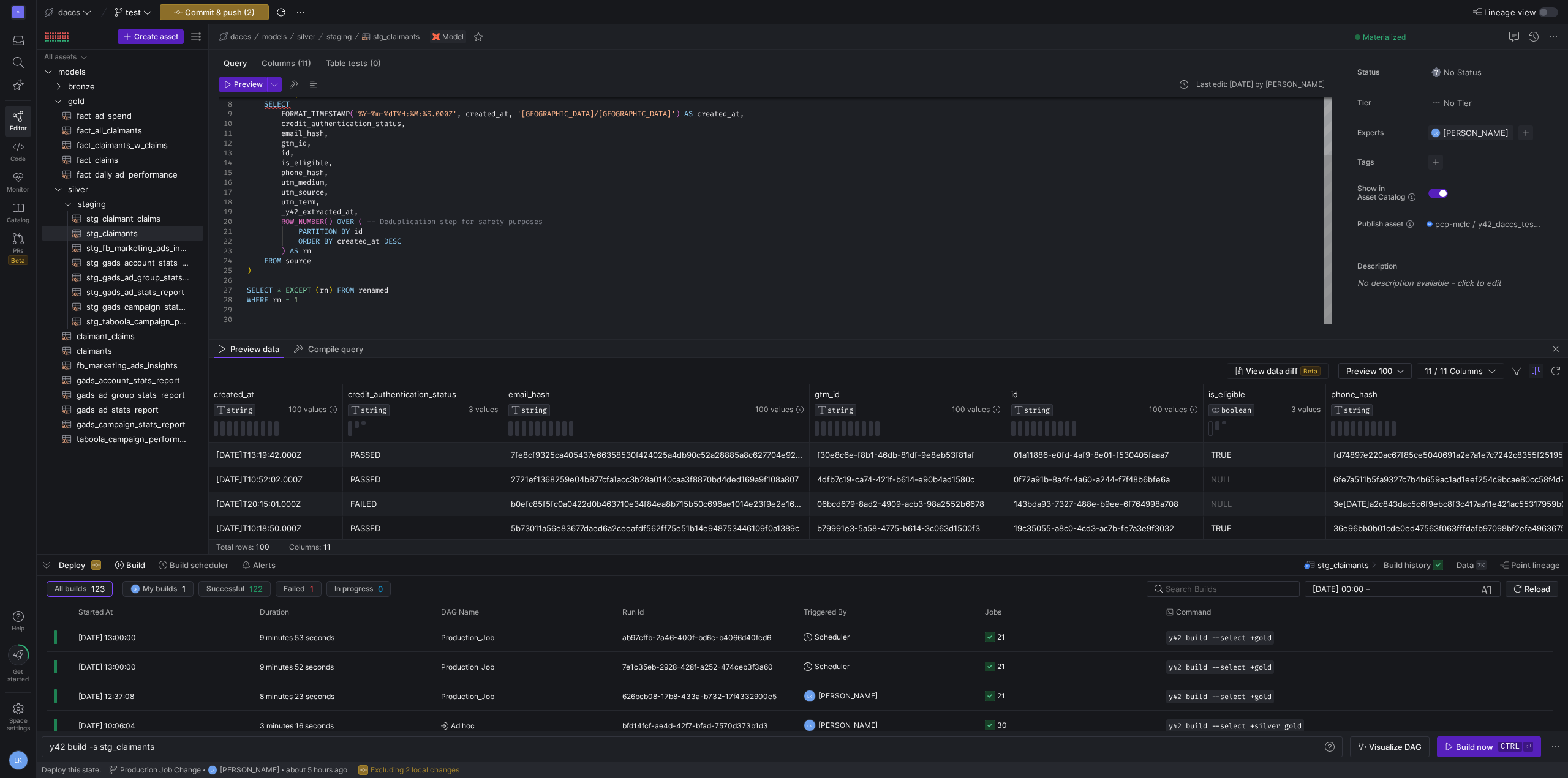
click at [649, 275] on div "renamed AS ( SELECT FORMAT_TIMESTAMP ( '%Y-%m-%dT%H:%M:%S.000Z' , created_at , …" at bounding box center [790, 172] width 1085 height 304
type textarea "PARTITION BY id ORDER BY created_at DESC ) AS rn FROM source ) SELECT * EXCEPT …"
click at [246, 88] on span "Preview" at bounding box center [249, 84] width 29 height 8
click at [131, 499] on div "All assets models bronze gold fact_ad_spend​​​​​​​​​​ fact_all_claimants​​​​​​​…" at bounding box center [122, 299] width 161 height 500
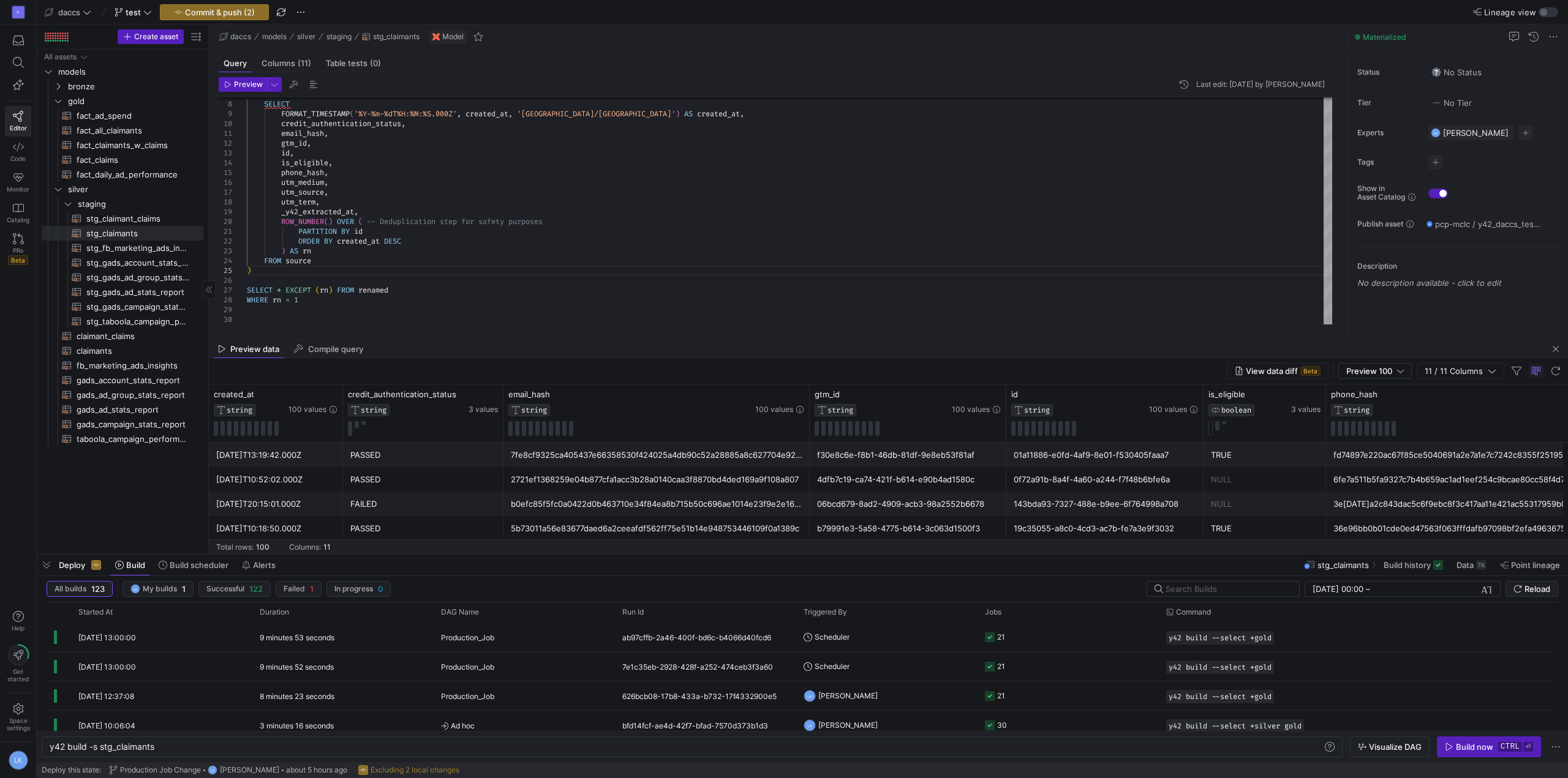
click at [105, 495] on div "All assets models bronze gold fact_ad_spend​​​​​​​​​​ fact_all_claimants​​​​​​​…" at bounding box center [122, 299] width 161 height 500
click at [193, 8] on span "Commit & push (2)" at bounding box center [220, 12] width 70 height 10
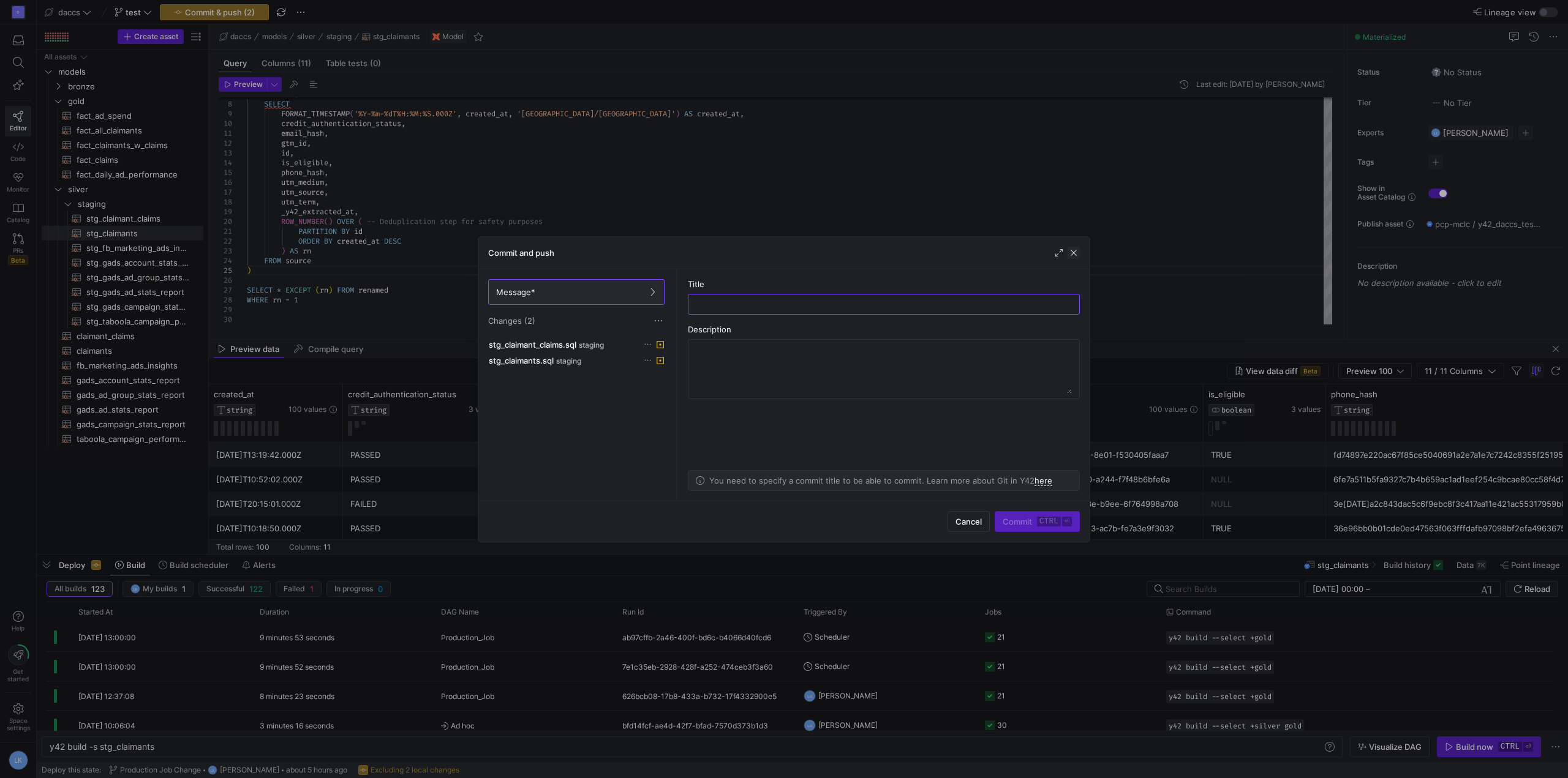
click at [1069, 252] on span "button" at bounding box center [1073, 253] width 12 height 12
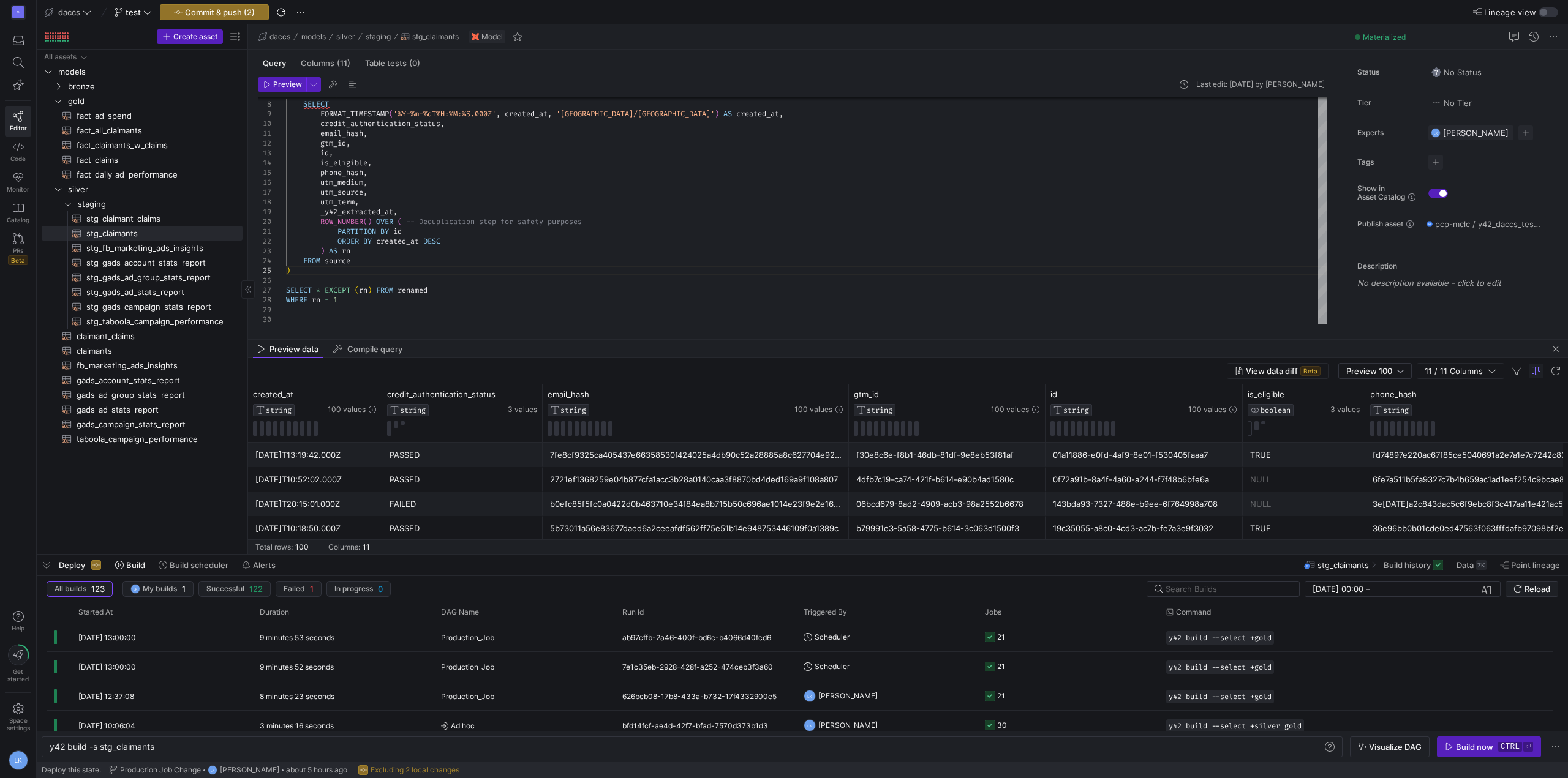
drag, startPoint x: 209, startPoint y: 335, endPoint x: 248, endPoint y: 362, distance: 47.4
click at [248, 362] on as-split "Create asset Drag here to set row groups Drag here to set column labels Group 1…" at bounding box center [802, 289] width 1532 height 530
click at [128, 486] on div "All assets models bronze gold fact_ad_spend​​​​​​​​​​ fact_all_claimants​​​​​​​…" at bounding box center [142, 299] width 201 height 500
click at [122, 171] on span "fact_daily_ad_performance​​​​​​​​​​" at bounding box center [152, 174] width 152 height 14
type textarea "y42 build -s fact_daily_ad_performance"
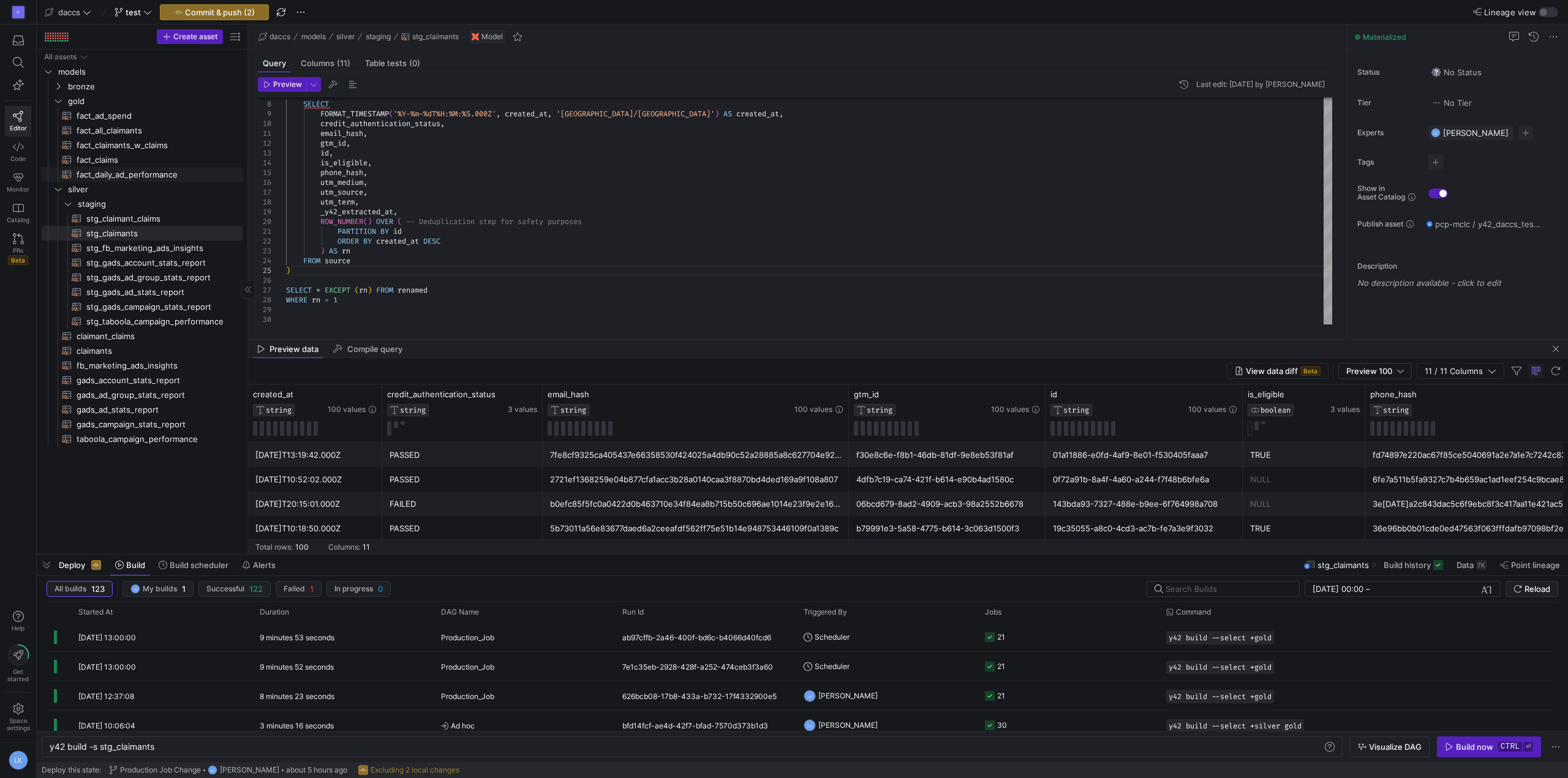
type textarea "WITH date_spine AS ( SELECT GENERATE_DATE_ARRAY( DATE('[DATE]'), -- or dynamic …"
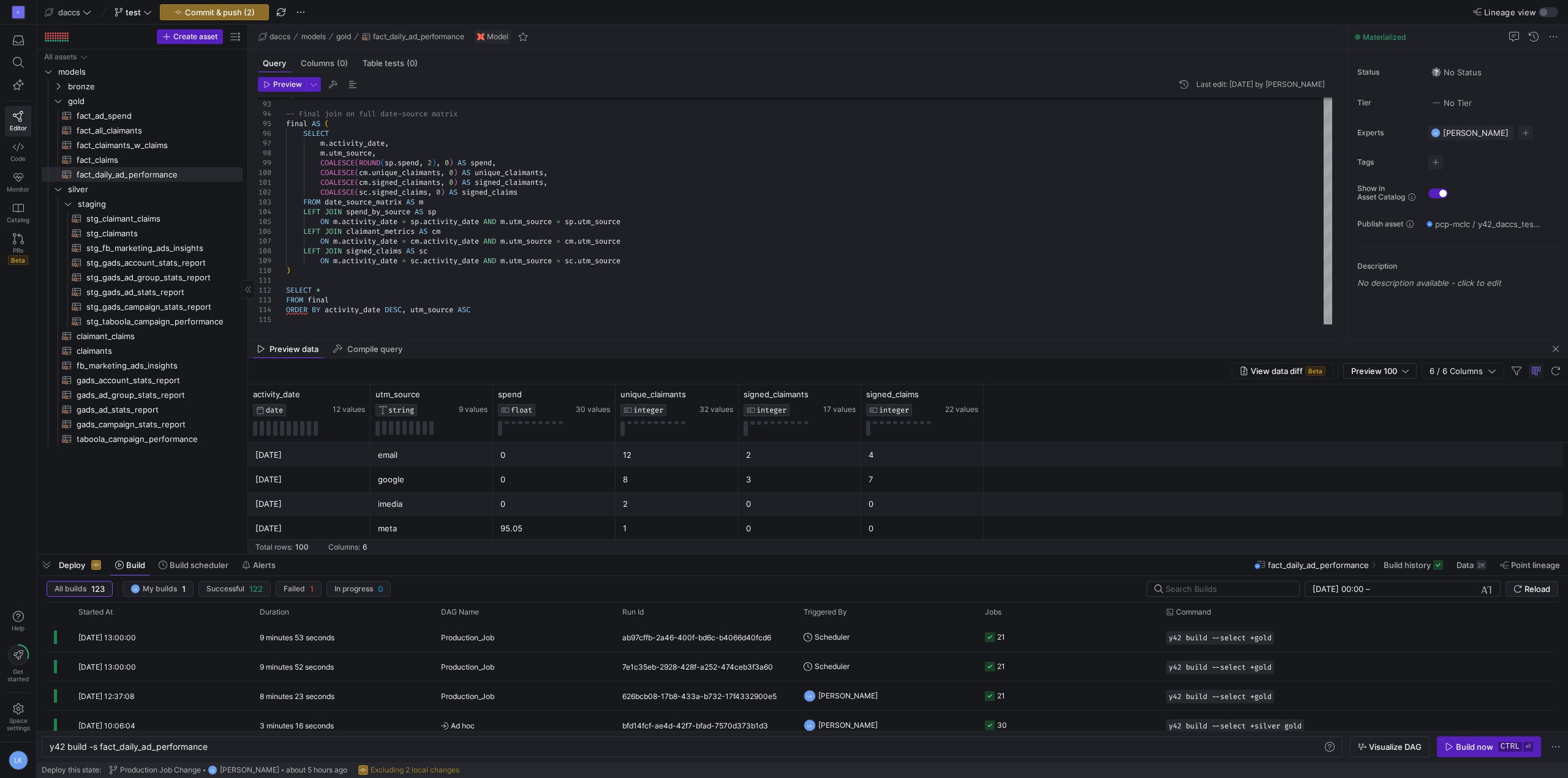
click at [151, 490] on div "All assets models bronze gold fact_ad_spend​​​​​​​​​​ fact_all_claimants​​​​​​​…" at bounding box center [142, 299] width 201 height 500
click at [113, 501] on div "All assets models bronze gold fact_ad_spend​​​​​​​​​​ fact_all_claimants​​​​​​​…" at bounding box center [142, 299] width 201 height 500
click at [214, 17] on span "button" at bounding box center [214, 12] width 108 height 15
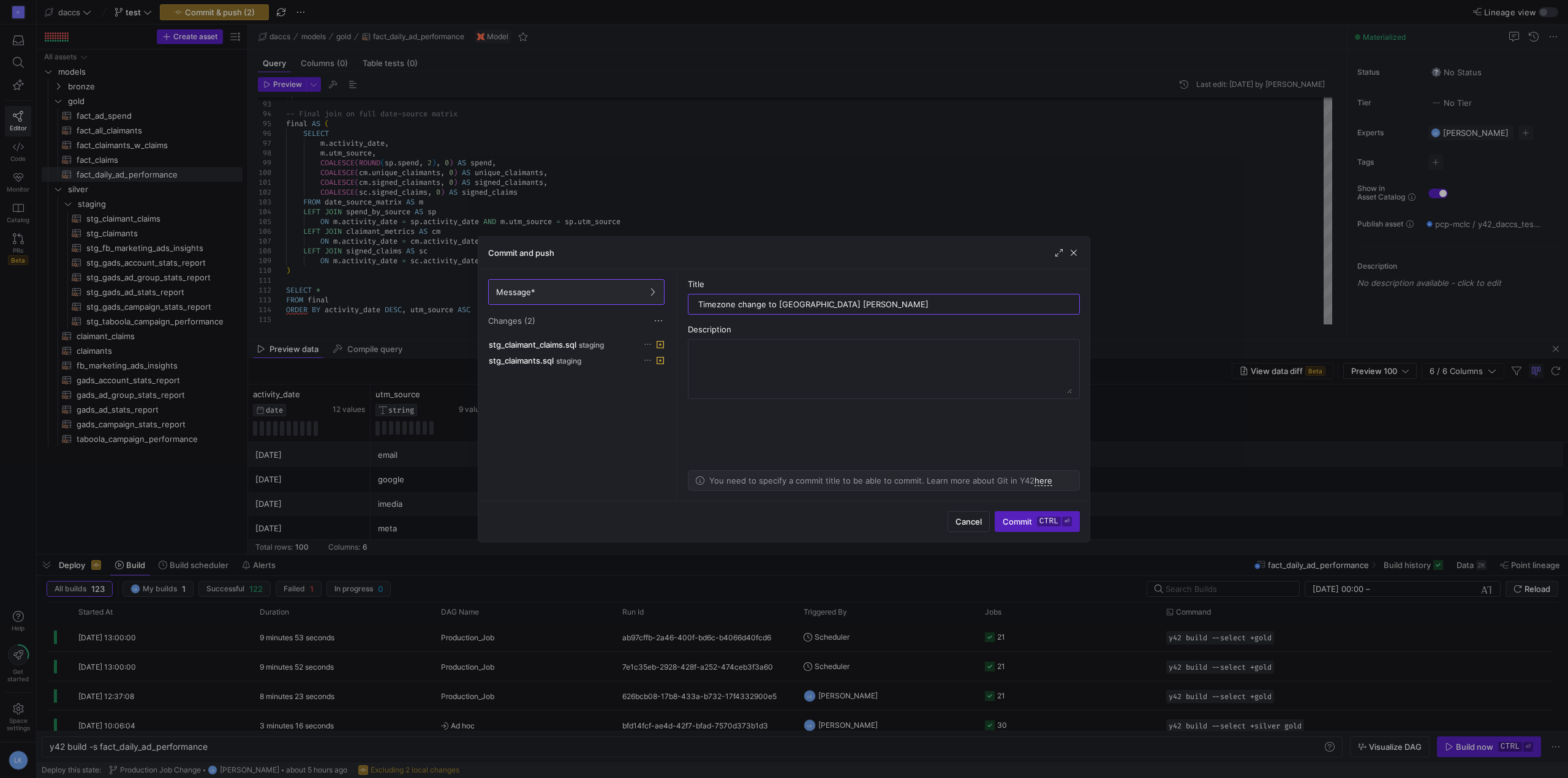
type input "Timezone change to [GEOGRAPHIC_DATA] time"
click at [1032, 519] on span "Commit ctrl ⏎" at bounding box center [1037, 522] width 69 height 10
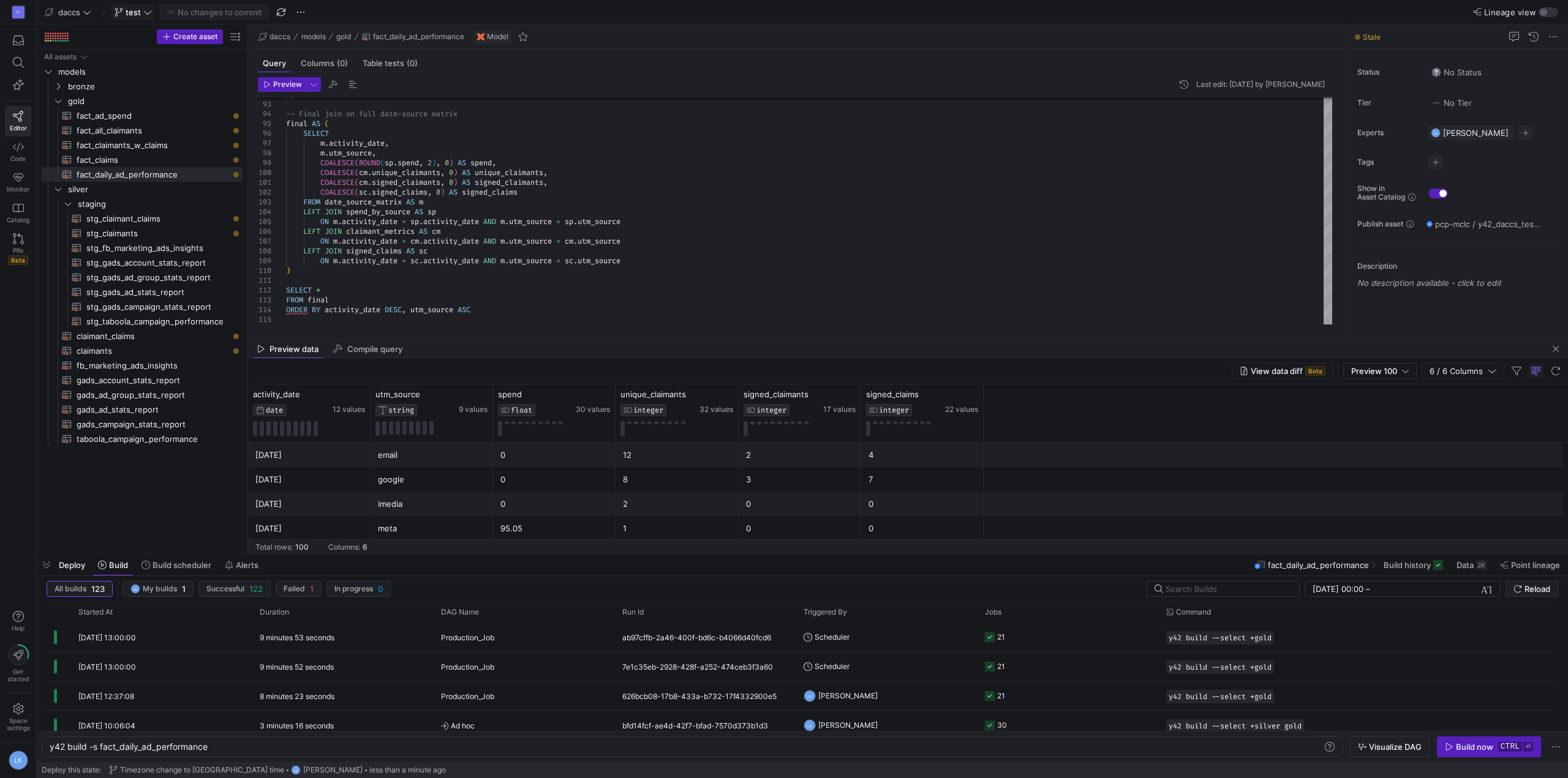
click at [142, 7] on span "test" at bounding box center [133, 12] width 37 height 10
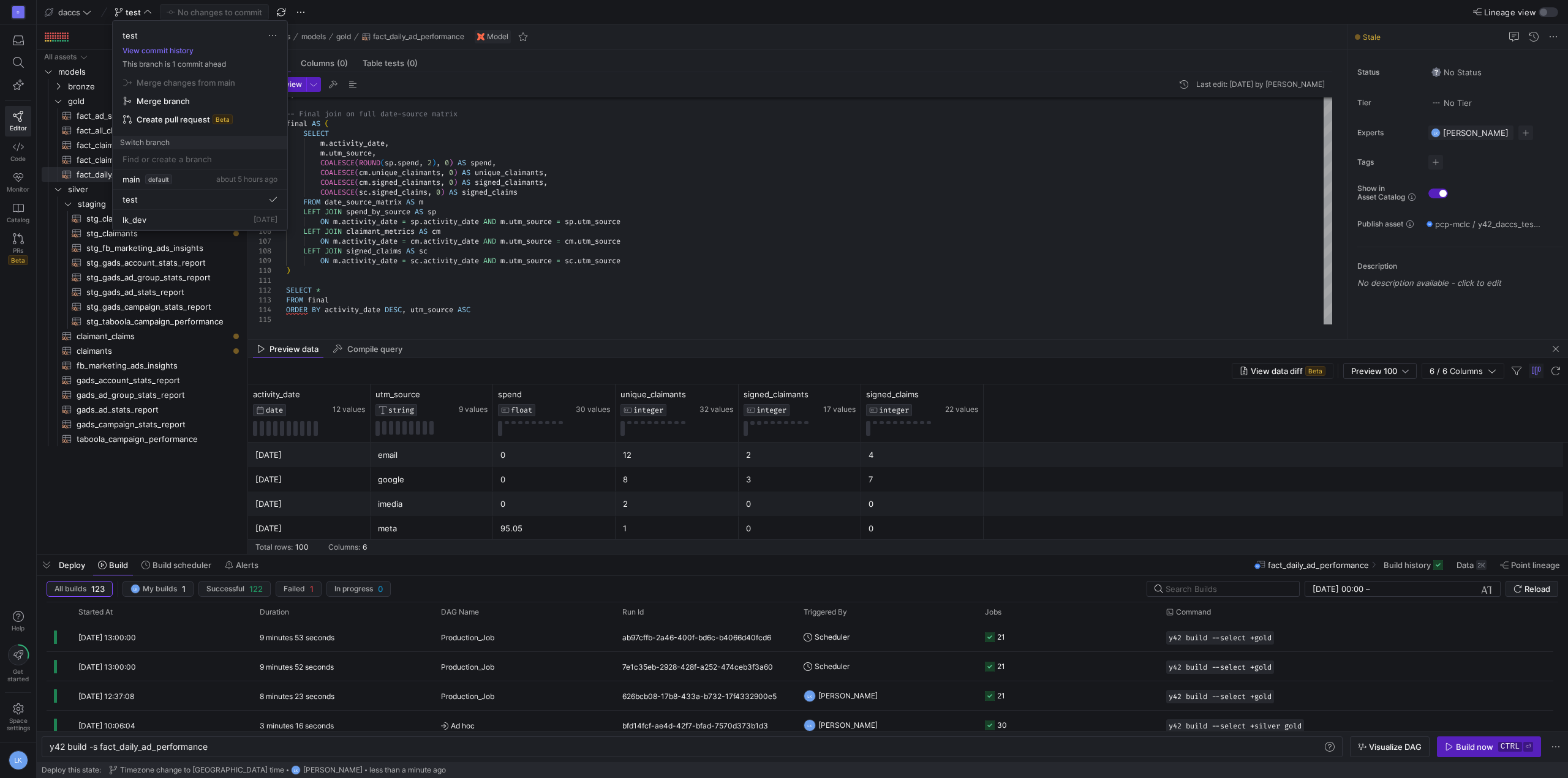
click at [7, 293] on div at bounding box center [784, 389] width 1568 height 778
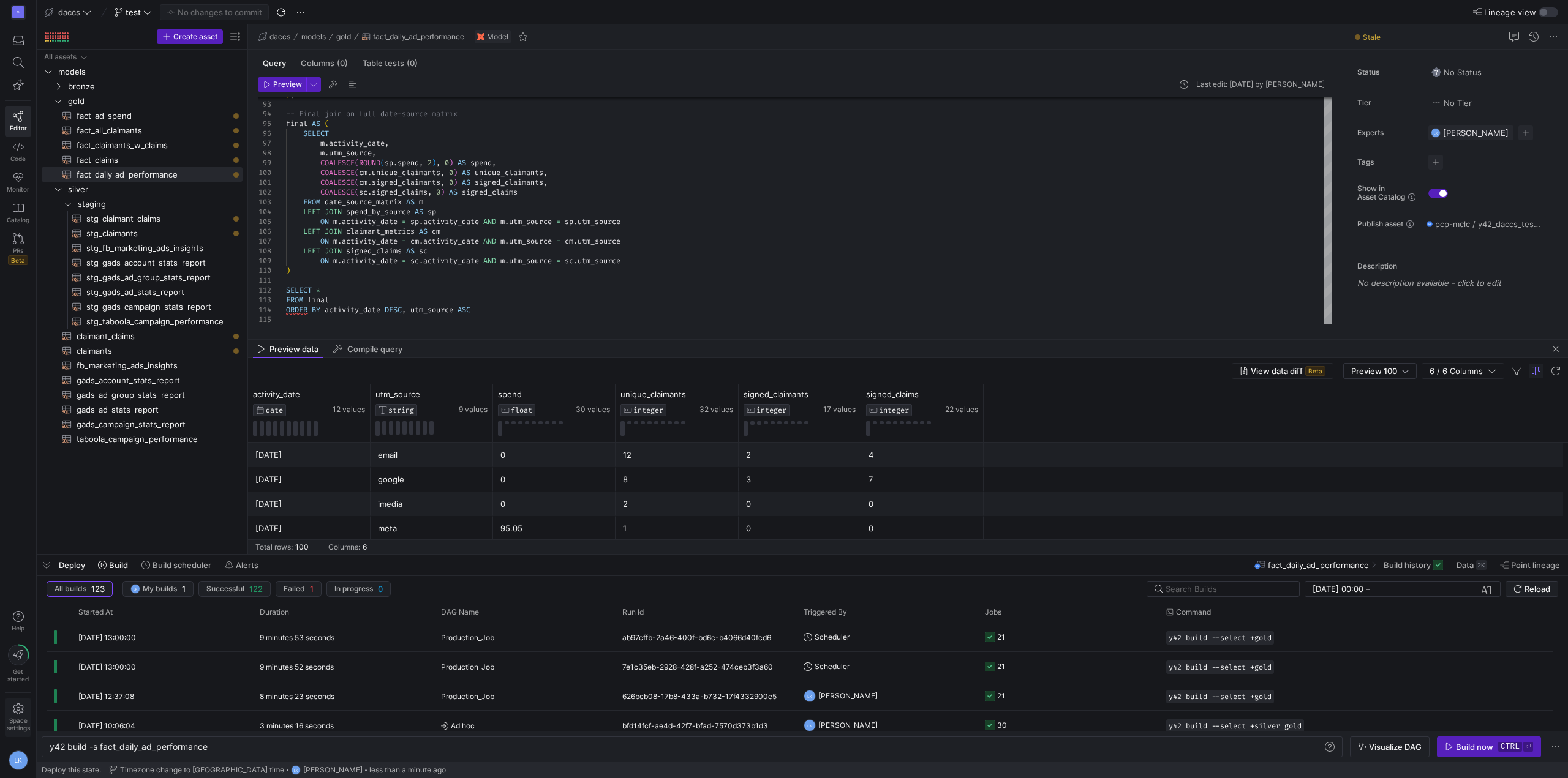
click at [22, 719] on span "Space settings" at bounding box center [18, 724] width 24 height 15
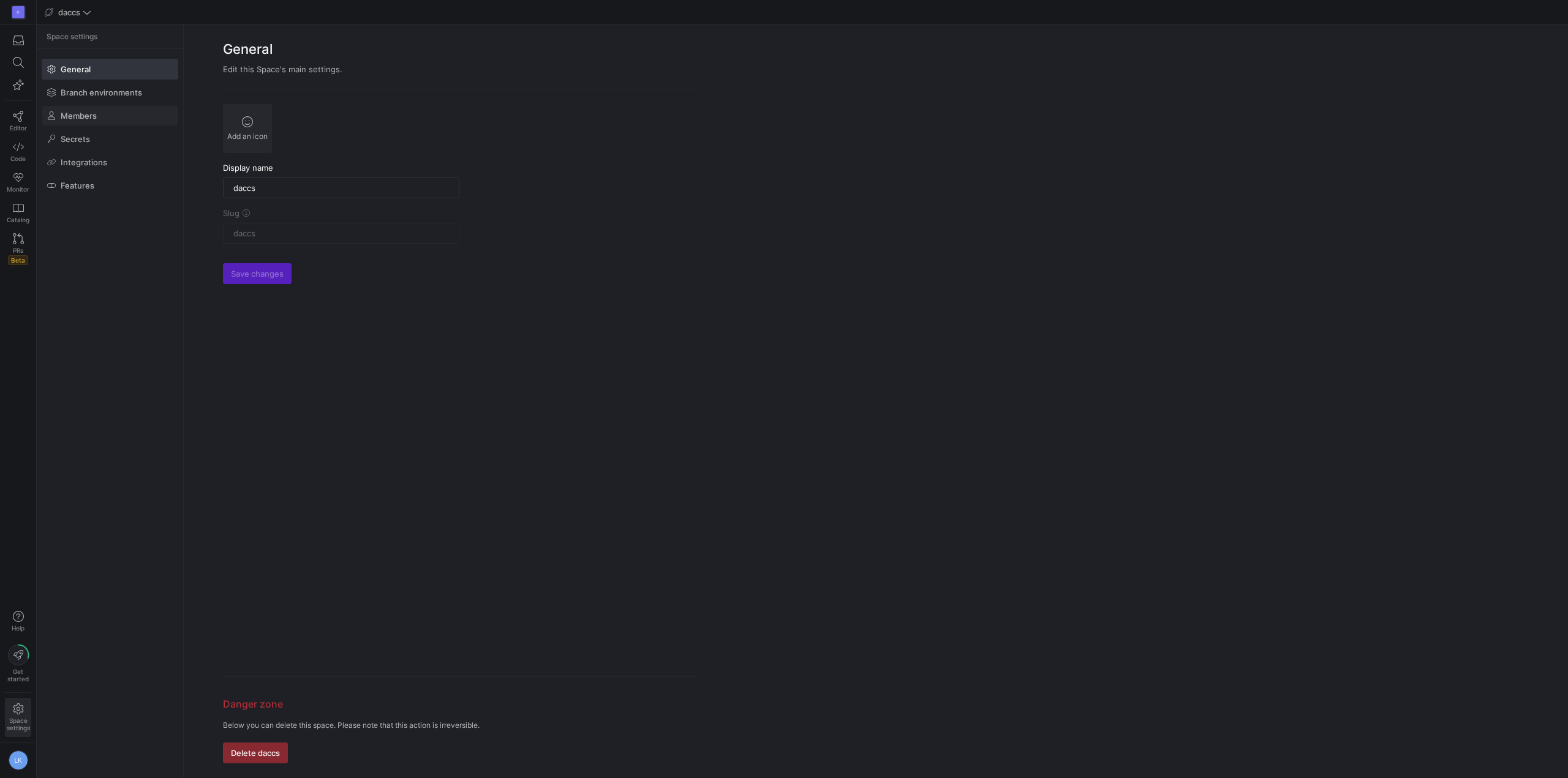
click at [117, 113] on span at bounding box center [109, 115] width 135 height 19
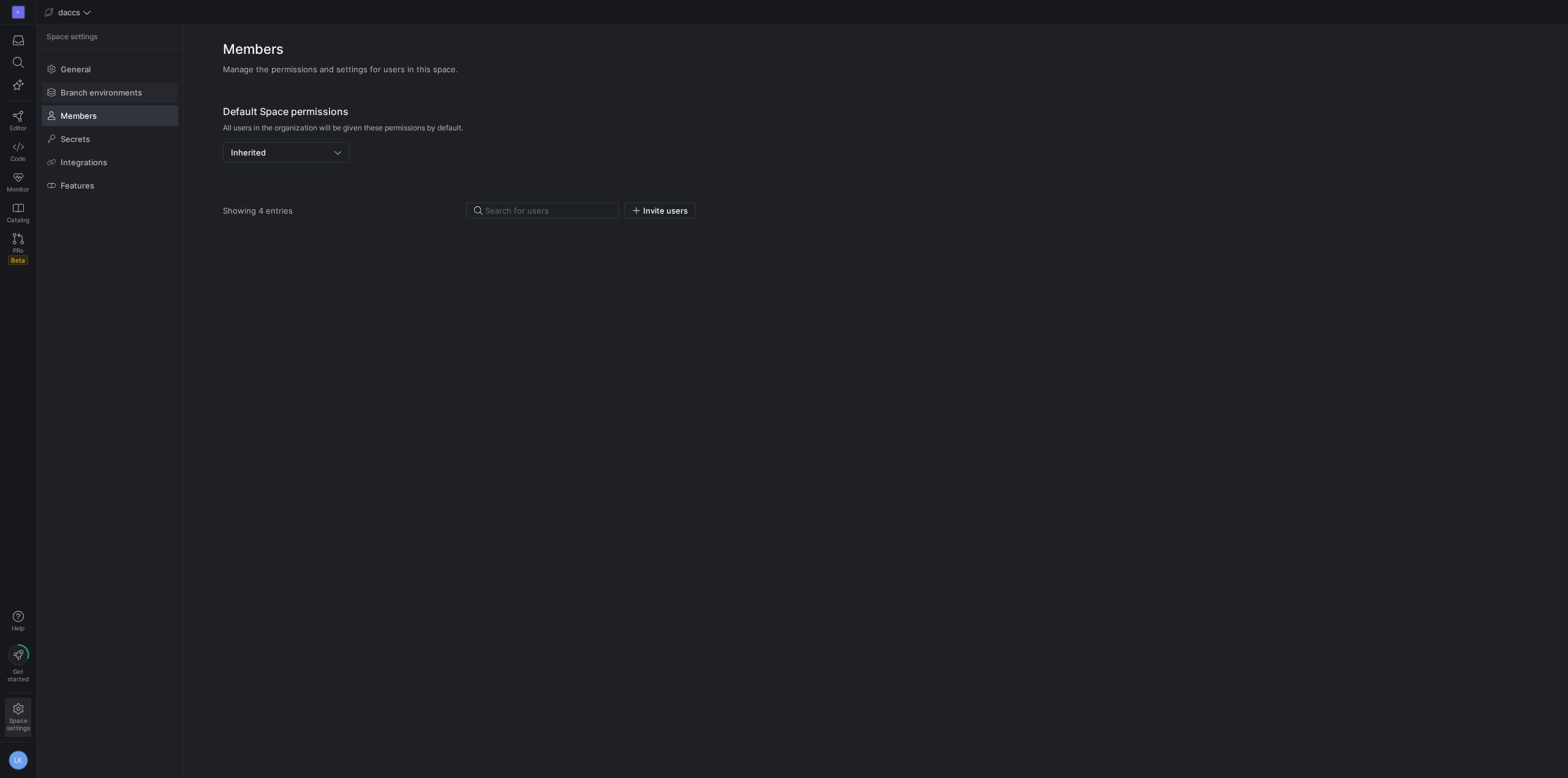
click at [103, 89] on span "Branch environments" at bounding box center [100, 92] width 81 height 10
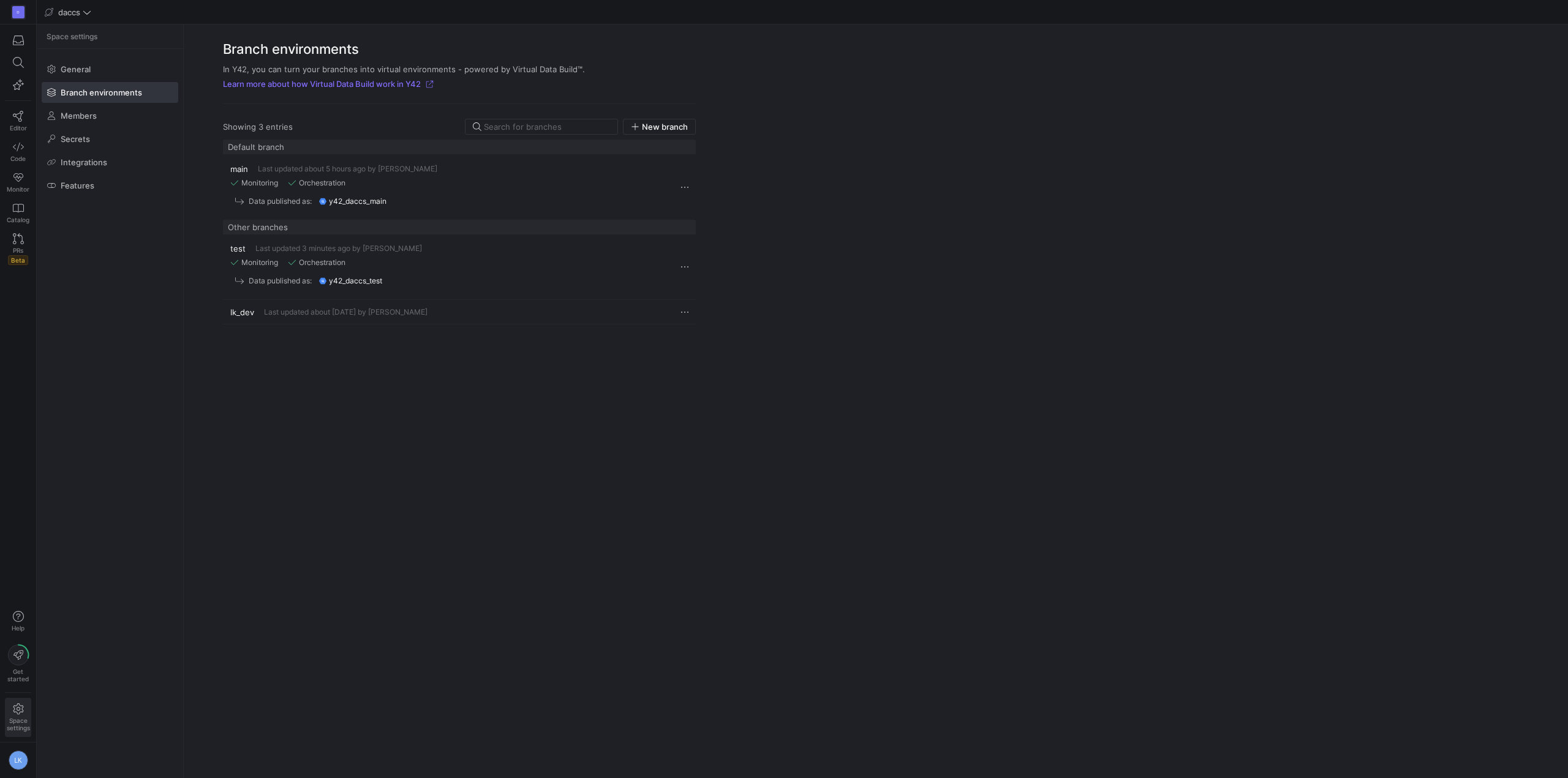
click at [649, 307] on div "lk_dev Last updated about [DATE] by [PERSON_NAME]" at bounding box center [446, 312] width 433 height 10
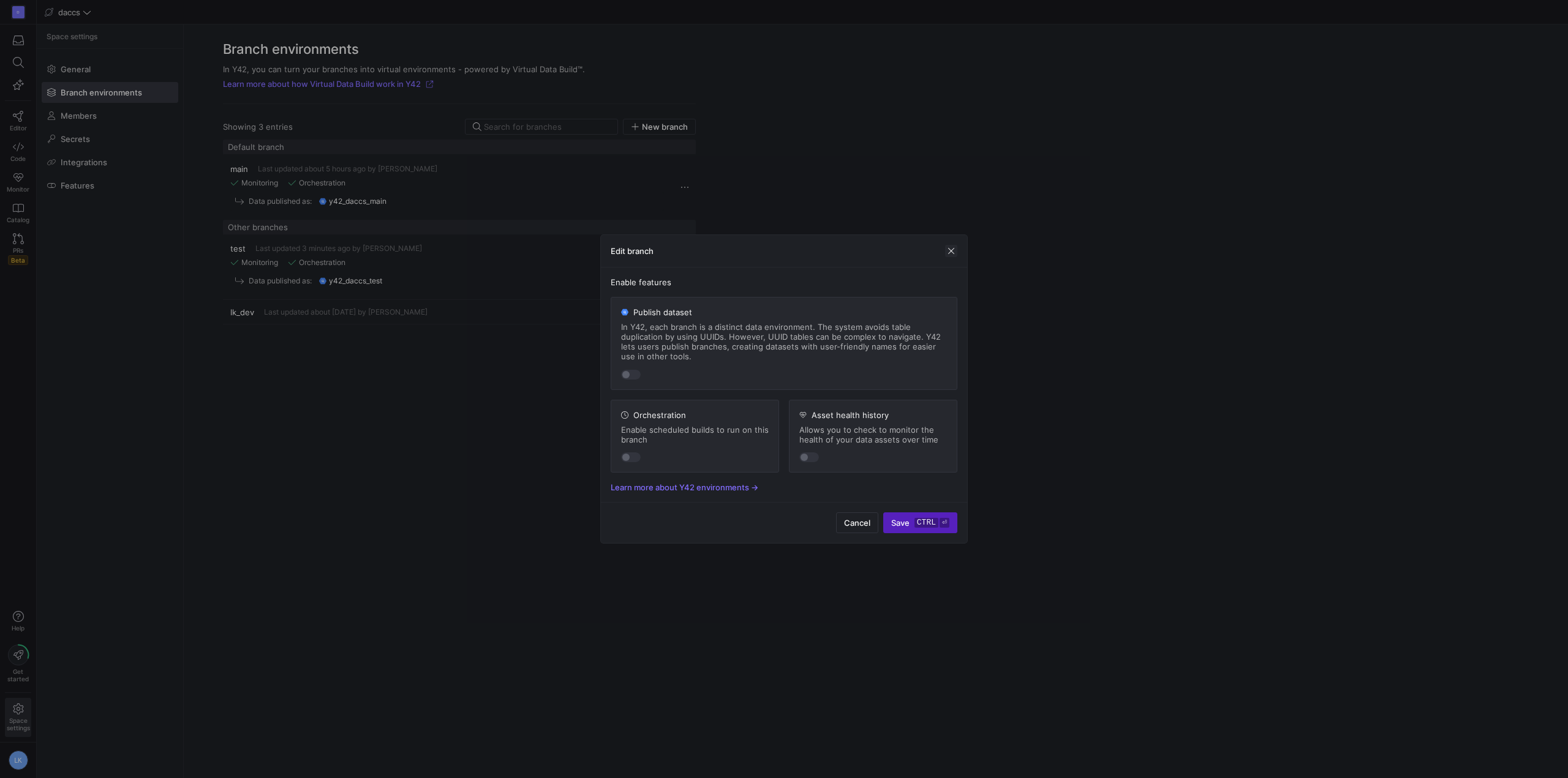
click at [951, 252] on span "button" at bounding box center [950, 251] width 12 height 12
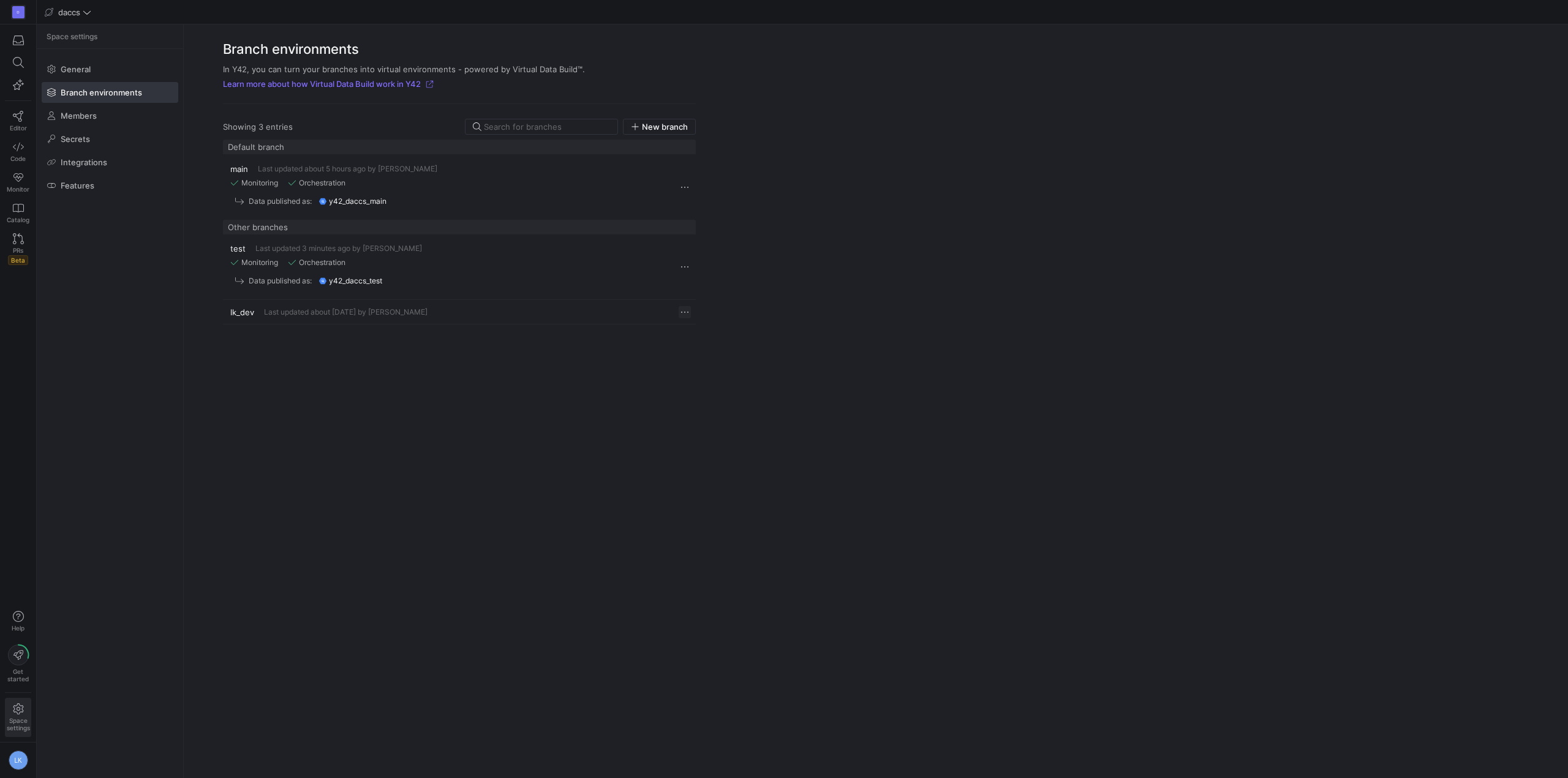
click at [683, 312] on span "Press SPACE to select this row." at bounding box center [684, 312] width 12 height 12
click at [710, 349] on span "Delete" at bounding box center [711, 348] width 26 height 10
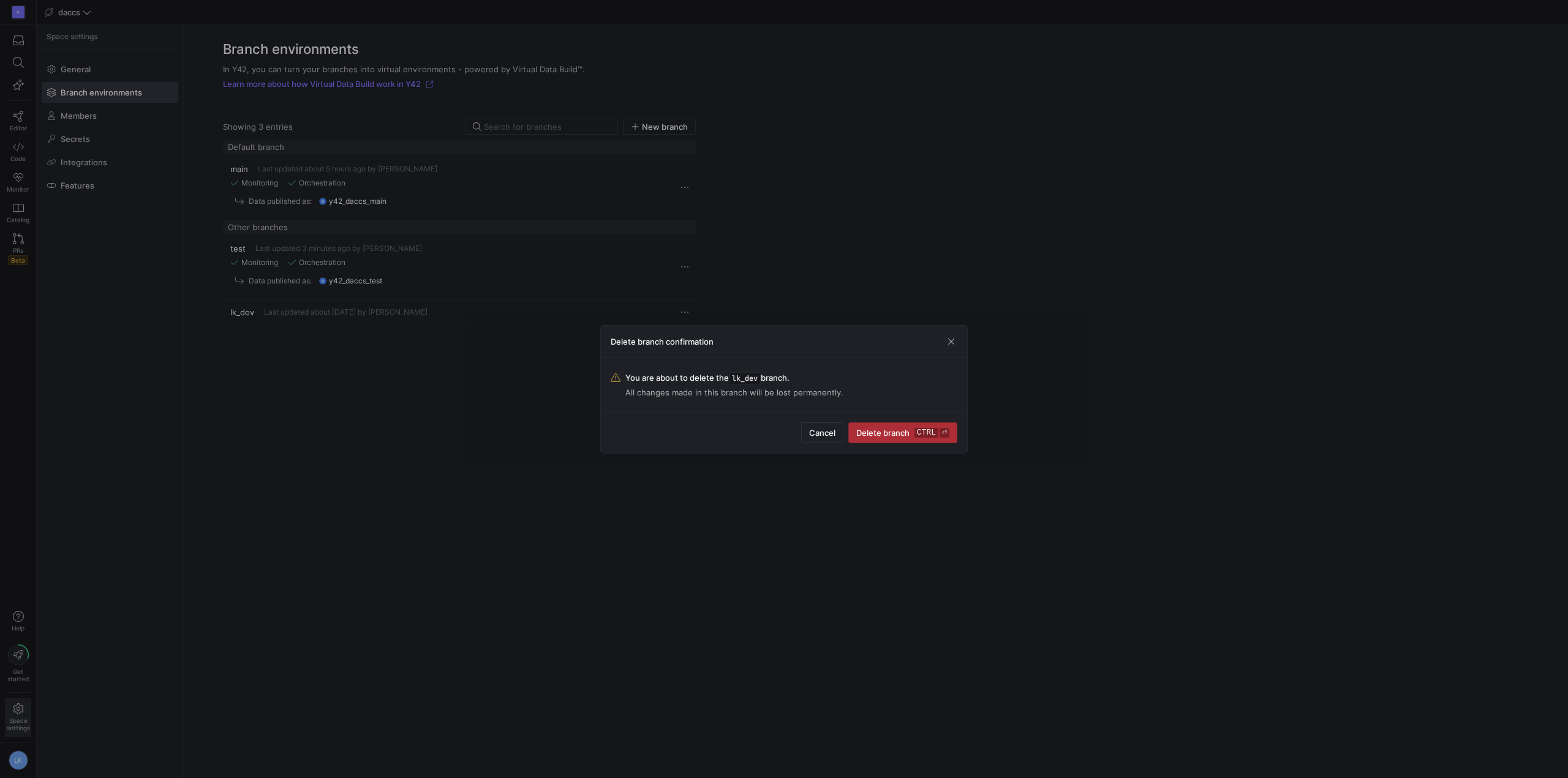
click at [898, 433] on span "Delete branch ctrl ⏎" at bounding box center [903, 432] width 93 height 10
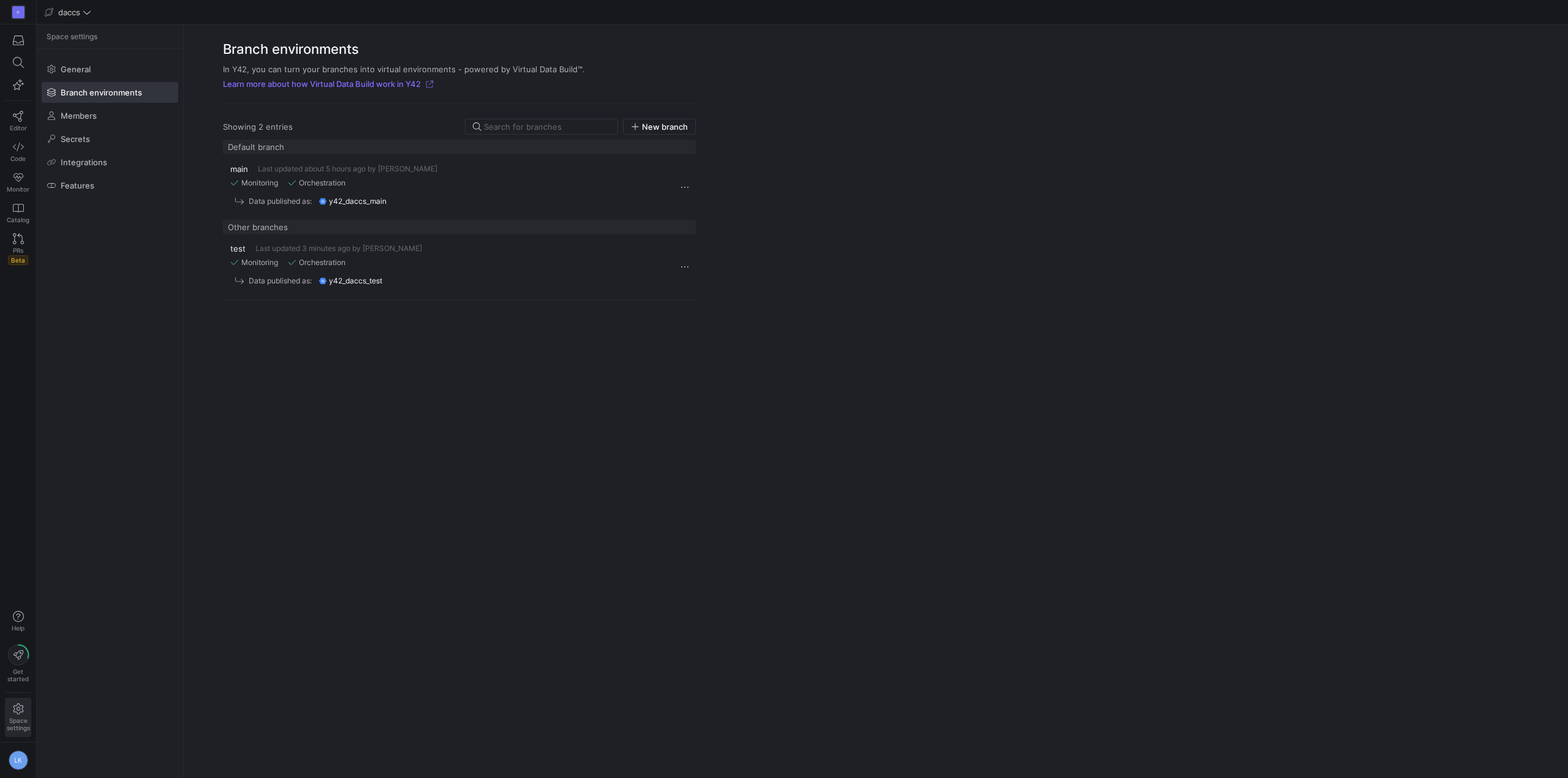
click at [524, 389] on div "main Last updated about 5 hours ago by [PERSON_NAME] Monitoring Orchestration D…" at bounding box center [459, 451] width 472 height 624
drag, startPoint x: 136, startPoint y: 259, endPoint x: 192, endPoint y: 189, distance: 89.6
click at [136, 260] on y42-org-space-settings-sidebar "Space settings General Branch environments Members Secrets Integrations Features" at bounding box center [109, 401] width 146 height 754
click at [252, 413] on div "main Last updated about 5 hours ago by [PERSON_NAME] Monitoring Orchestration D…" at bounding box center [459, 451] width 472 height 624
click at [21, 149] on icon at bounding box center [18, 146] width 11 height 8
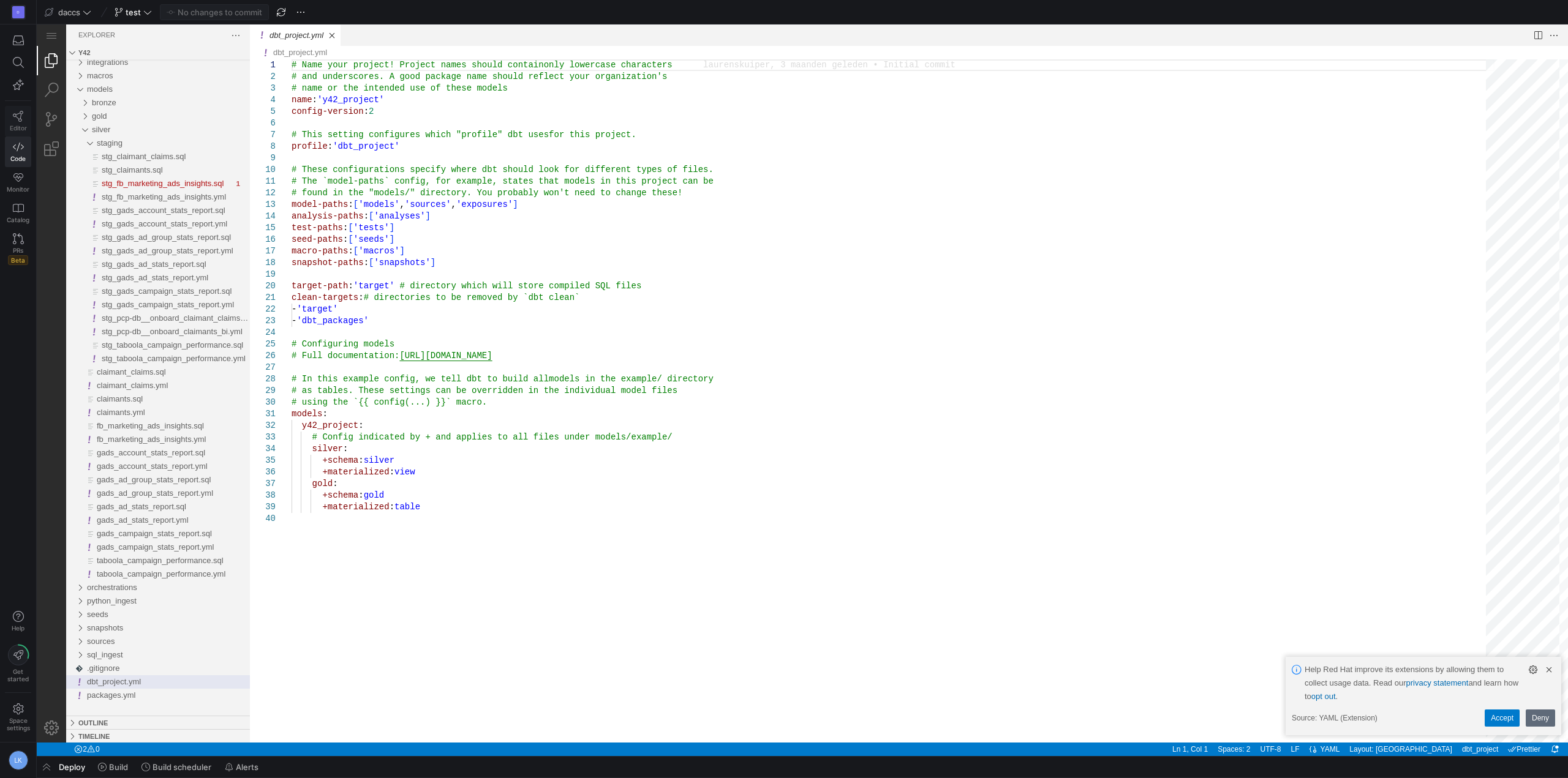
click at [15, 126] on span "Editor" at bounding box center [18, 128] width 17 height 7
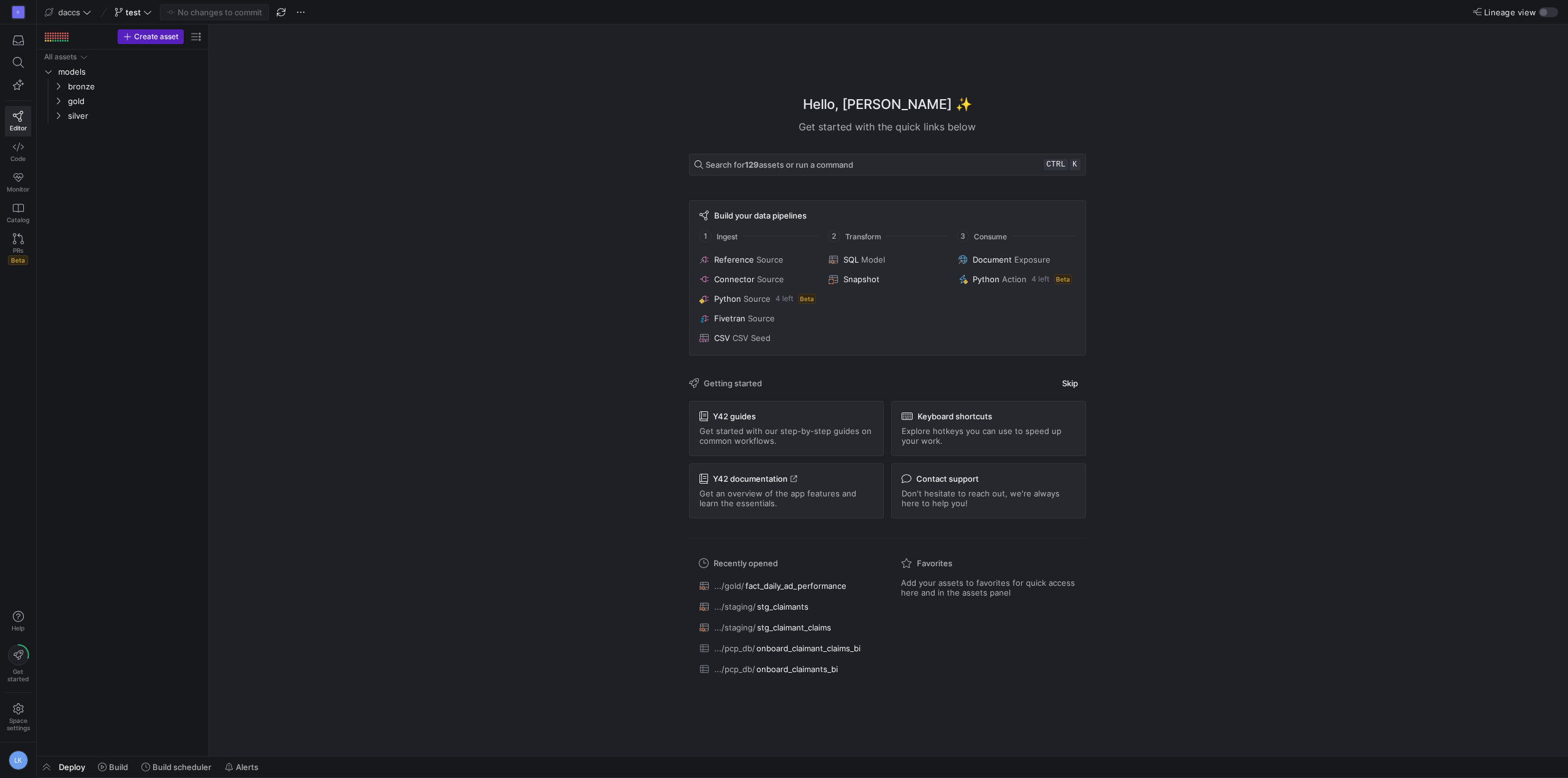
click at [1410, 294] on div "Hello, [PERSON_NAME] ✨ Get started with the quick links below Search for 129 as…" at bounding box center [887, 390] width 1347 height 731
click at [95, 380] on div "All assets models bronze gold silver" at bounding box center [122, 400] width 161 height 702
click at [35, 294] on div "D Editor Code Monitor Catalog PRs Beta Help Get started Space settings LK" at bounding box center [18, 389] width 36 height 778
drag, startPoint x: 265, startPoint y: 252, endPoint x: 226, endPoint y: 254, distance: 39.1
click at [265, 252] on div "Hello, [PERSON_NAME] ✨ Get started with the quick links below Search for 129 as…" at bounding box center [887, 390] width 1347 height 731
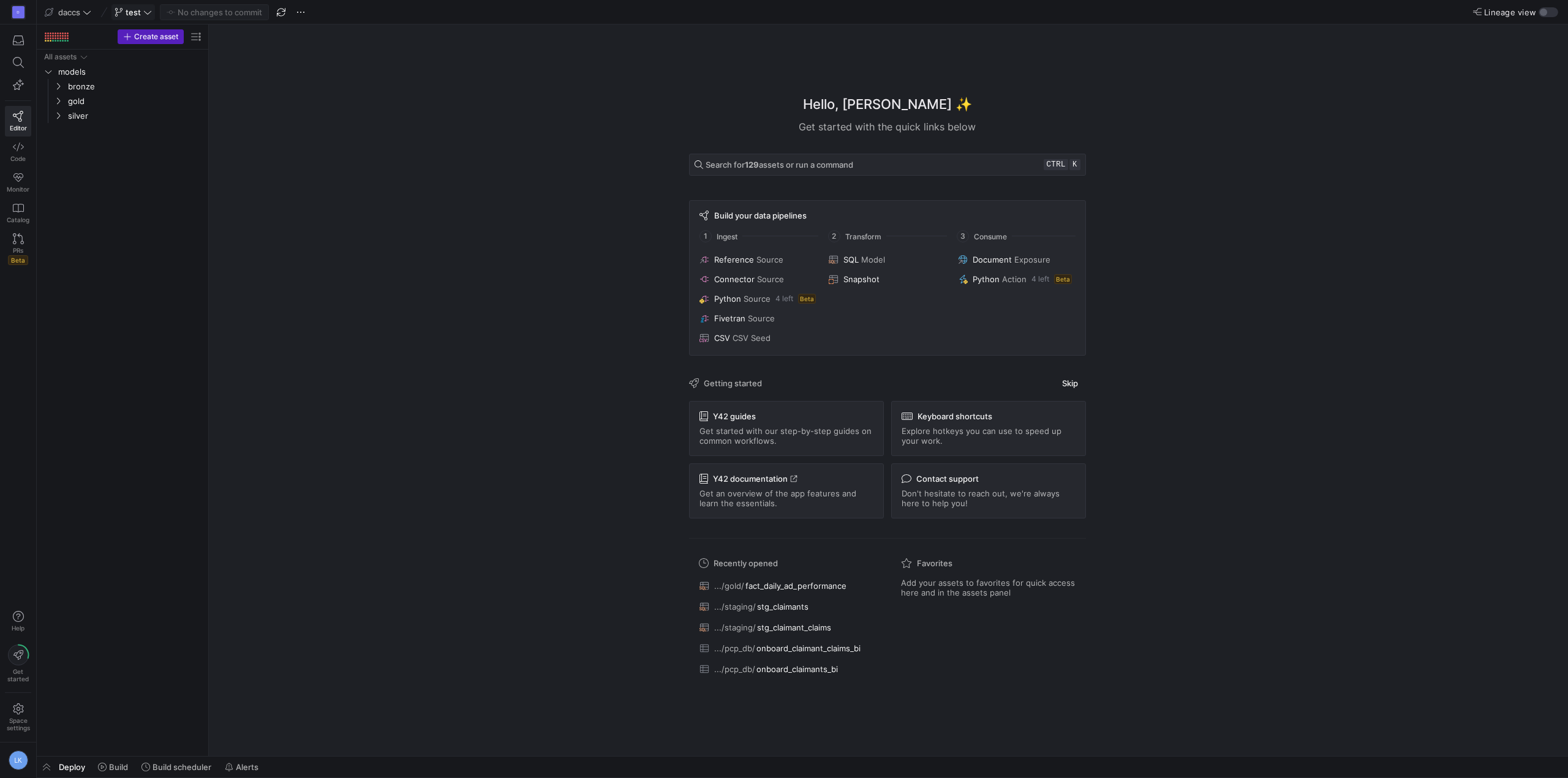
click at [131, 16] on span "test" at bounding box center [133, 12] width 16 height 10
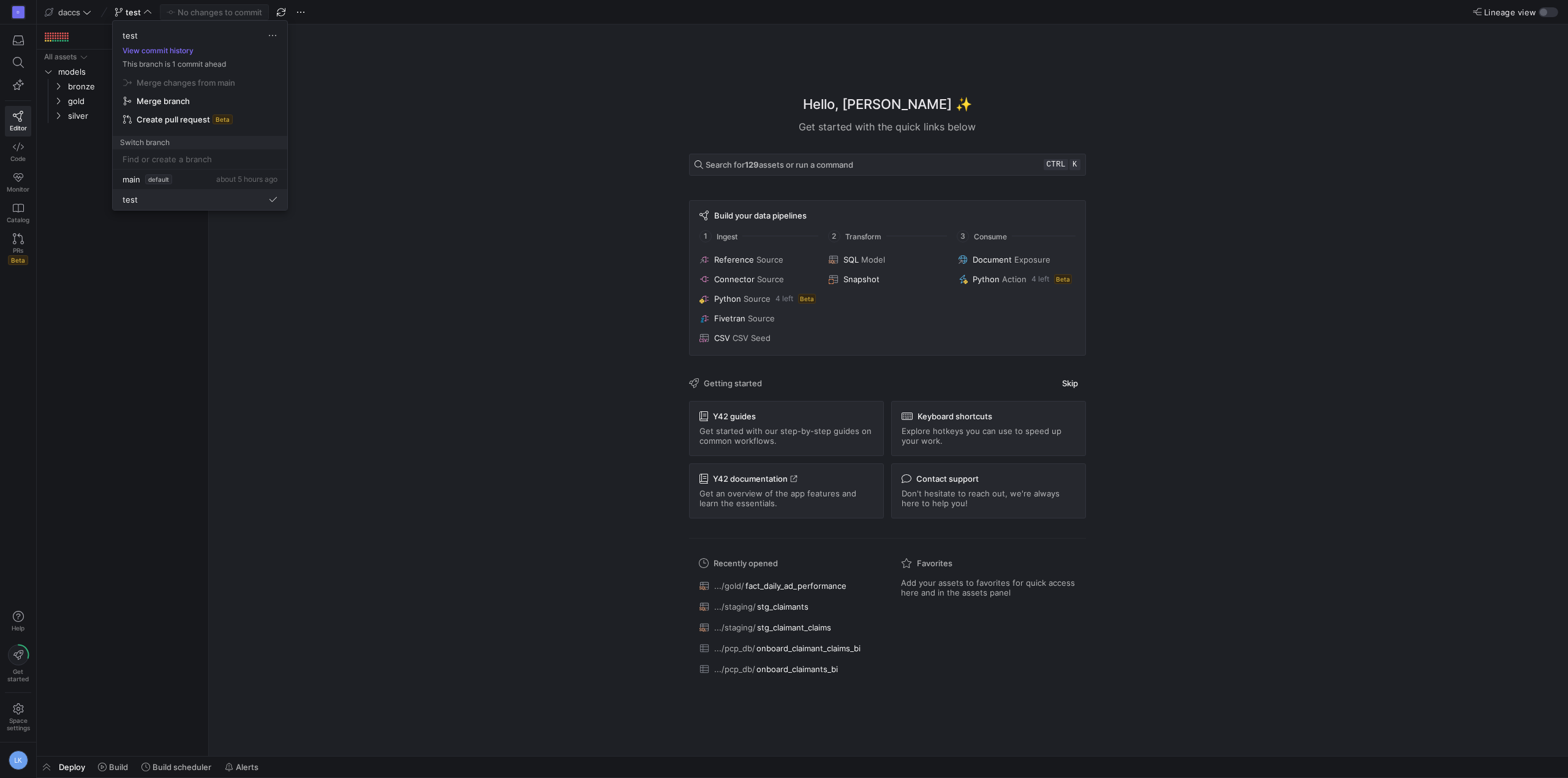
click at [139, 195] on div "test" at bounding box center [200, 200] width 155 height 10
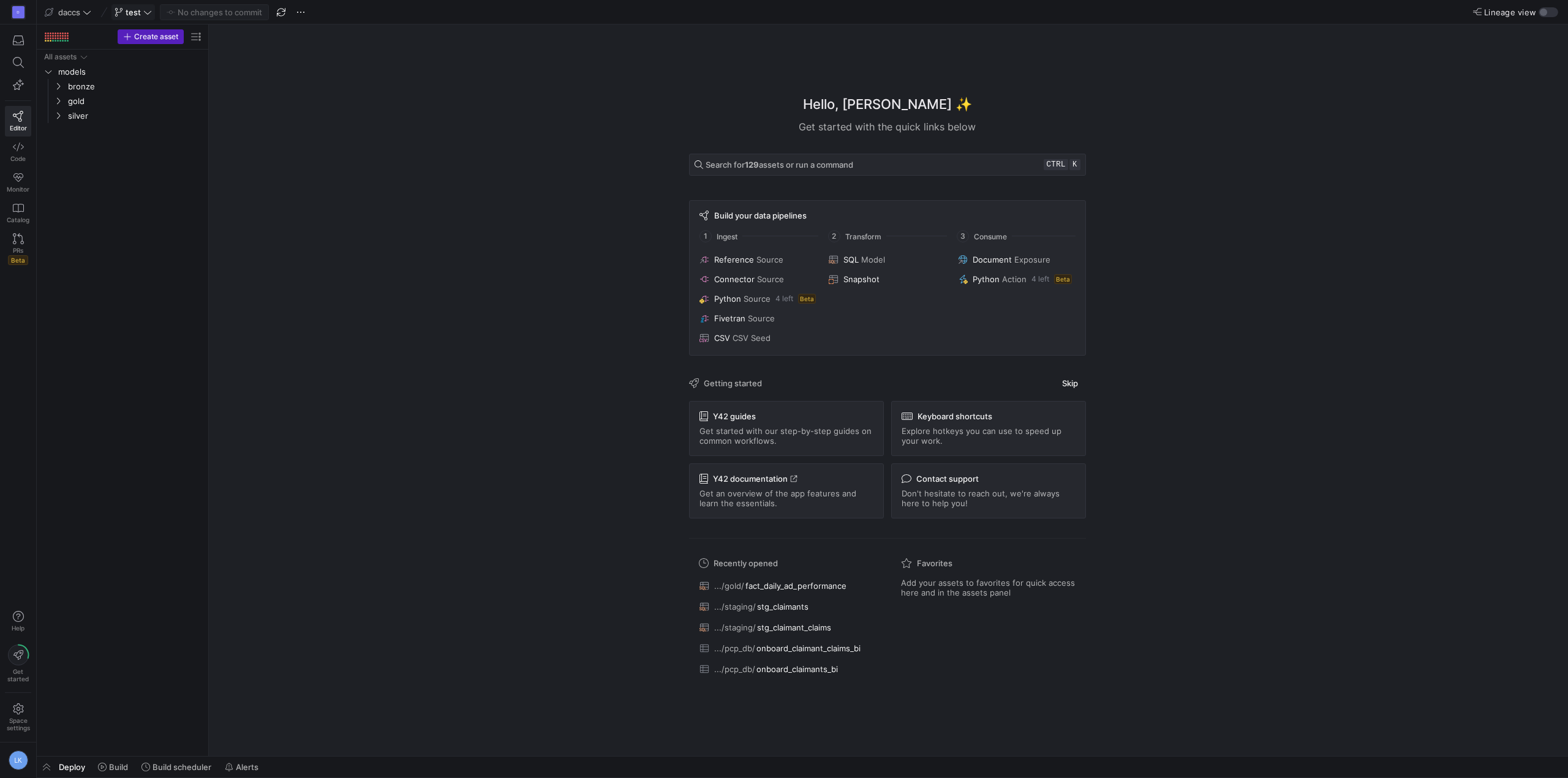
click at [118, 5] on span at bounding box center [133, 12] width 42 height 15
click at [145, 99] on span "Merge branch" at bounding box center [163, 100] width 53 height 10
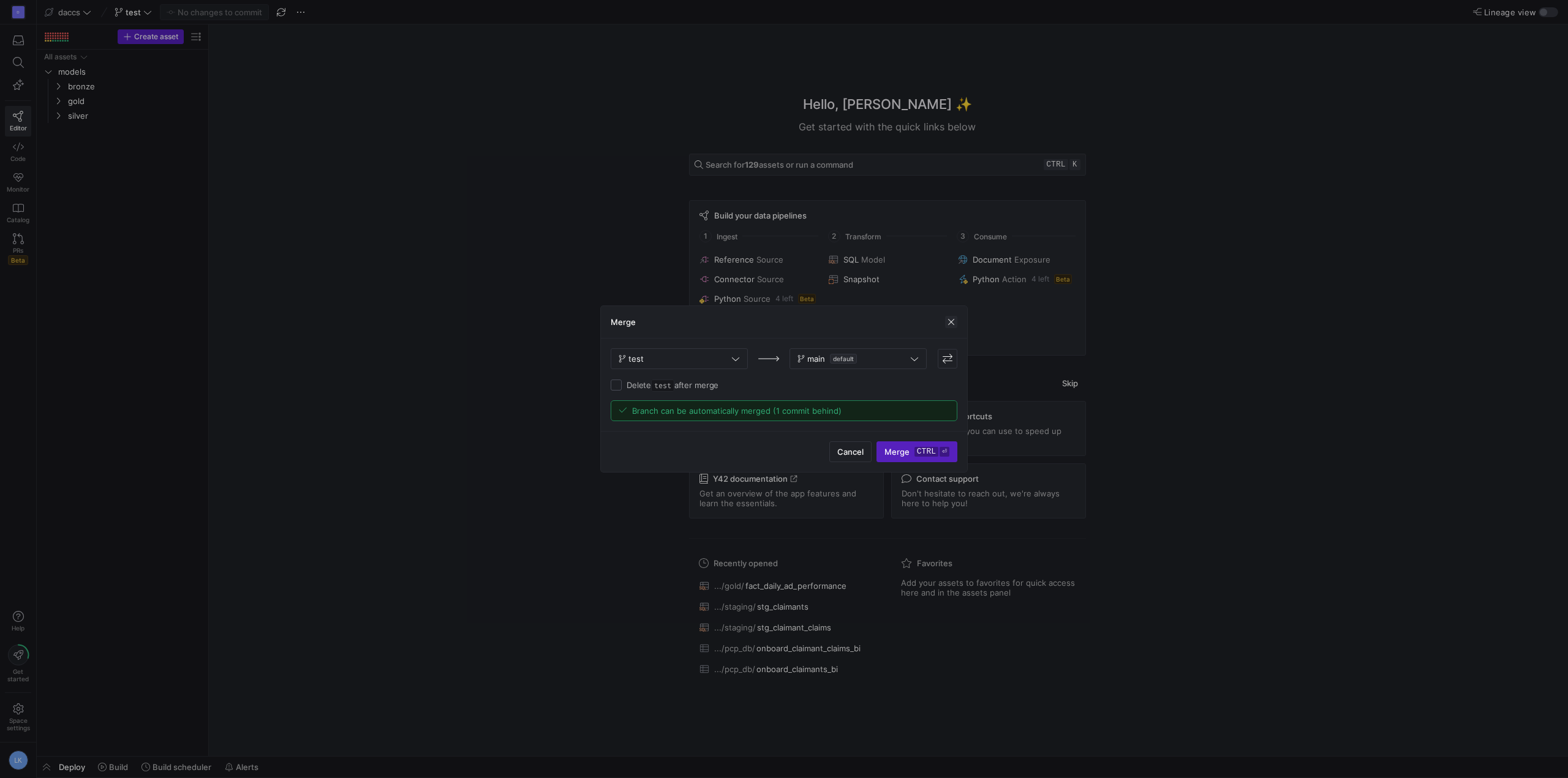
click at [951, 322] on span "button" at bounding box center [950, 321] width 12 height 12
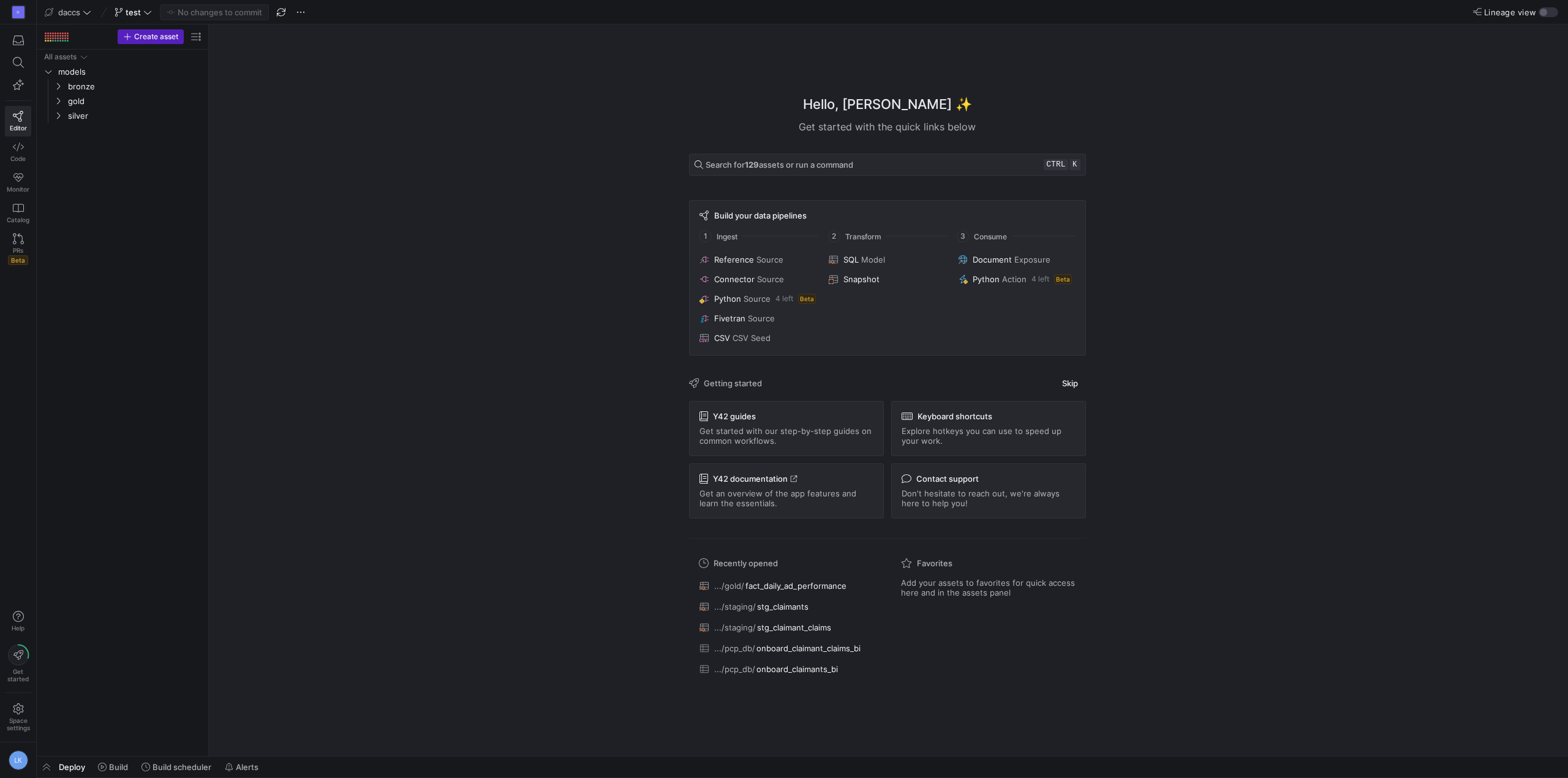
click at [228, 472] on div "Hello, [PERSON_NAME] ✨ Get started with the quick links below Search for 129 as…" at bounding box center [887, 390] width 1347 height 731
click at [103, 769] on icon at bounding box center [101, 767] width 8 height 8
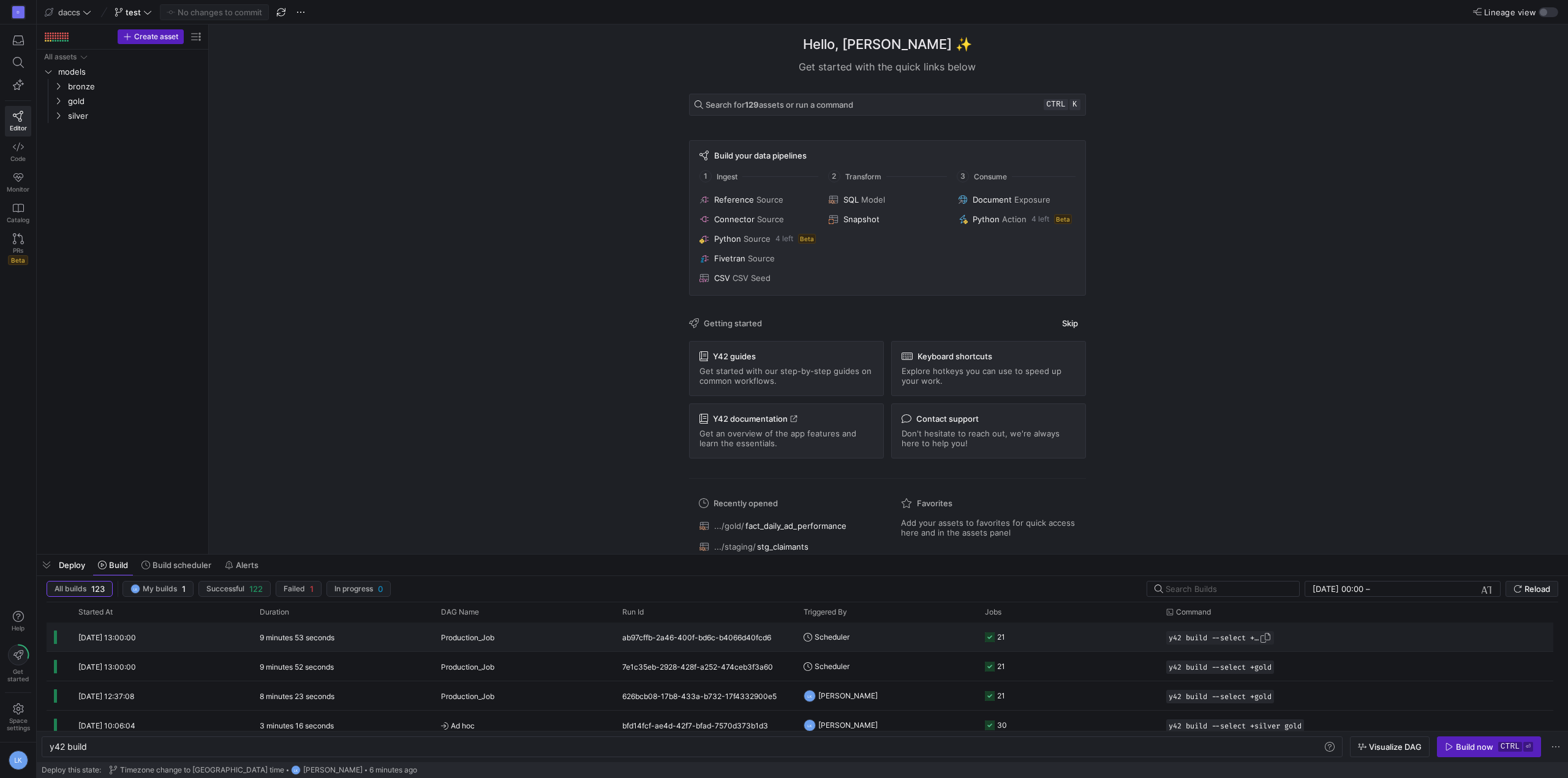
click at [1267, 637] on span "button" at bounding box center [1265, 638] width 12 height 12
click at [742, 738] on div "y42 build y42 build" at bounding box center [692, 747] width 1301 height 21
click at [752, 742] on div "y42 build" at bounding box center [686, 747] width 1273 height 10
type textarea "y42 build --select +gold"
click at [380, 638] on div "2 minutes 23 seconds" at bounding box center [343, 638] width 182 height 29
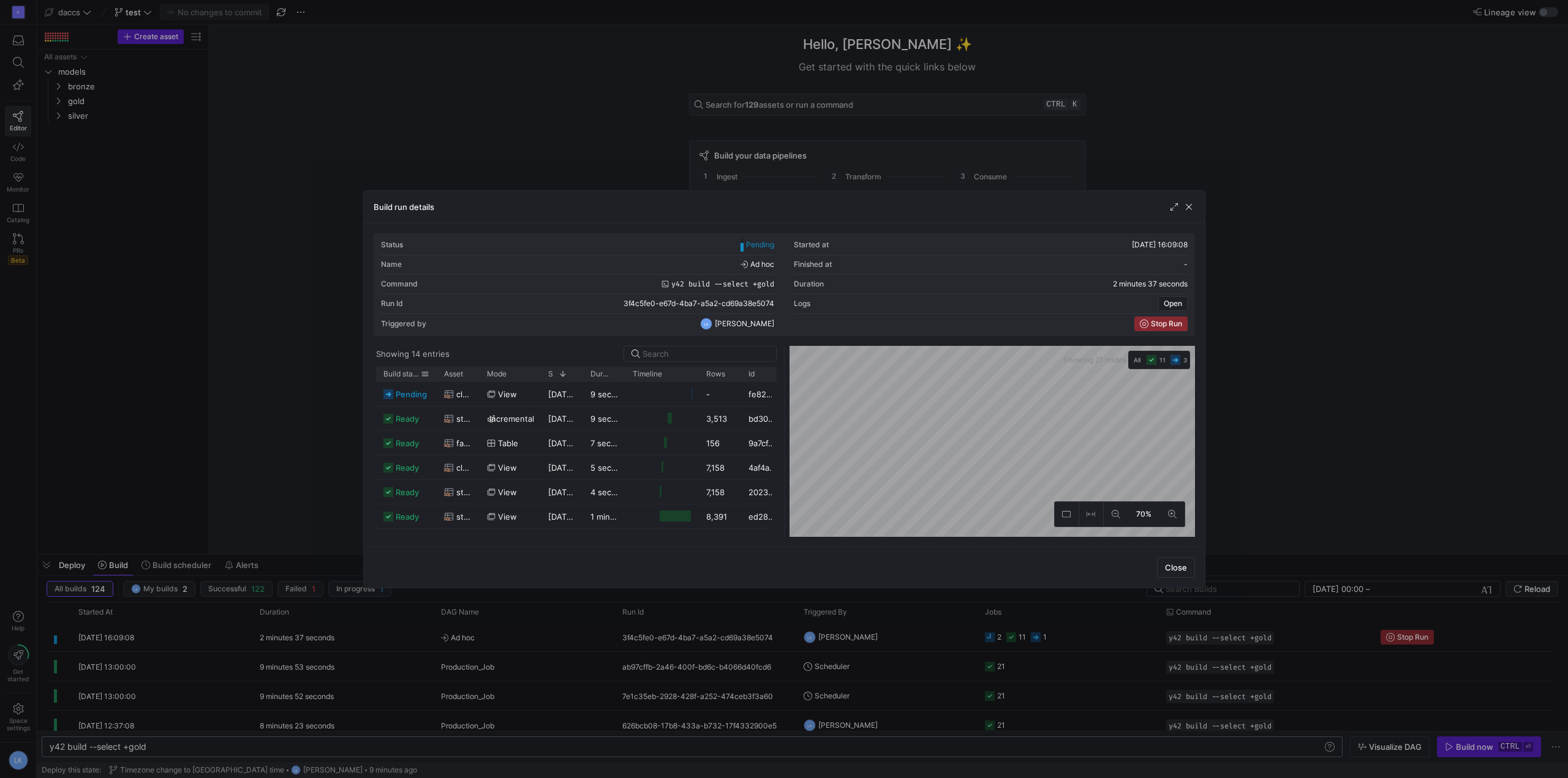
drag, startPoint x: 423, startPoint y: 376, endPoint x: 435, endPoint y: 374, distance: 12.2
click at [435, 374] on div at bounding box center [436, 374] width 5 height 15
drag, startPoint x: 477, startPoint y: 374, endPoint x: 504, endPoint y: 376, distance: 27.1
click at [482, 376] on div at bounding box center [479, 374] width 5 height 15
drag, startPoint x: 505, startPoint y: 376, endPoint x: 544, endPoint y: 376, distance: 39.0
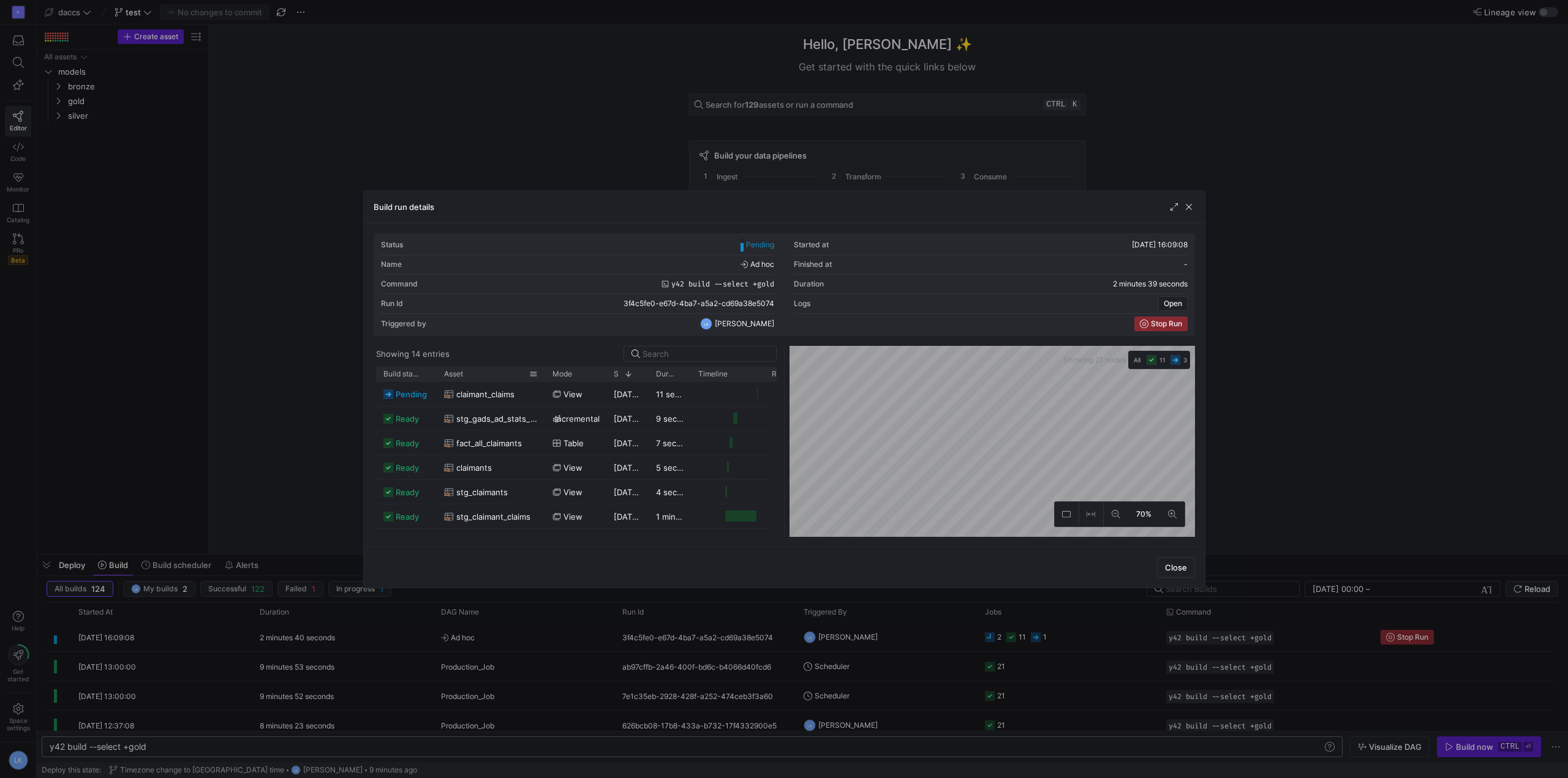
click at [544, 376] on div at bounding box center [545, 374] width 5 height 15
click at [482, 344] on div "Status Pending Started at 18/09/25, 16:09:08 Name Ad hoc Finished at - Command …" at bounding box center [784, 385] width 821 height 304
click at [461, 351] on div "Build run details Status Pending Started at 18/09/25, 16:09:08 Name Ad hoc Fini…" at bounding box center [784, 389] width 1568 height 778
click at [499, 351] on div "Showing 14 entries" at bounding box center [576, 353] width 400 height 16
click at [1192, 205] on span "button" at bounding box center [1189, 206] width 12 height 12
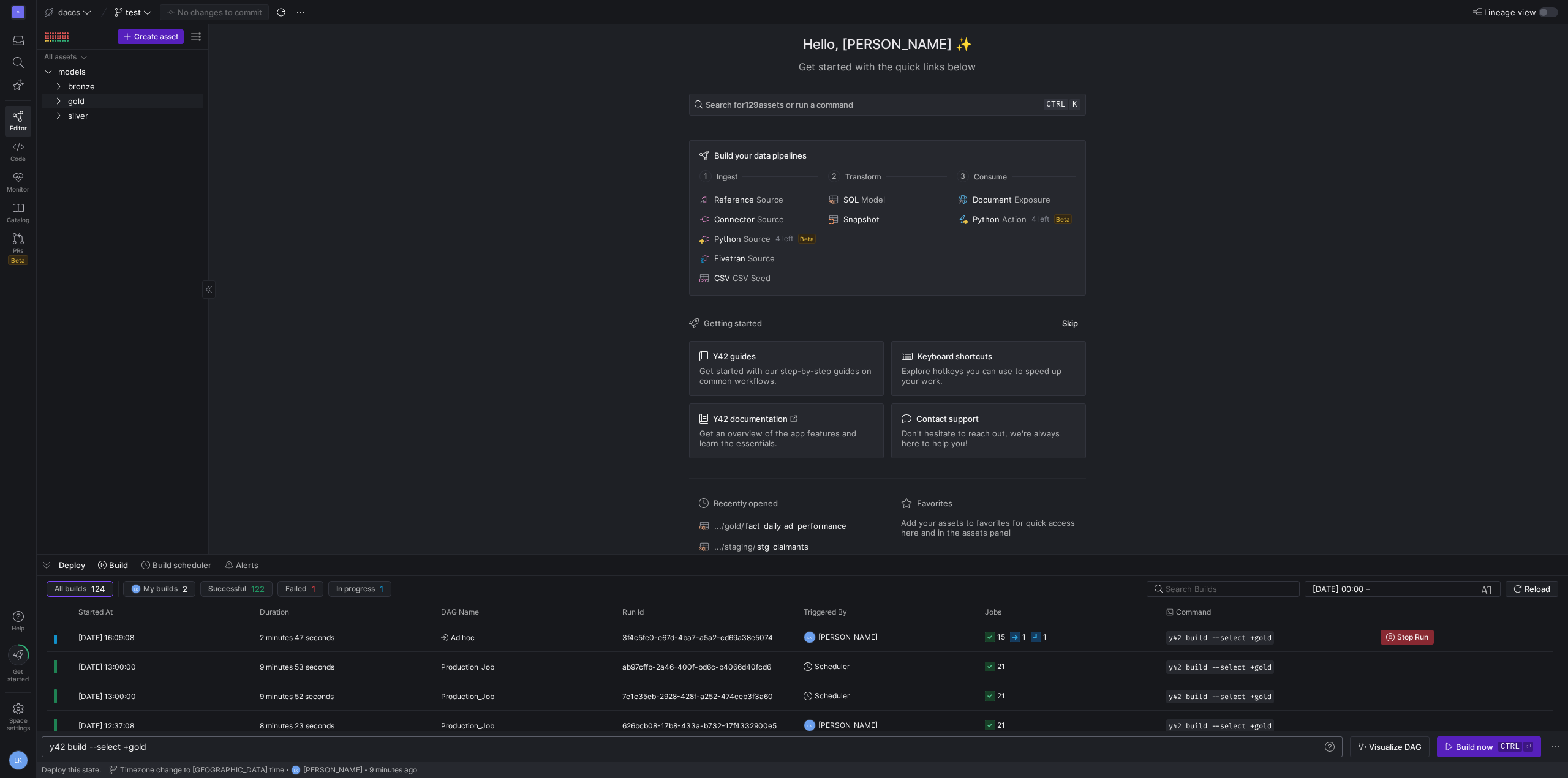
click at [106, 145] on div "All assets models bronze gold silver" at bounding box center [122, 299] width 161 height 500
click at [123, 15] on icon at bounding box center [119, 12] width 8 height 8
click at [135, 296] on div at bounding box center [784, 389] width 1568 height 778
click at [569, 642] on span "Ad hoc" at bounding box center [524, 638] width 167 height 29
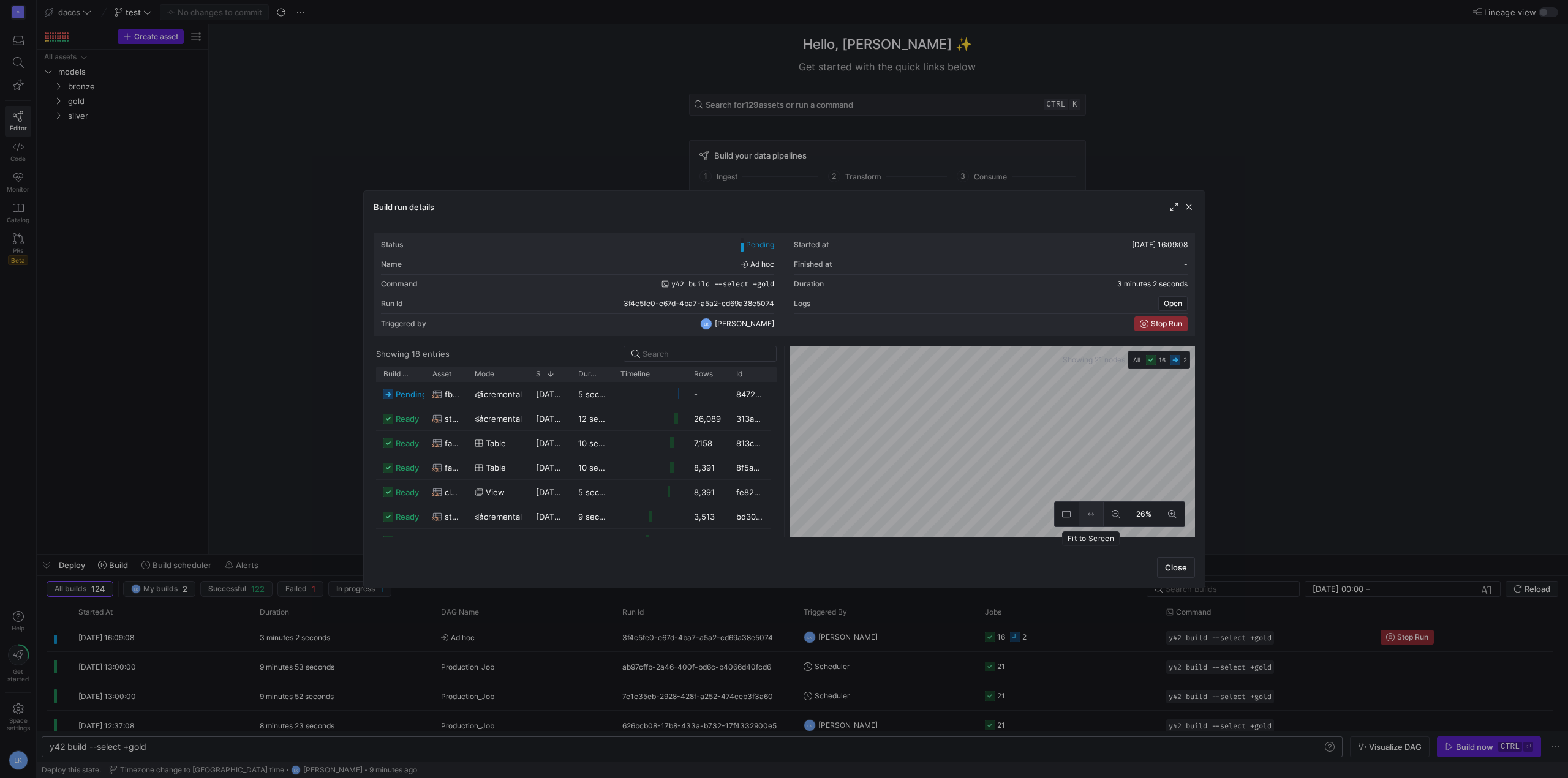
click at [1086, 515] on button at bounding box center [1091, 514] width 25 height 25
click at [1189, 208] on span "button" at bounding box center [1189, 206] width 12 height 12
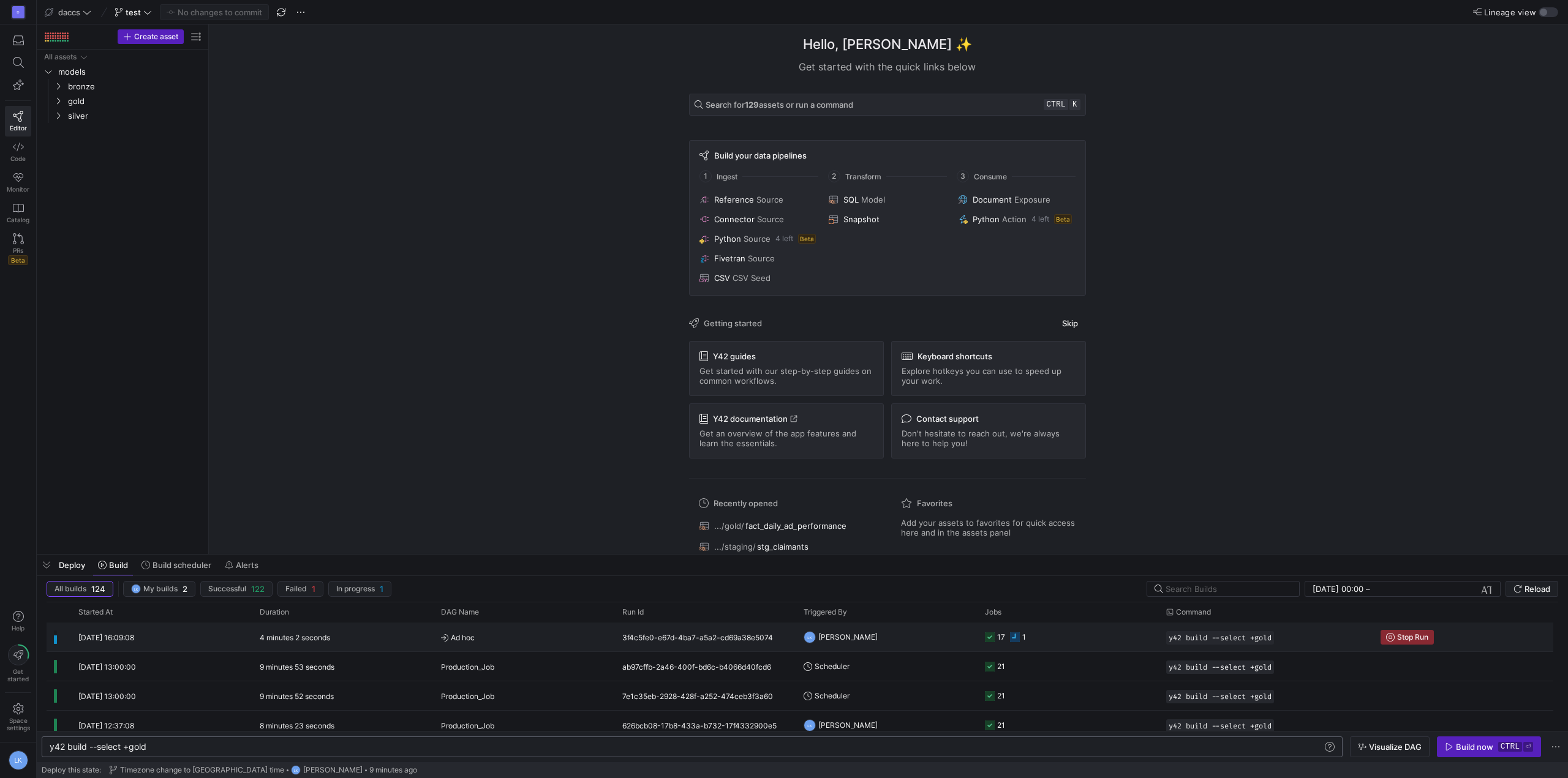
click at [559, 642] on span "Ad hoc" at bounding box center [524, 638] width 167 height 29
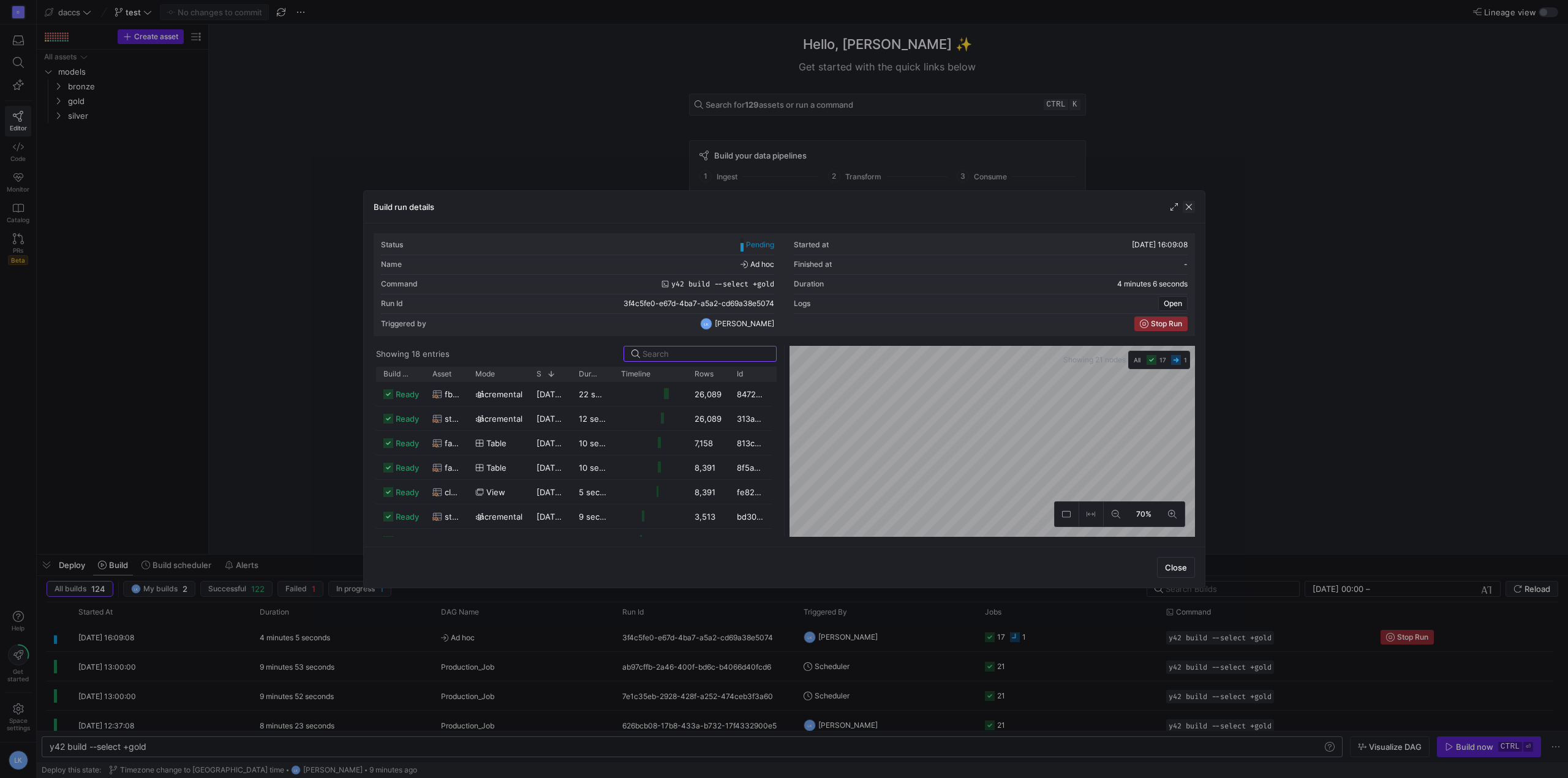
click at [1191, 210] on span "button" at bounding box center [1189, 206] width 12 height 12
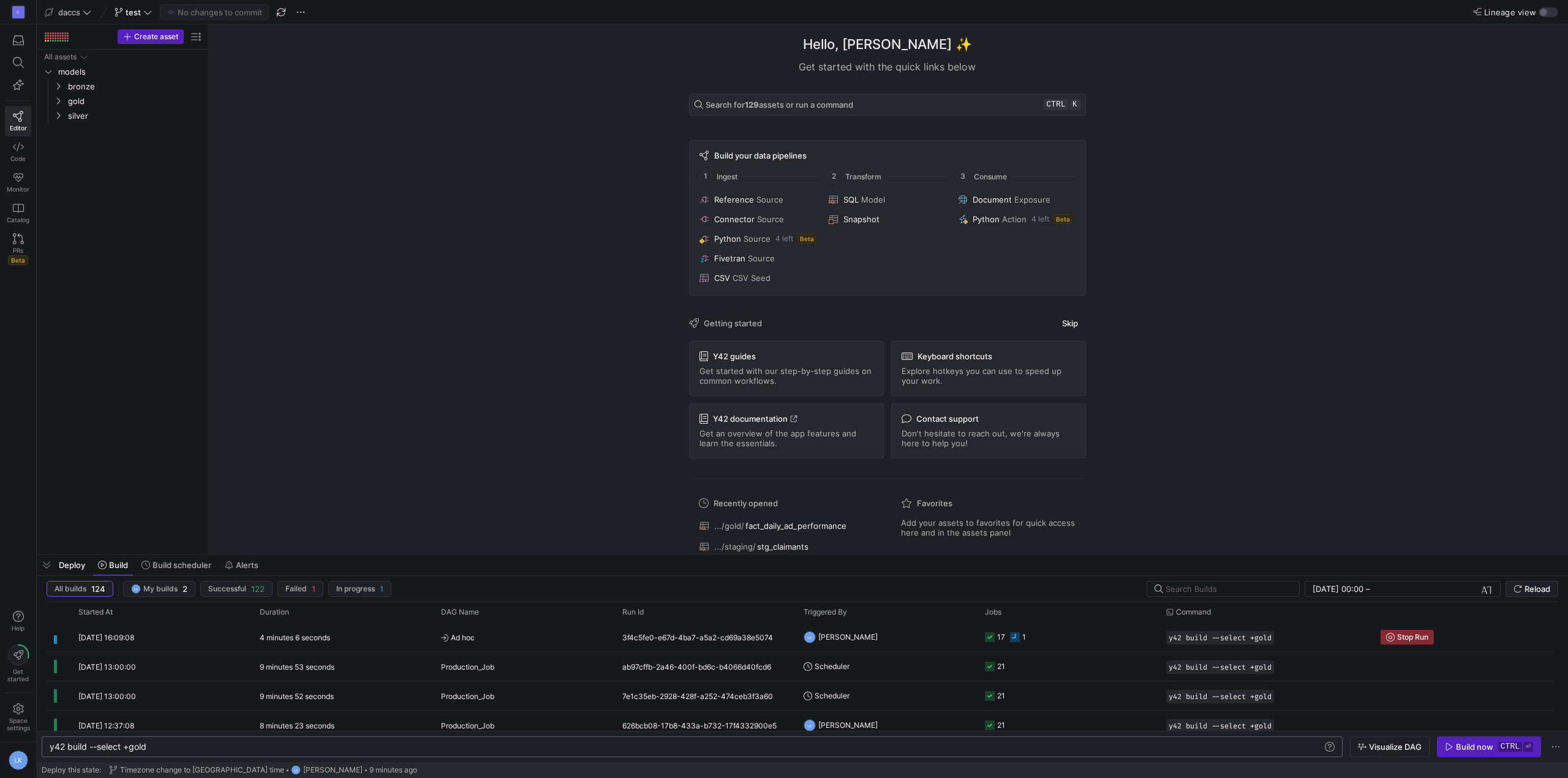
click at [232, 256] on div "Hello, [PERSON_NAME] ✨ Get started with the quick links below Search for 129 as…" at bounding box center [887, 289] width 1347 height 530
drag, startPoint x: 117, startPoint y: 21, endPoint x: 121, endPoint y: 15, distance: 7.2
click at [117, 20] on y42-top-nav "daccs test No changes to commit Lineage view" at bounding box center [802, 12] width 1532 height 25
click at [127, 12] on span "test" at bounding box center [133, 12] width 16 height 10
click at [145, 364] on div at bounding box center [784, 389] width 1568 height 778
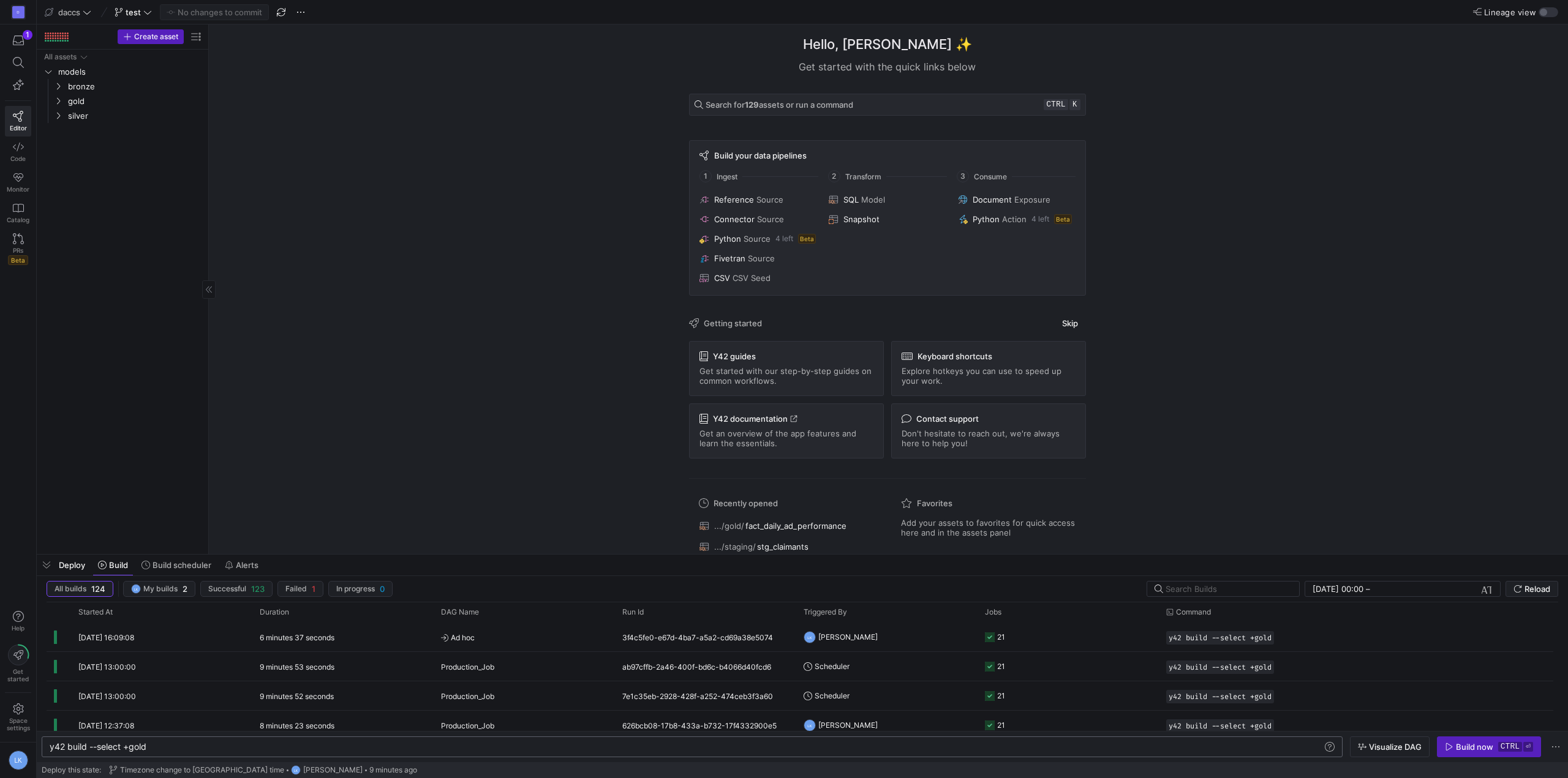
click at [98, 392] on div "All assets models bronze gold silver" at bounding box center [122, 299] width 161 height 500
click at [133, 3] on y42-top-nav "daccs test No changes to commit Lineage view" at bounding box center [802, 12] width 1532 height 25
click at [142, 12] on span "test" at bounding box center [133, 12] width 37 height 10
click at [172, 96] on span "Merge branch" at bounding box center [163, 100] width 53 height 10
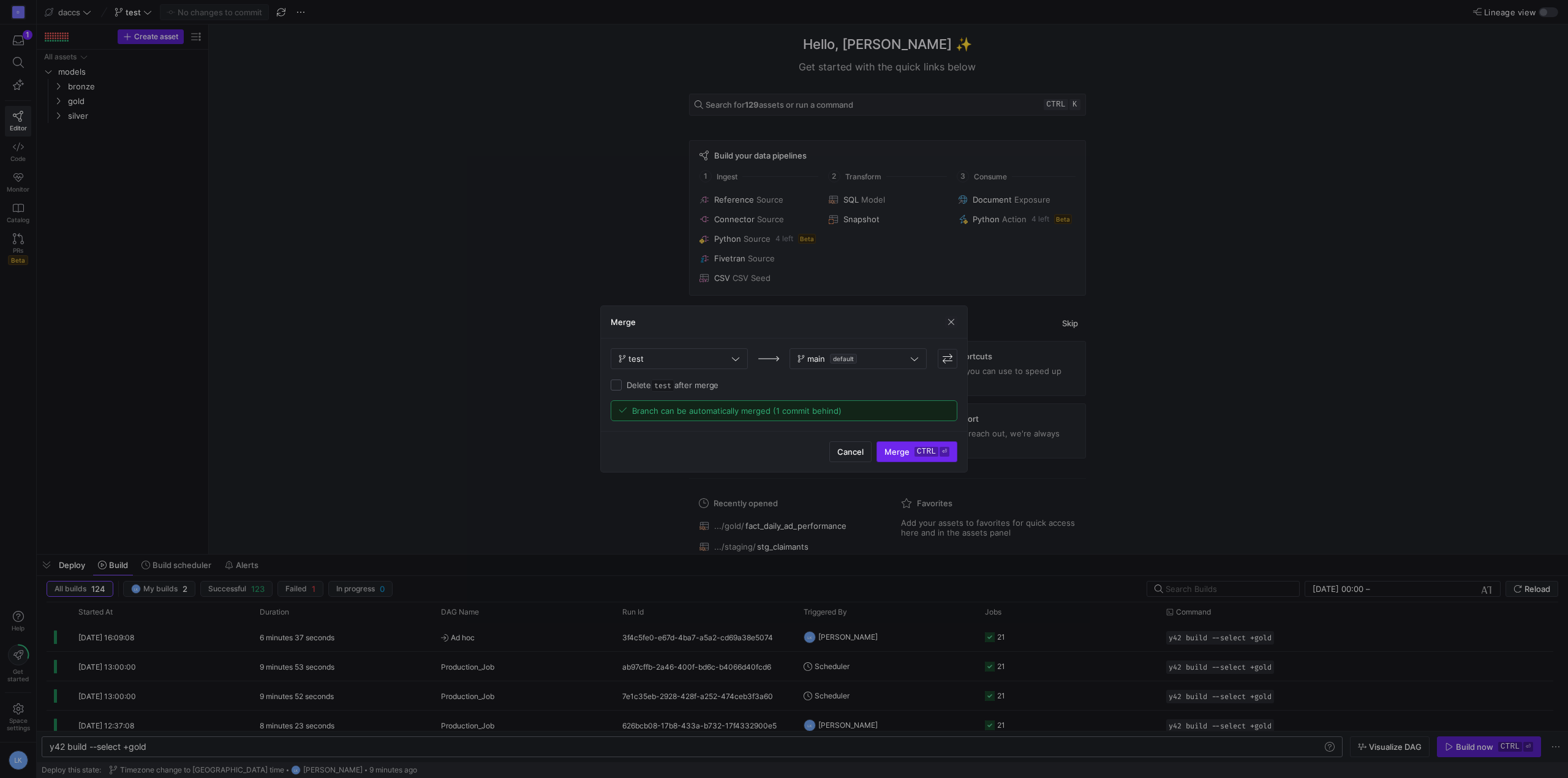
click at [915, 451] on kbd "ctrl" at bounding box center [927, 451] width 24 height 10
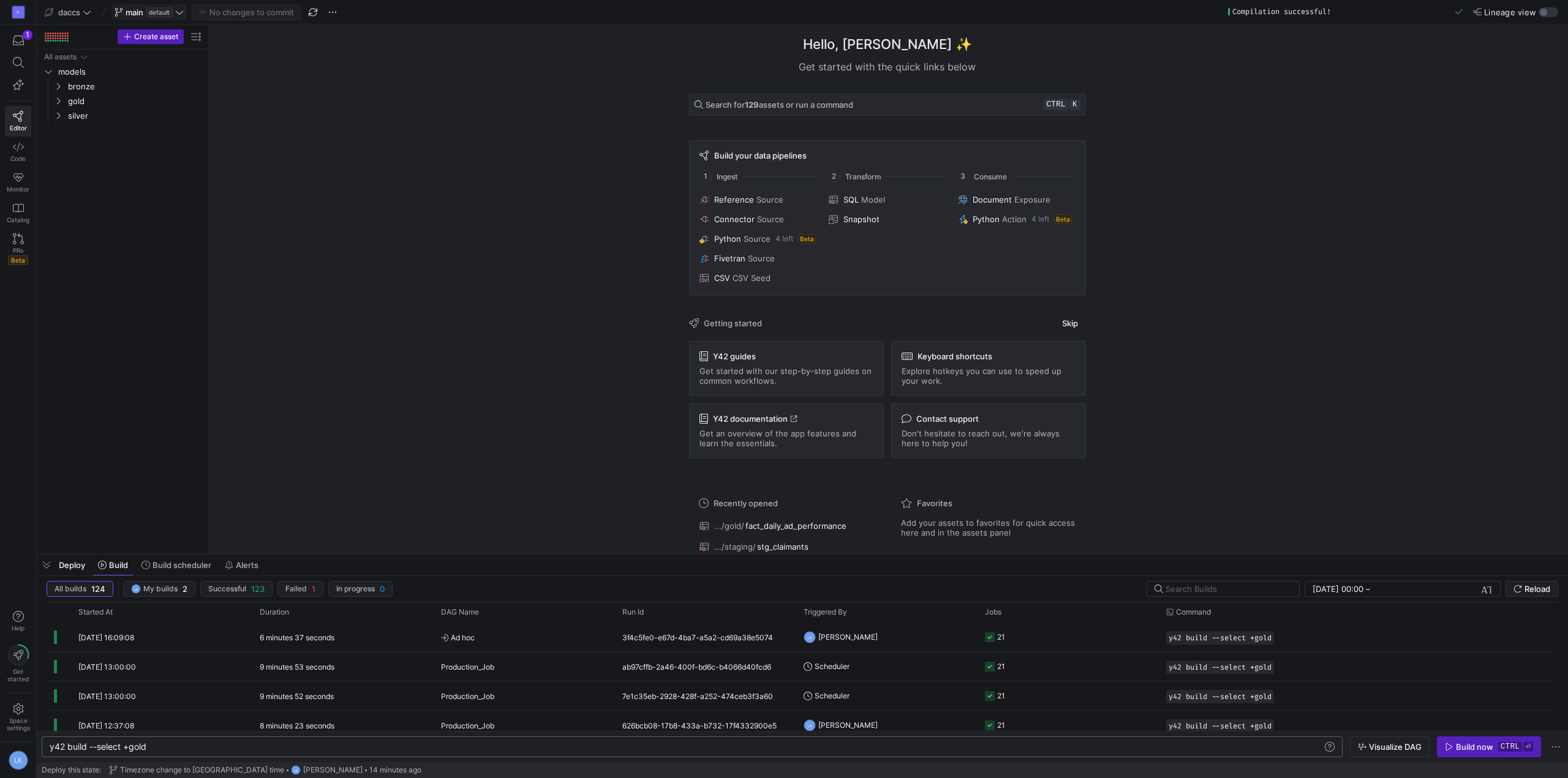
click at [142, 12] on span "main" at bounding box center [134, 12] width 17 height 10
click at [329, 336] on div at bounding box center [784, 389] width 1568 height 778
click at [363, 249] on div "Hello, [PERSON_NAME] ✨ Get started with the quick links below Search for 129 as…" at bounding box center [887, 289] width 1347 height 530
drag, startPoint x: 72, startPoint y: 322, endPoint x: 78, endPoint y: 180, distance: 142.1
click at [72, 322] on div "All assets models bronze gold silver" at bounding box center [122, 299] width 161 height 500
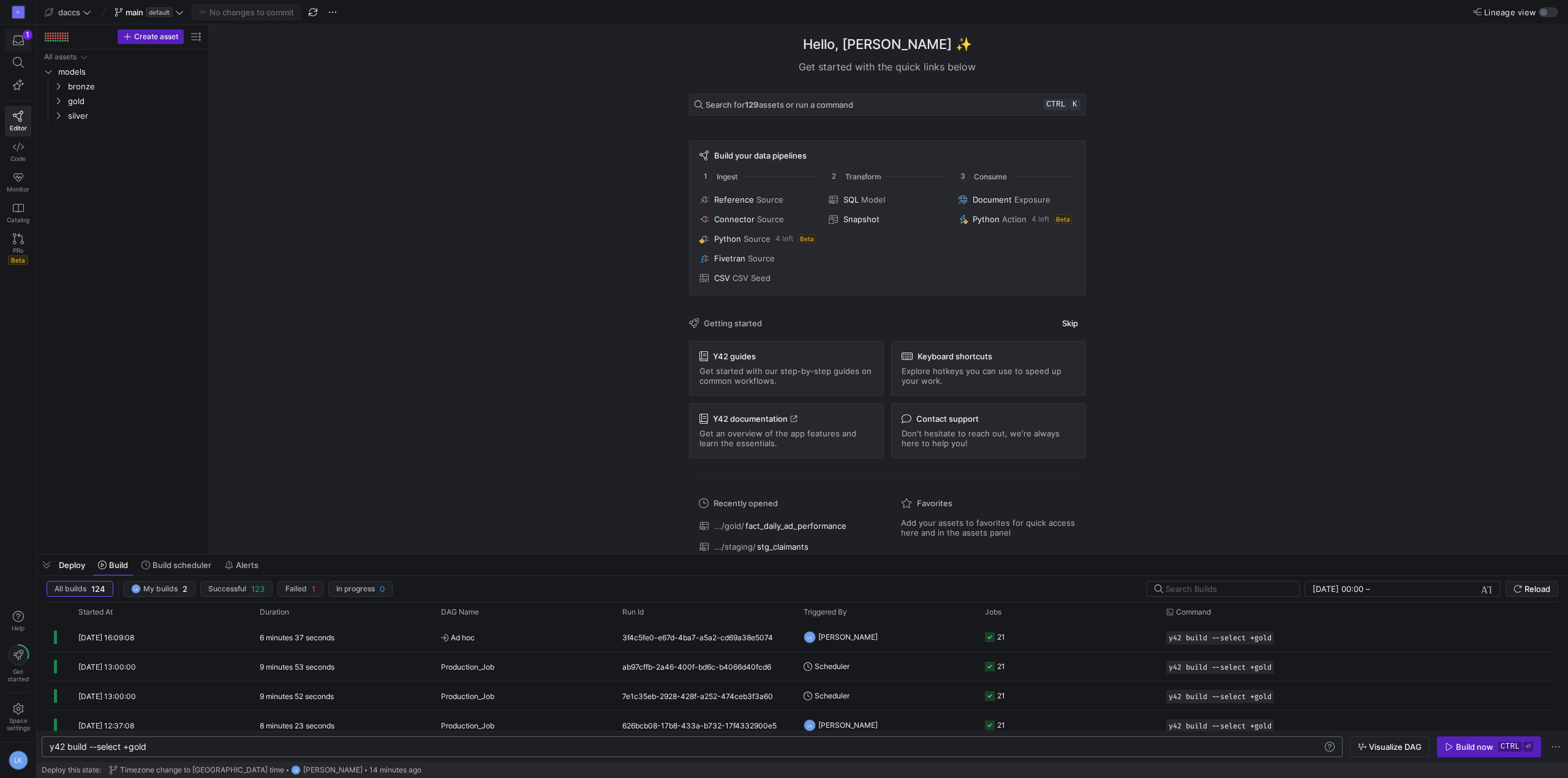
click at [23, 39] on icon "button" at bounding box center [18, 40] width 11 height 10
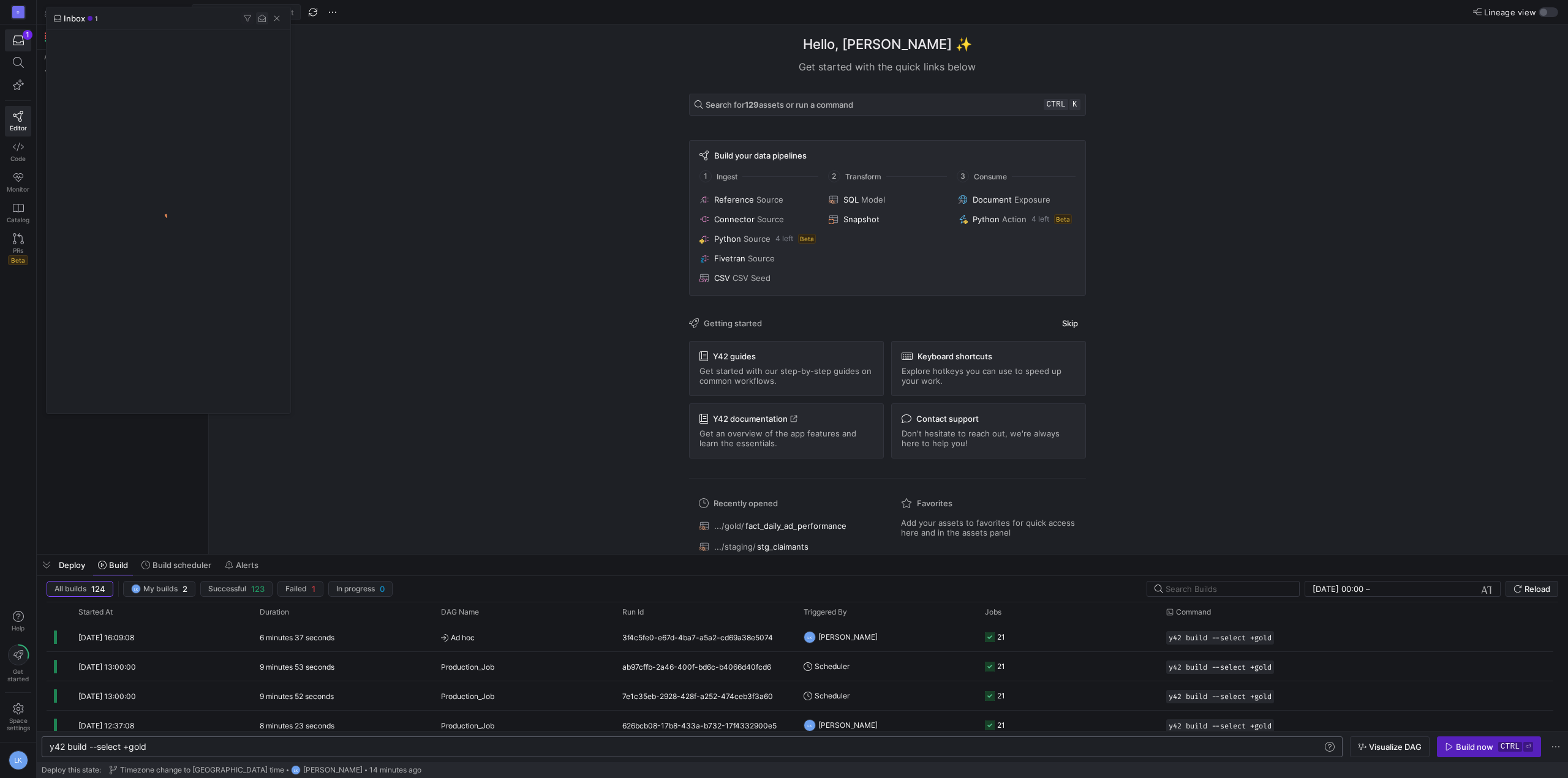
click at [262, 16] on span "button" at bounding box center [262, 17] width 12 height 12
click at [408, 225] on div at bounding box center [784, 389] width 1568 height 778
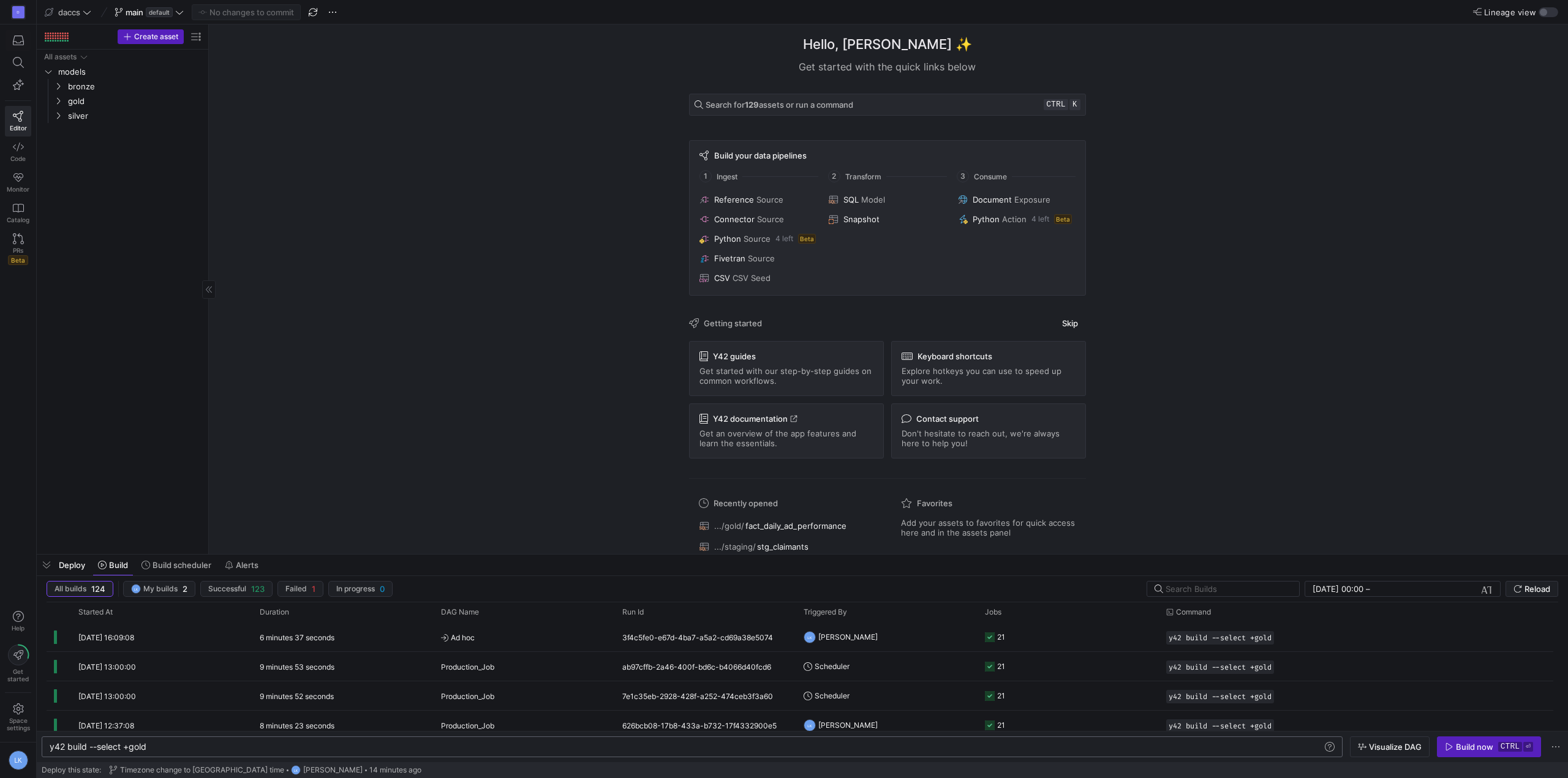
click at [87, 383] on div "All assets models bronze gold silver" at bounding box center [122, 299] width 161 height 500
click at [13, 321] on div "D Editor Code Monitor Catalog PRs Beta Help Get started Space settings LK" at bounding box center [18, 389] width 36 height 778
click at [145, 172] on div "All assets models bronze gold silver" at bounding box center [122, 299] width 161 height 500
click at [19, 320] on div "D Editor Code Monitor Catalog PRs Beta Help Get started Space settings LK" at bounding box center [18, 389] width 36 height 778
